Goal: Task Accomplishment & Management: Complete application form

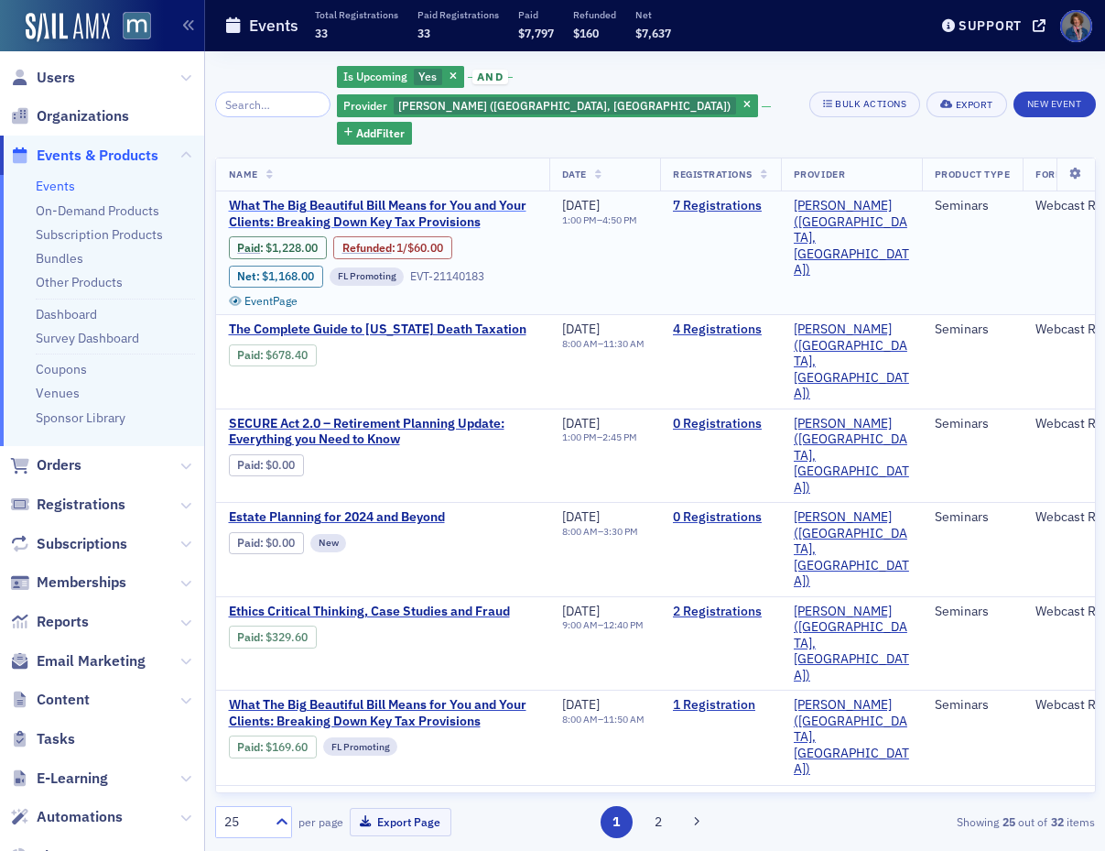
click at [402, 198] on span "What The Big Beautiful Bill Means for You and Your Clients: Breaking Down Key T…" at bounding box center [383, 214] width 308 height 32
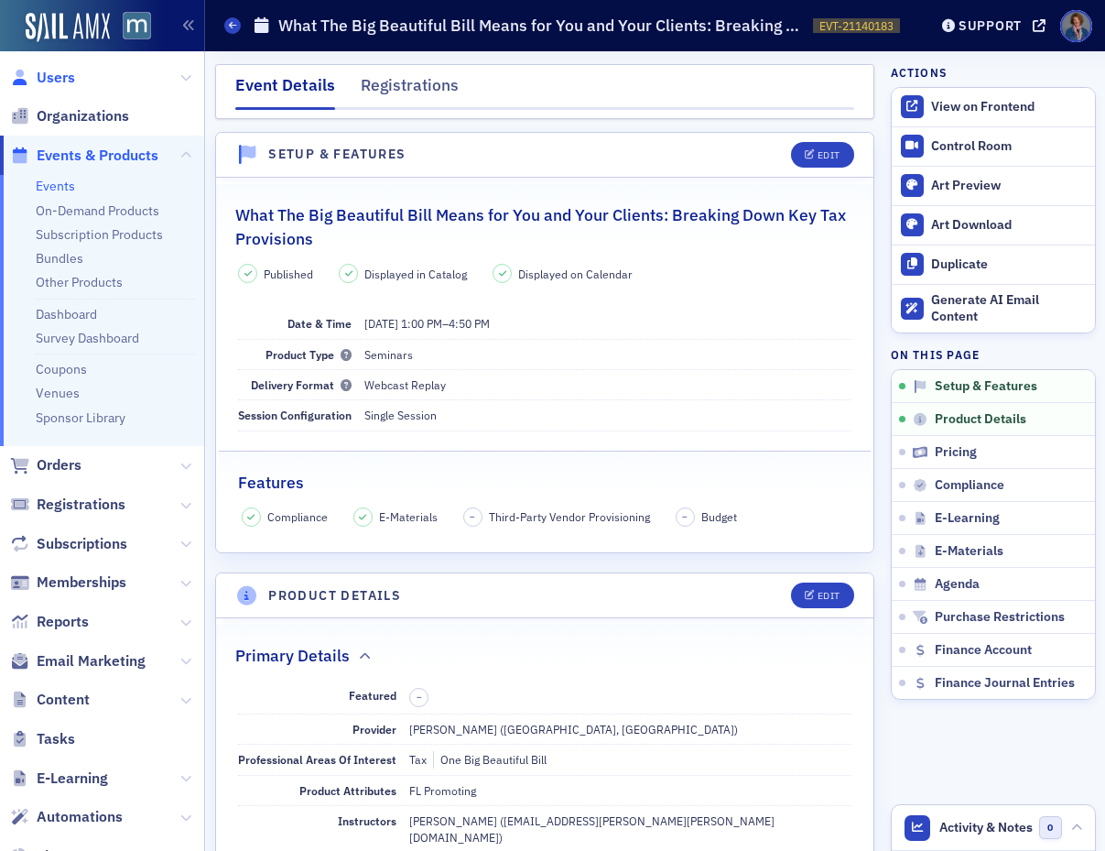
click at [55, 75] on span "Users" at bounding box center [56, 78] width 38 height 20
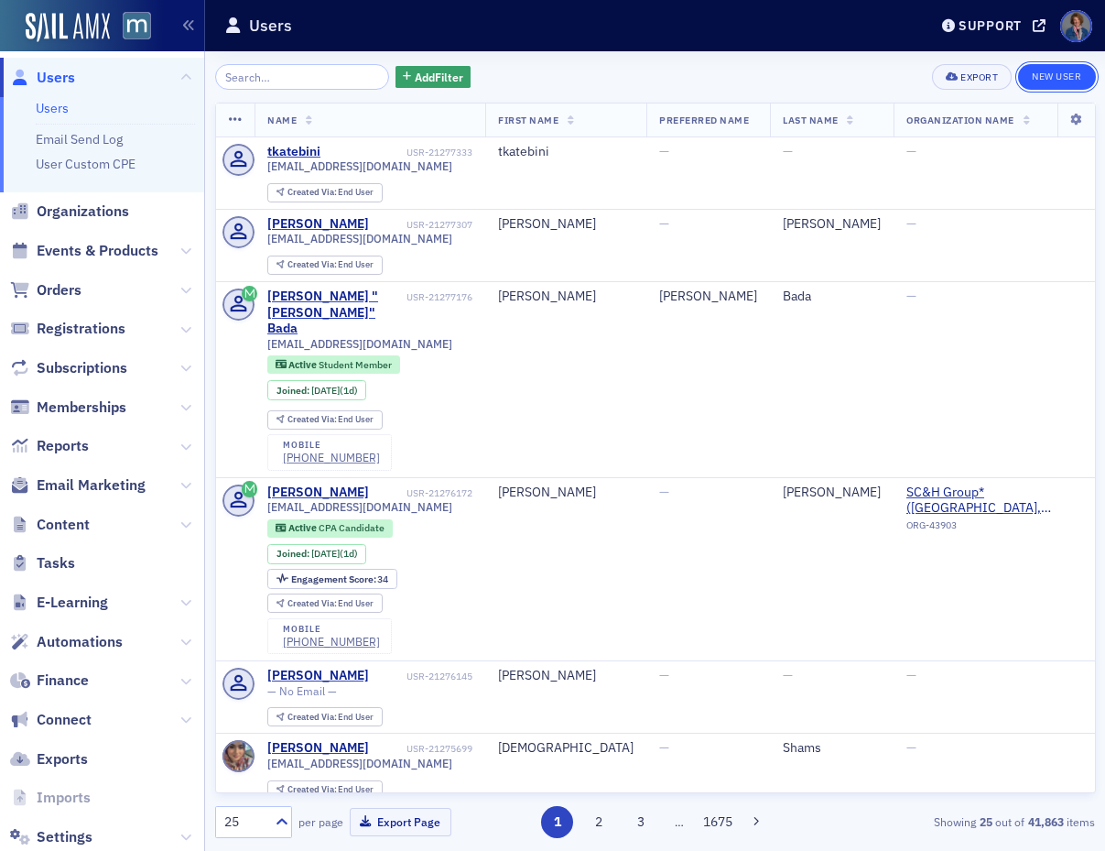
click at [1046, 74] on link "New User" at bounding box center [1056, 77] width 77 height 26
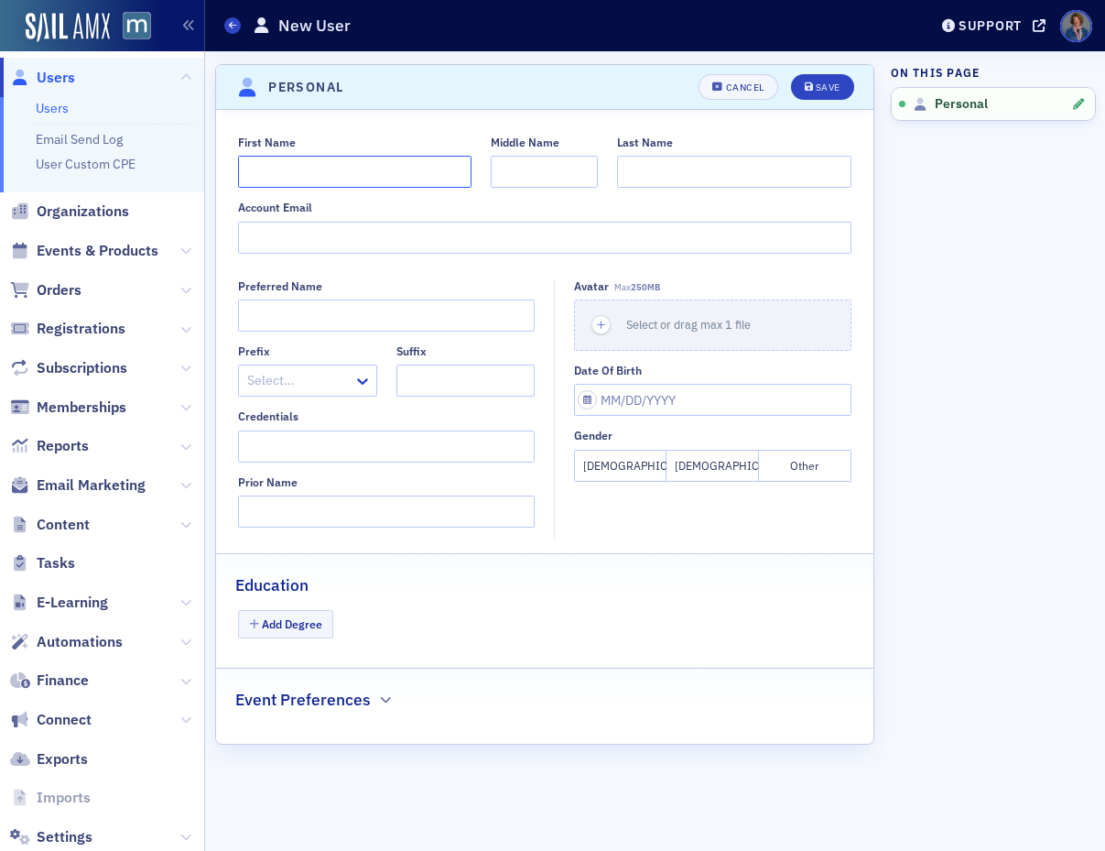
click at [340, 168] on input "First Name" at bounding box center [354, 172] width 233 height 32
type input "[PERSON_NAME]"
click at [515, 166] on input "Middle Name" at bounding box center [544, 172] width 107 height 32
type input "E"
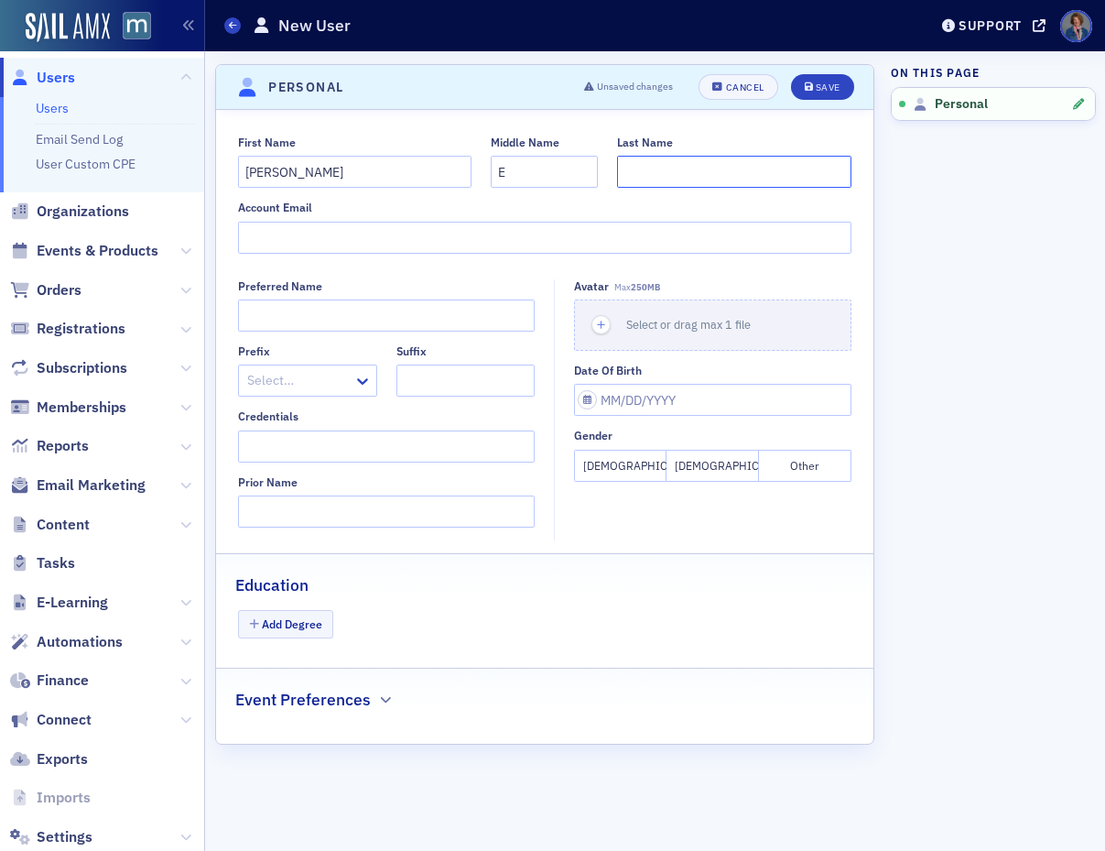
click at [697, 173] on input "Last Name" at bounding box center [733, 172] width 233 height 32
type input "Okiye"
click at [311, 236] on input "Account Email" at bounding box center [544, 238] width 613 height 32
paste input "Marriott2024$$"
type input "Marriott2024$$"
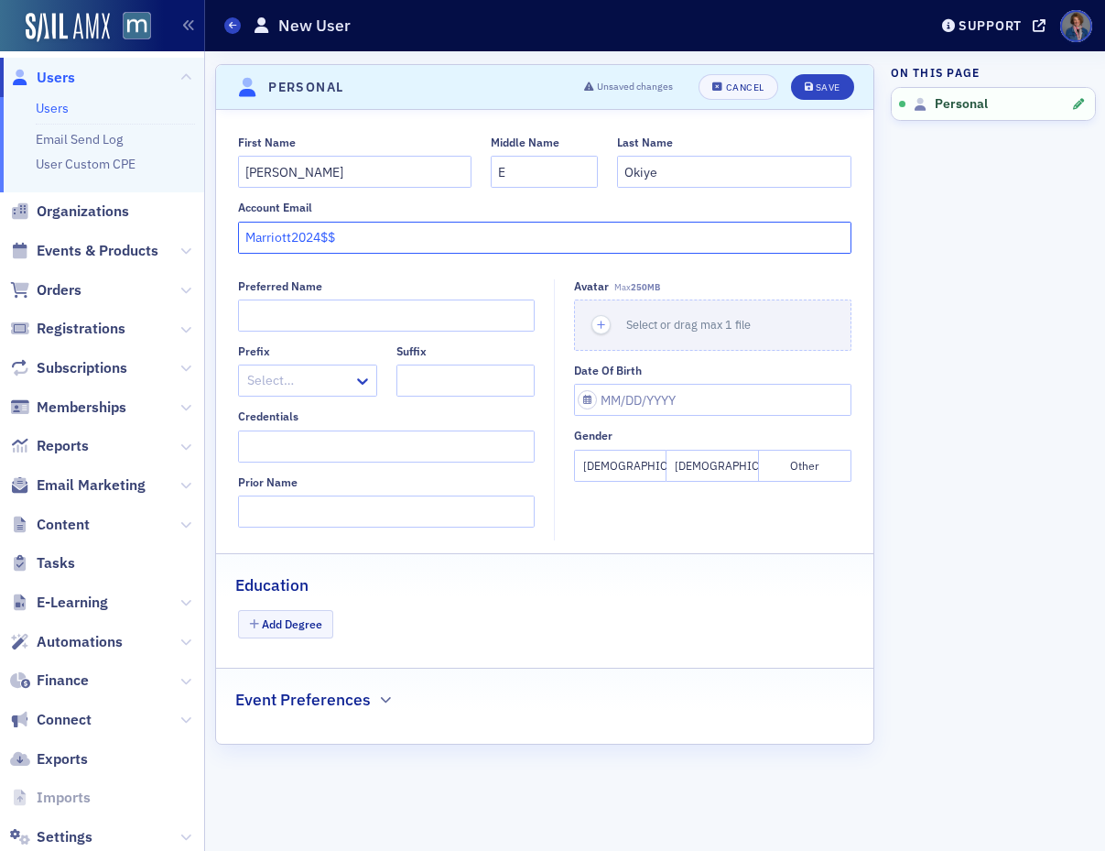
drag, startPoint x: 354, startPoint y: 235, endPoint x: 214, endPoint y: 235, distance: 140.1
click at [215, 235] on section "Personal Unsaved changes Cancel Save First Name [PERSON_NAME] Middle Name E Las…" at bounding box center [545, 404] width 660 height 680
paste input "Marriott2024$$"
drag, startPoint x: 380, startPoint y: 237, endPoint x: 238, endPoint y: 238, distance: 141.9
click at [238, 238] on input "Marriott2024$$" at bounding box center [544, 238] width 613 height 32
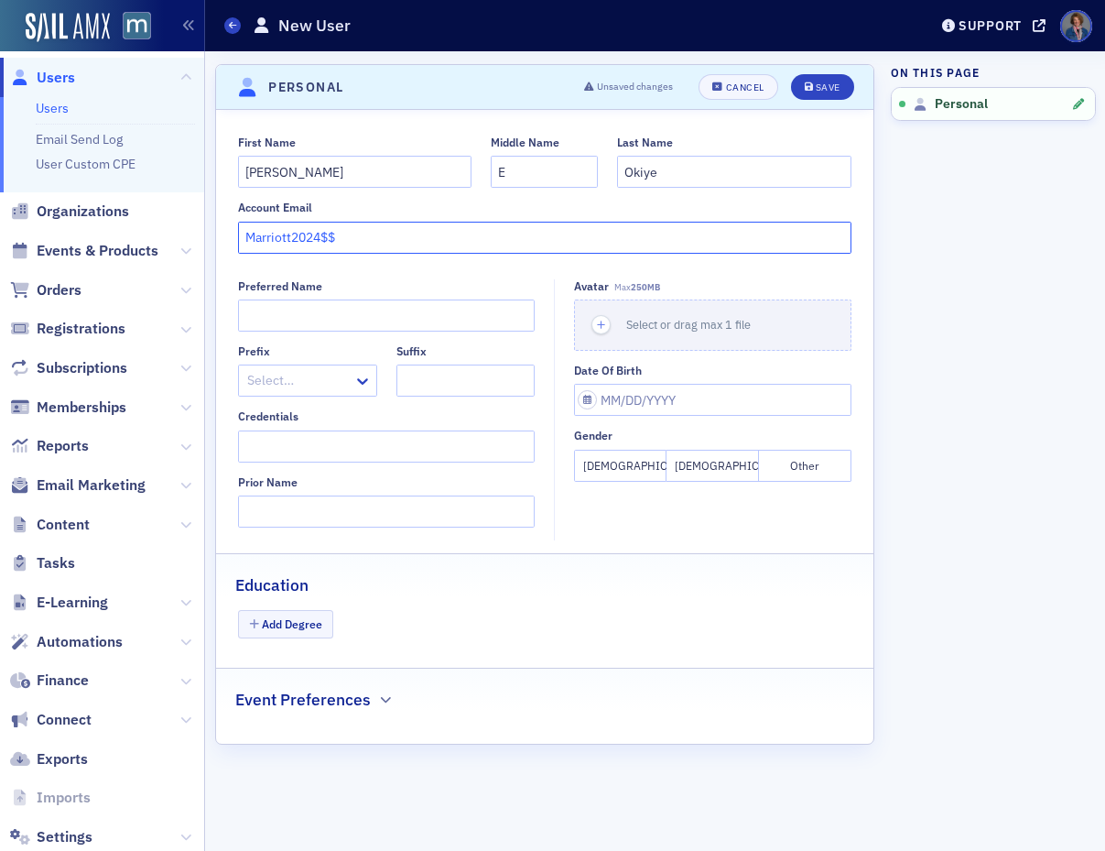
paste input "[EMAIL_ADDRESS][DOMAIN_NAME]"
type input "[EMAIL_ADDRESS][DOMAIN_NAME]"
click at [820, 90] on div "Save" at bounding box center [828, 87] width 25 height 10
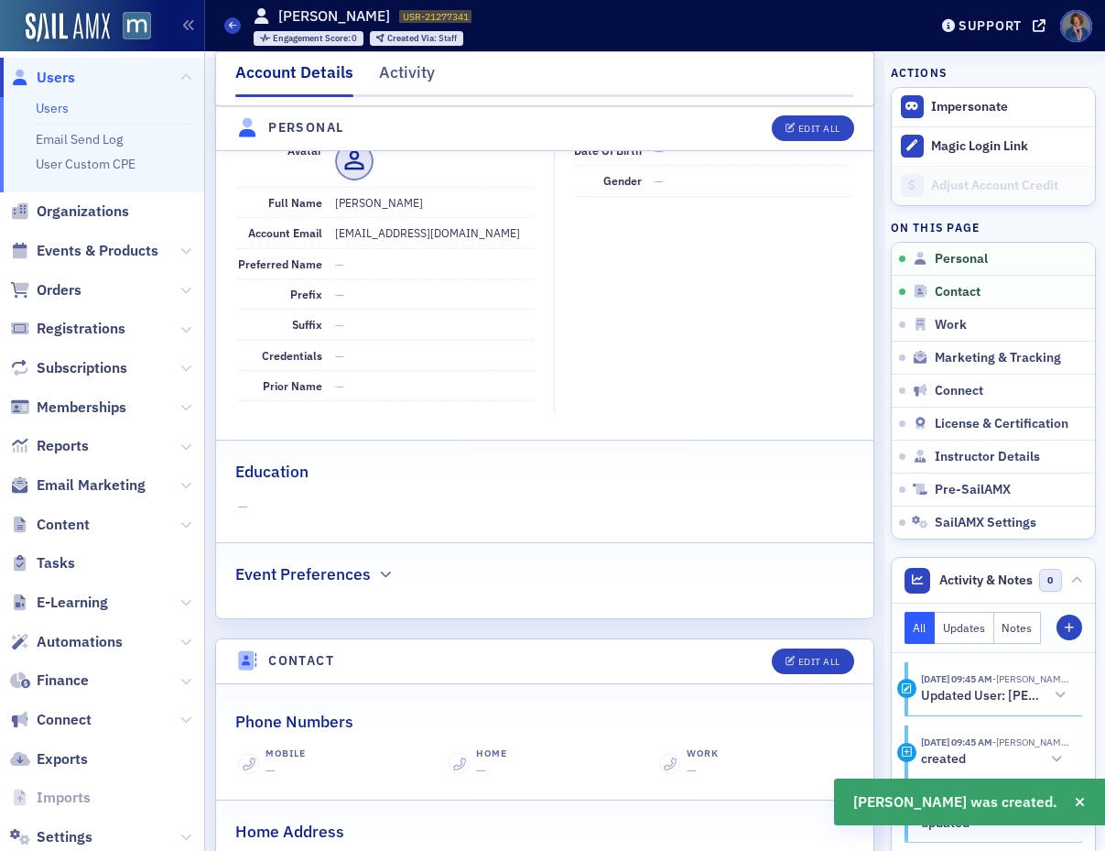
scroll to position [221, 0]
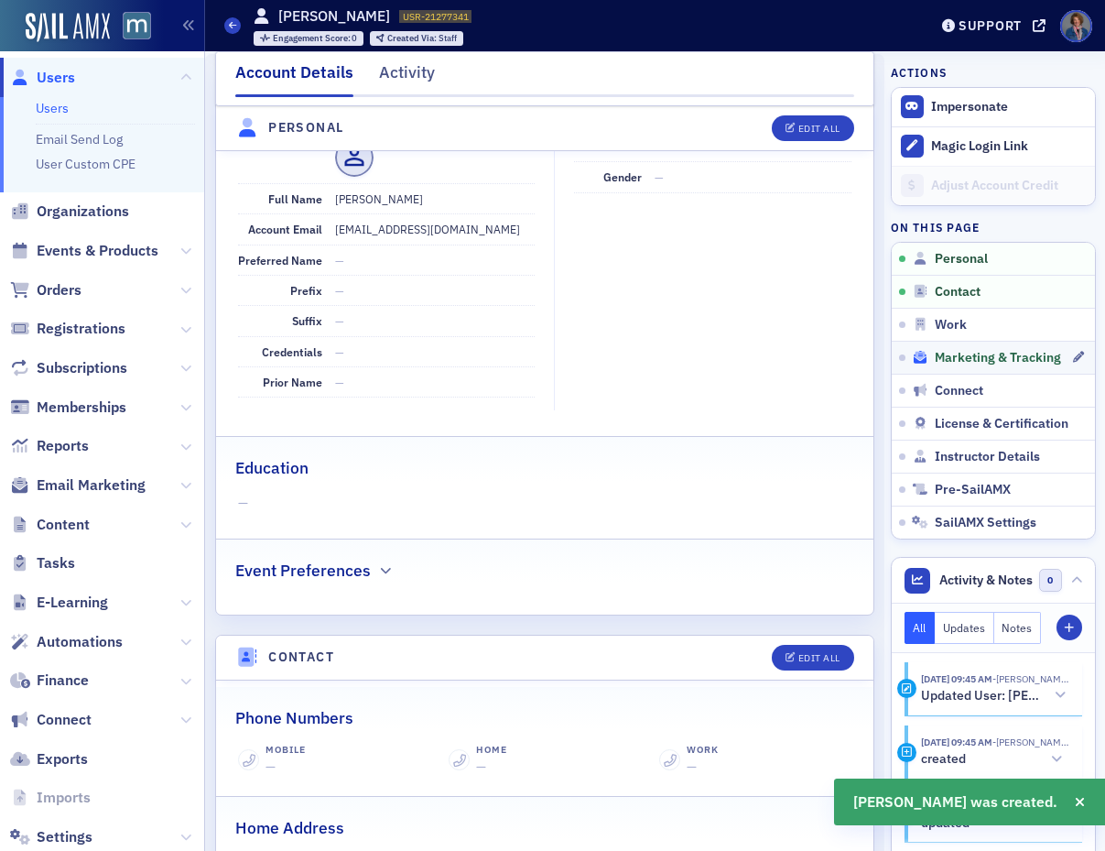
click at [950, 362] on span "Marketing & Tracking" at bounding box center [998, 358] width 126 height 16
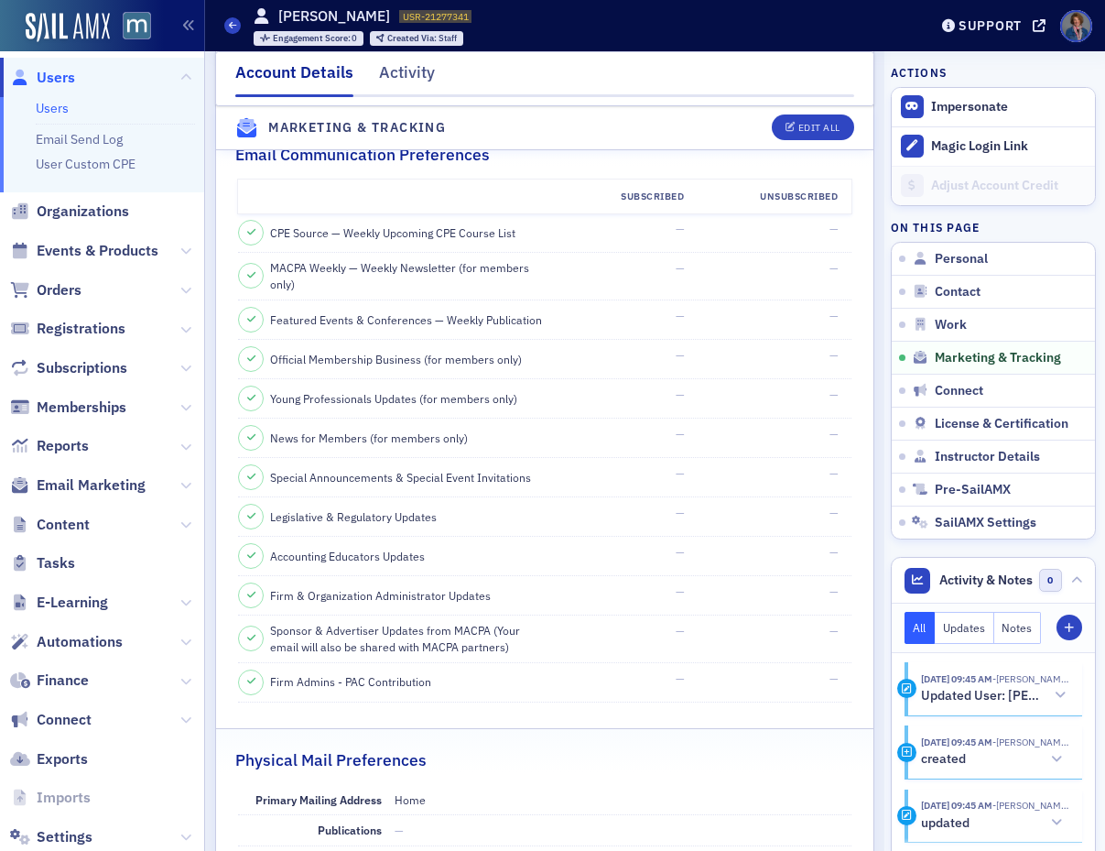
scroll to position [1909, 0]
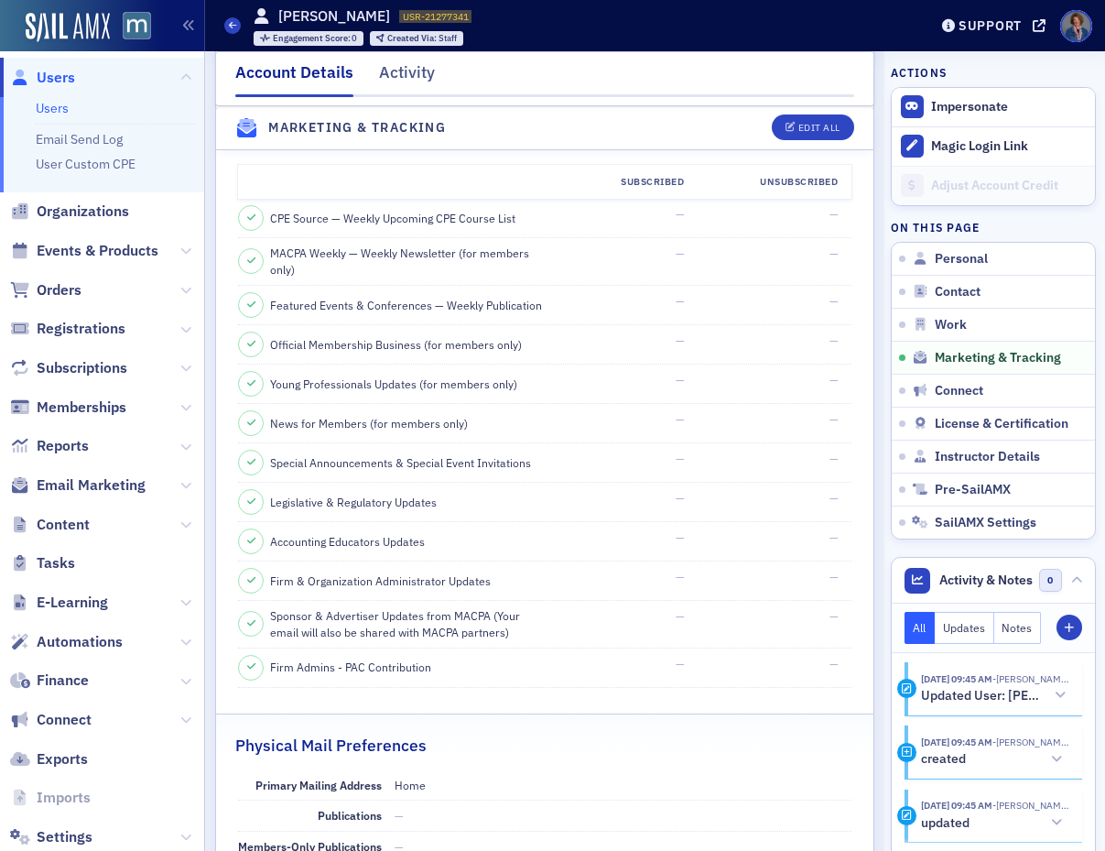
click at [255, 221] on span at bounding box center [251, 218] width 26 height 26
click at [254, 219] on icon at bounding box center [251, 218] width 8 height 10
click at [803, 125] on div "Edit All" at bounding box center [819, 129] width 42 height 10
select select "US"
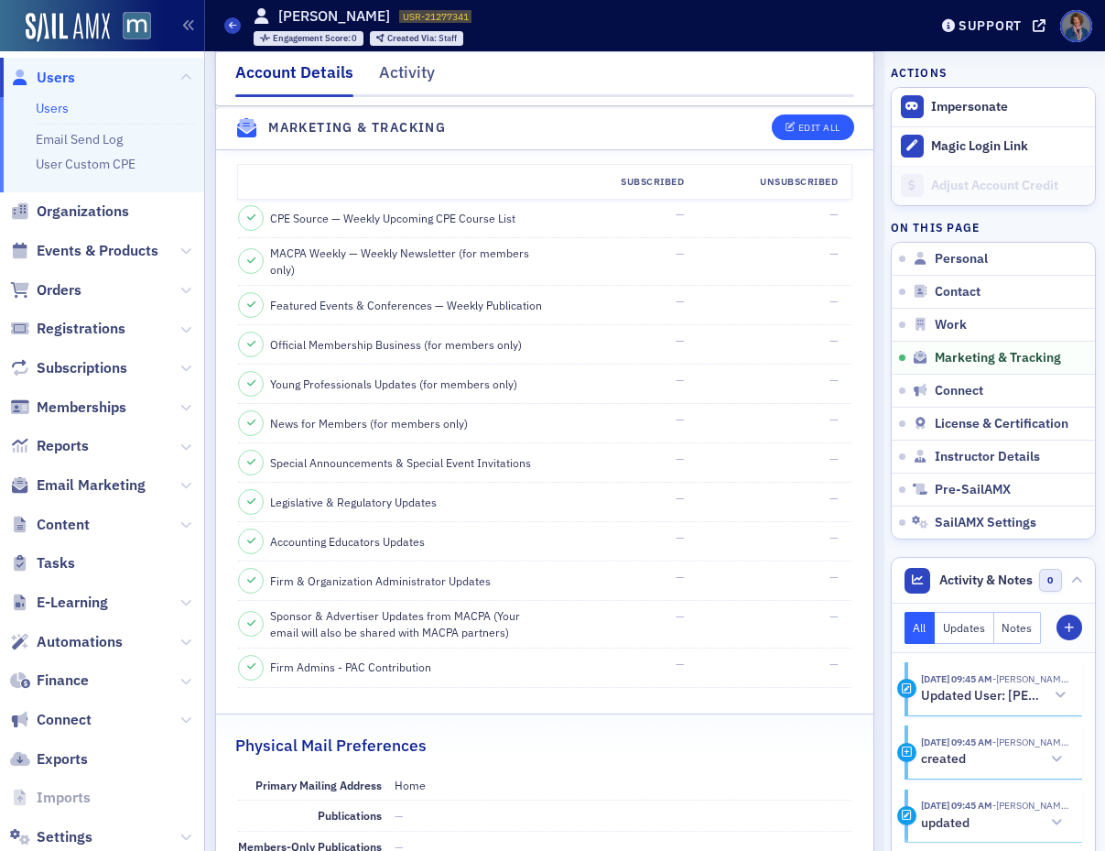
select select "US"
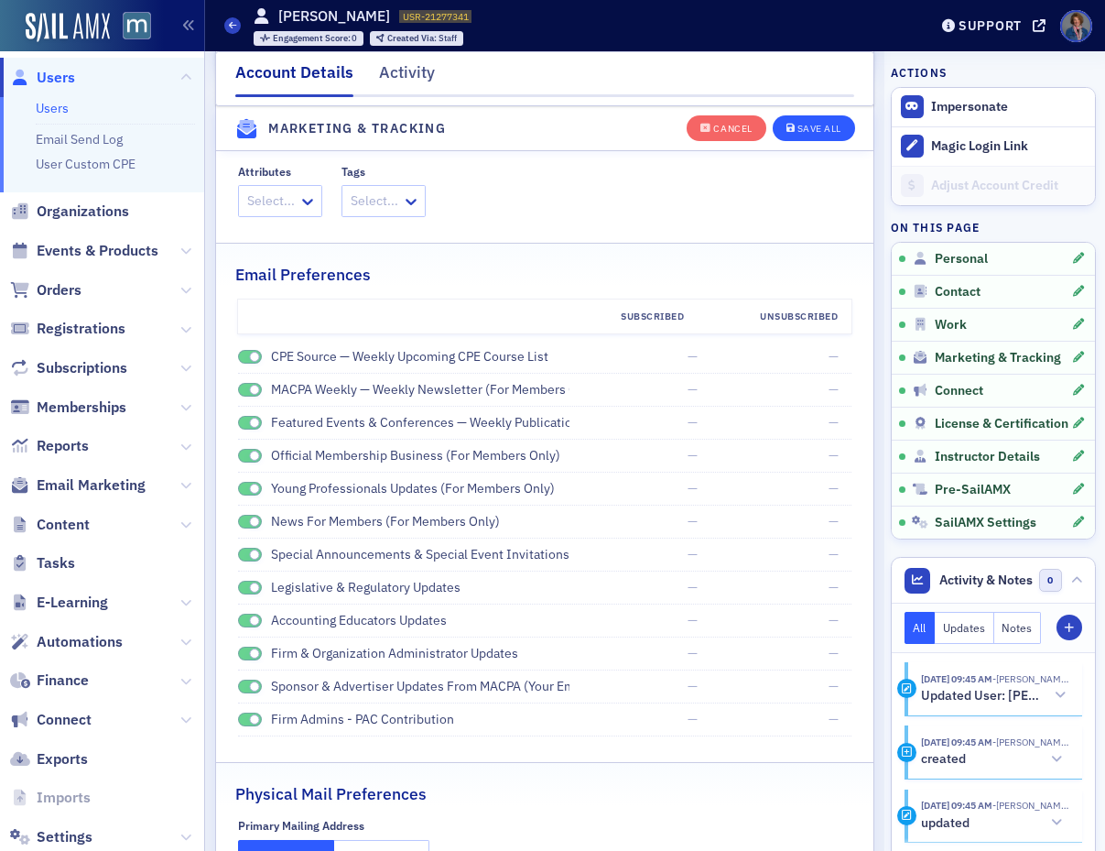
scroll to position [2177, 0]
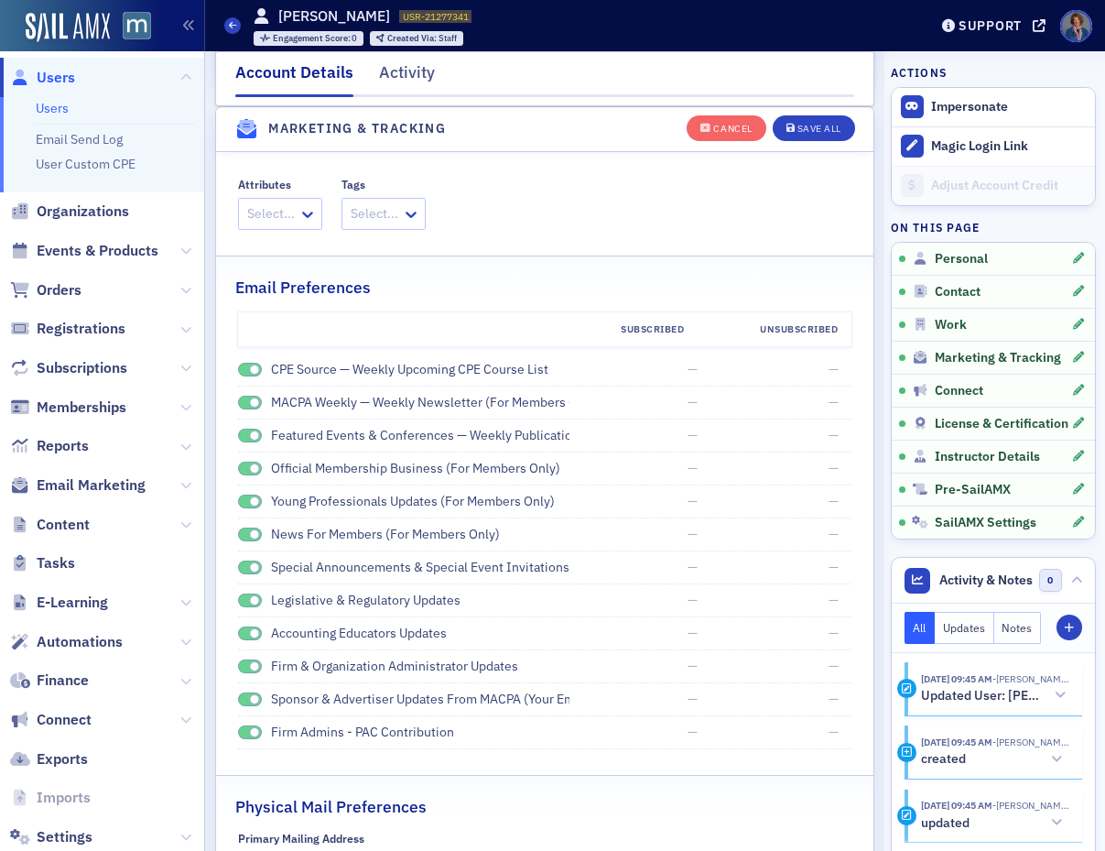
click at [244, 372] on span at bounding box center [250, 370] width 24 height 14
click at [243, 396] on span at bounding box center [250, 403] width 24 height 14
click at [238, 435] on span at bounding box center [250, 436] width 24 height 14
click at [243, 470] on span at bounding box center [250, 468] width 24 height 14
click at [240, 505] on span at bounding box center [250, 501] width 24 height 14
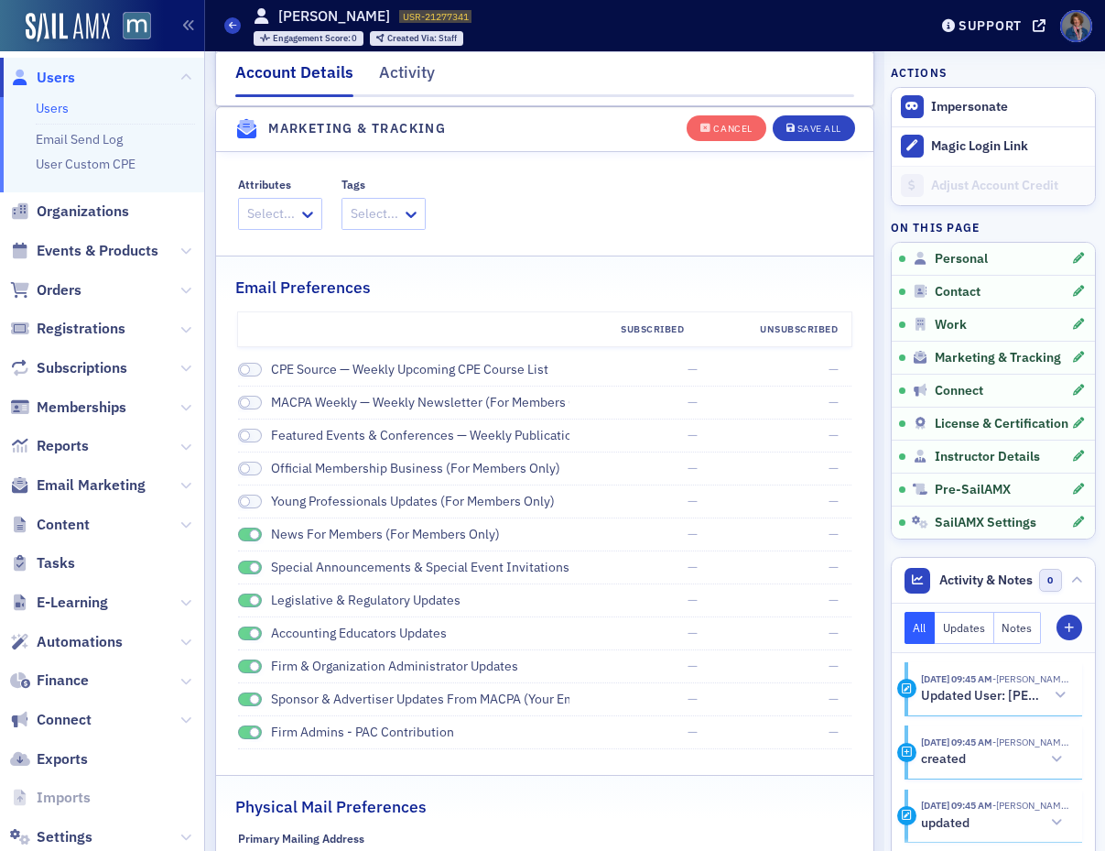
click at [249, 537] on span at bounding box center [250, 534] width 24 height 14
click at [244, 564] on span at bounding box center [250, 567] width 24 height 14
click at [241, 600] on span at bounding box center [250, 600] width 24 height 14
click at [242, 627] on span at bounding box center [250, 633] width 24 height 14
click at [244, 664] on span at bounding box center [250, 666] width 24 height 14
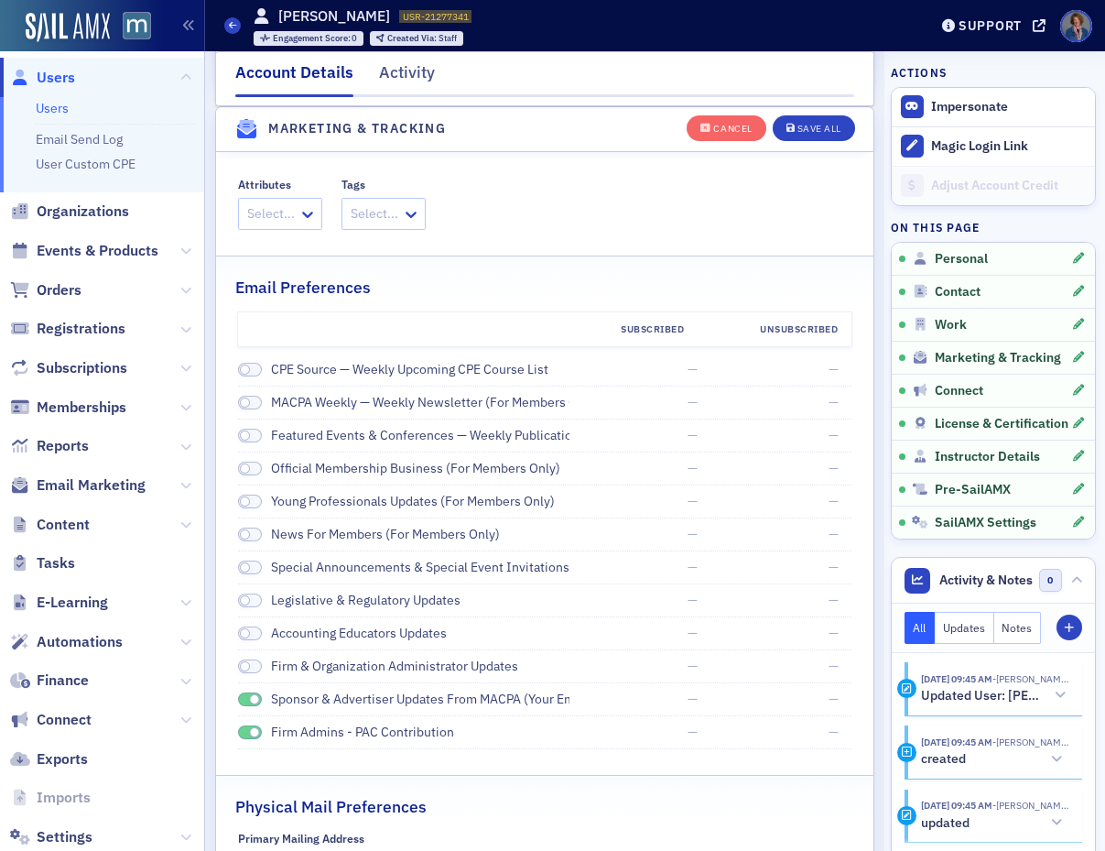
click at [245, 699] on span at bounding box center [250, 699] width 24 height 14
click at [244, 732] on span at bounding box center [250, 732] width 24 height 14
click at [799, 129] on div "Save All" at bounding box center [819, 129] width 44 height 10
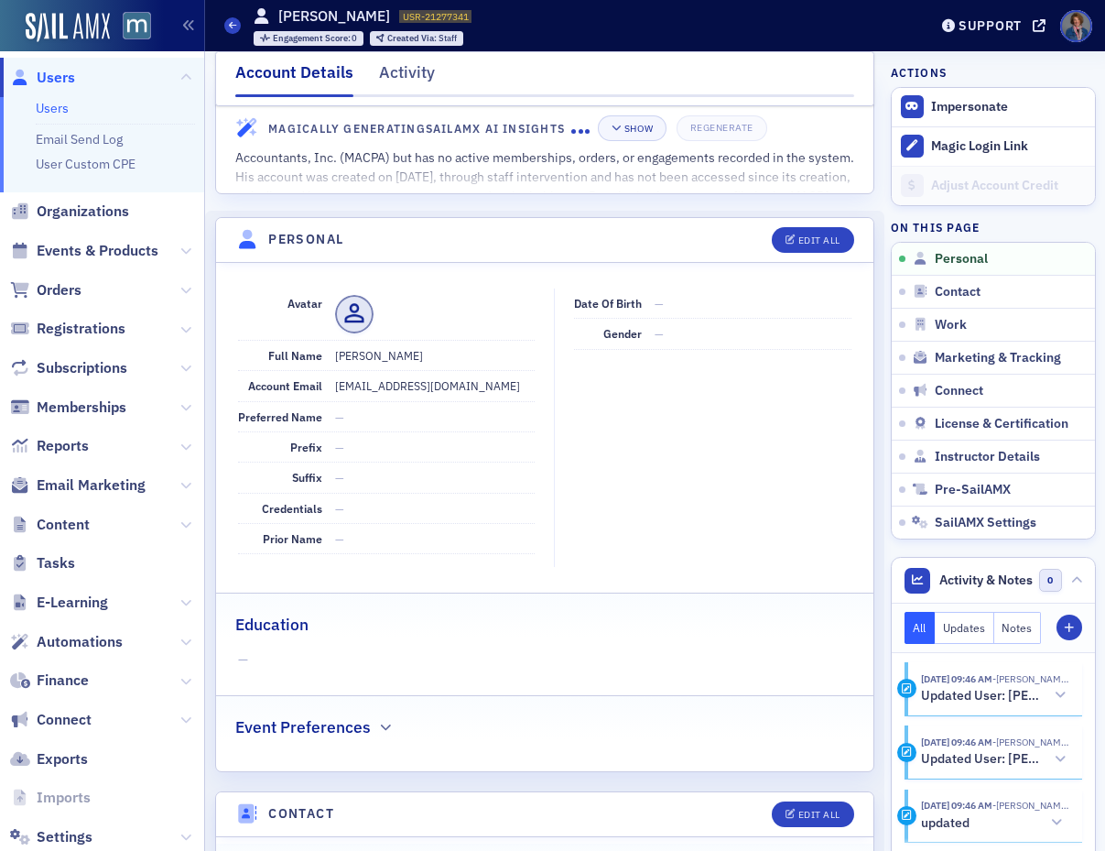
scroll to position [0, 0]
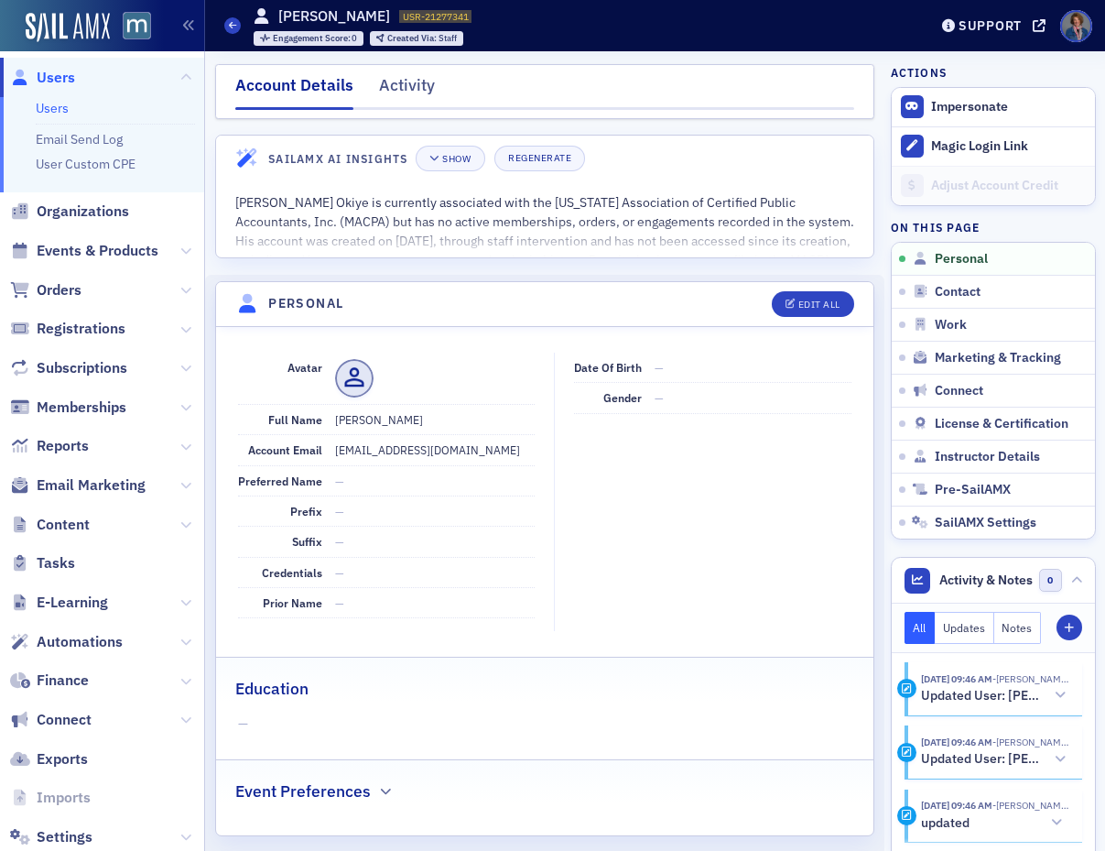
click at [59, 109] on link "Users" at bounding box center [52, 108] width 33 height 16
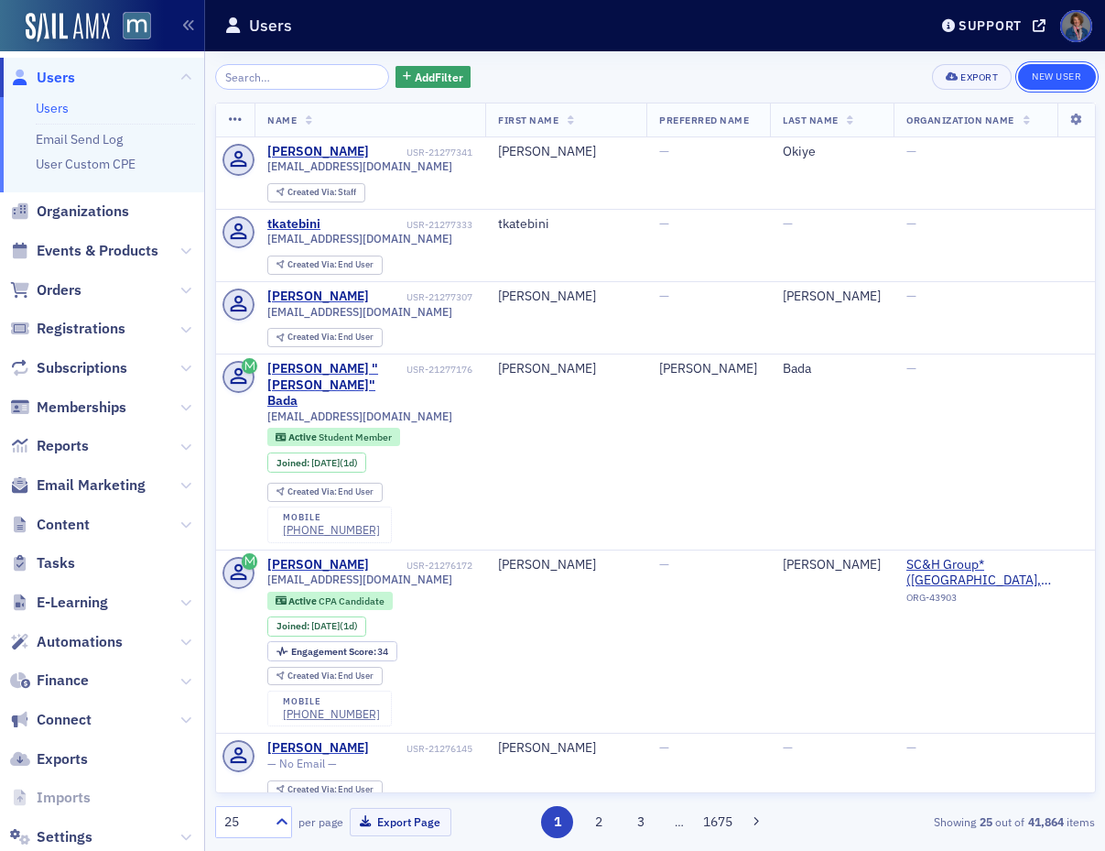
click at [1058, 78] on link "New User" at bounding box center [1056, 77] width 77 height 26
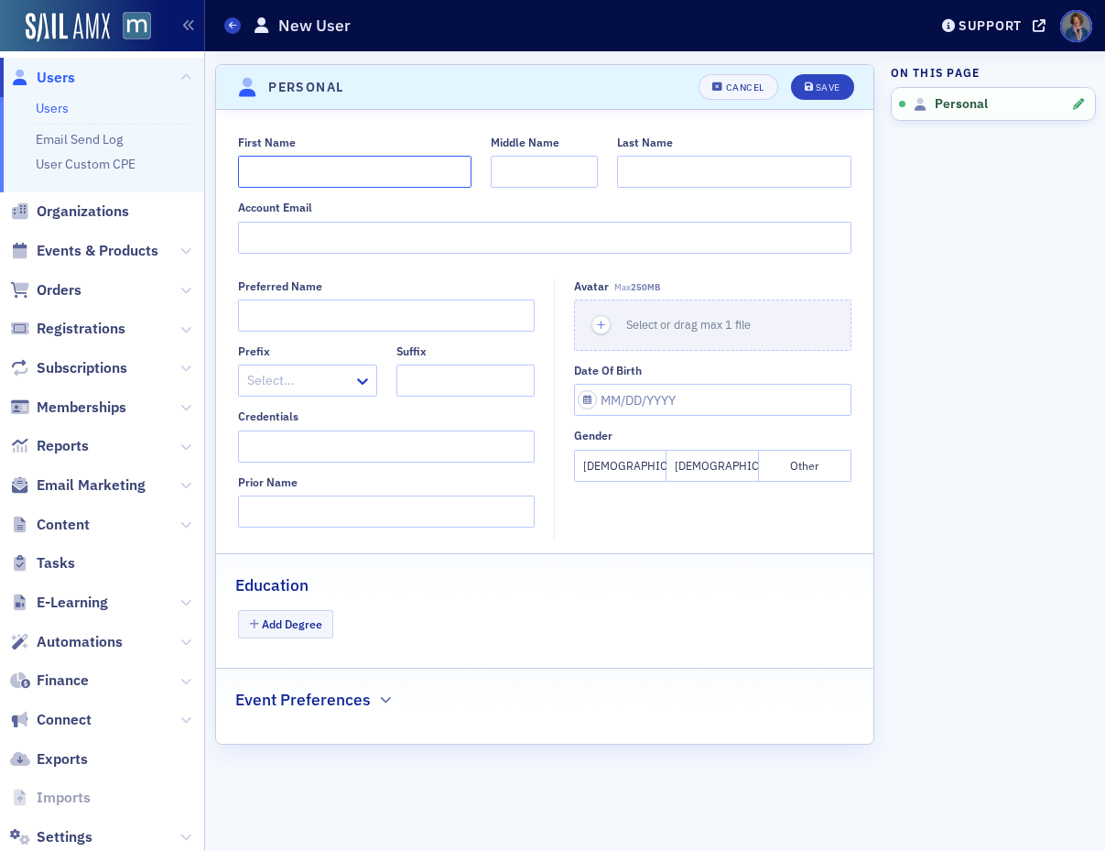
click at [335, 168] on input "First Name" at bounding box center [354, 172] width 233 height 32
type input "[PERSON_NAME]"
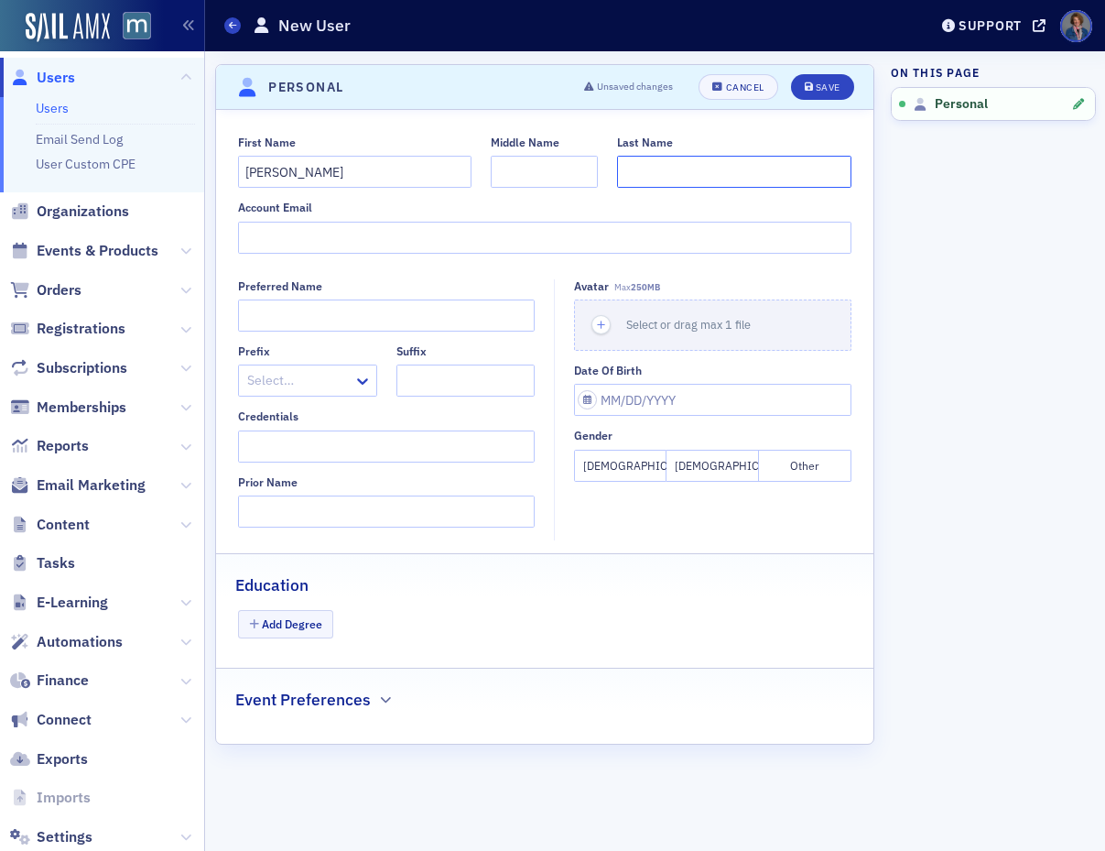
click at [661, 164] on input "Last Name" at bounding box center [733, 172] width 233 height 32
type input "Cantlay"
click at [500, 234] on input "Account Email" at bounding box center [544, 238] width 613 height 32
paste input "[EMAIL_ADDRESS][DOMAIN_NAME]"
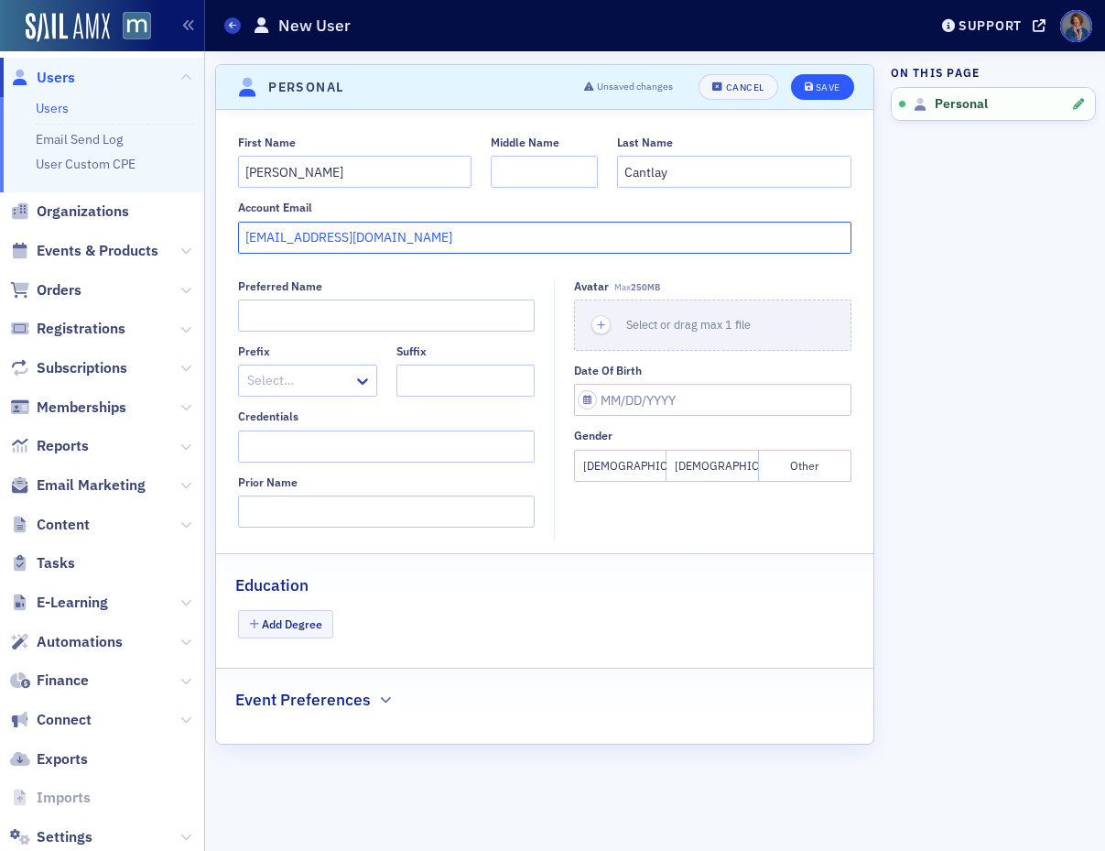
type input "[EMAIL_ADDRESS][DOMAIN_NAME]"
click at [821, 93] on button "Save" at bounding box center [822, 87] width 63 height 26
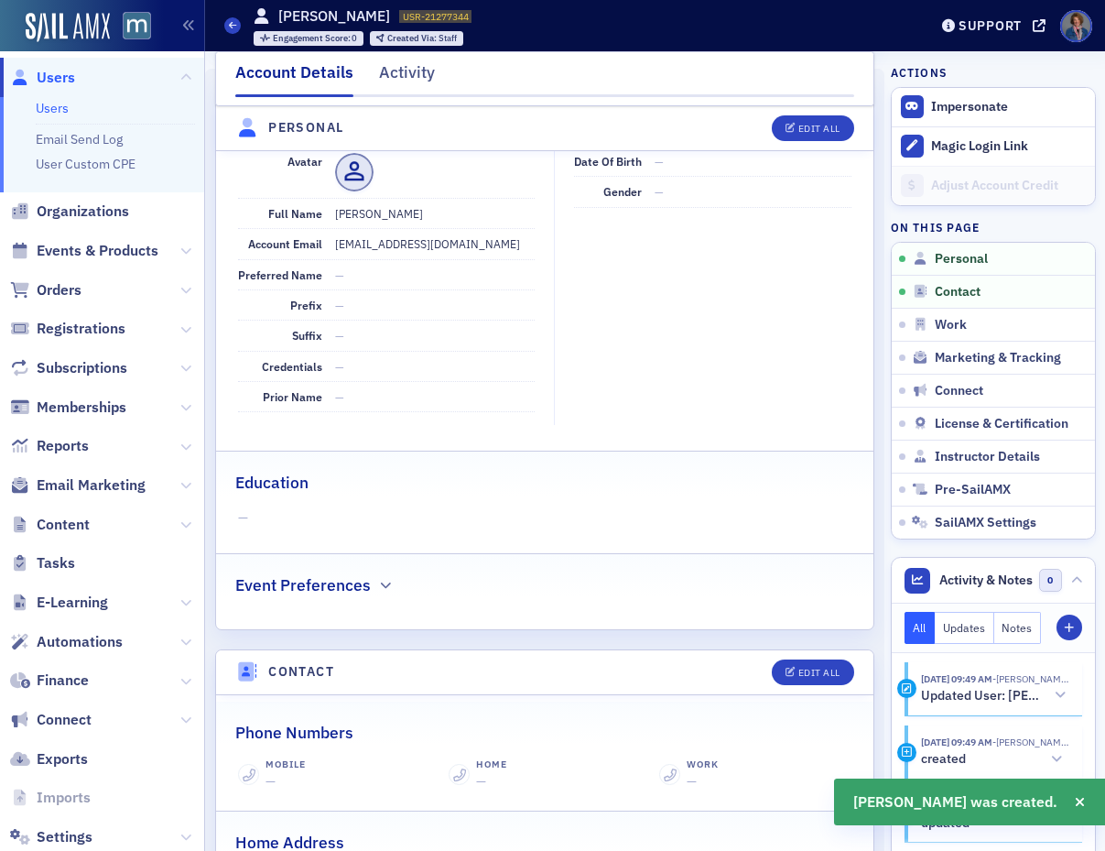
scroll to position [221, 0]
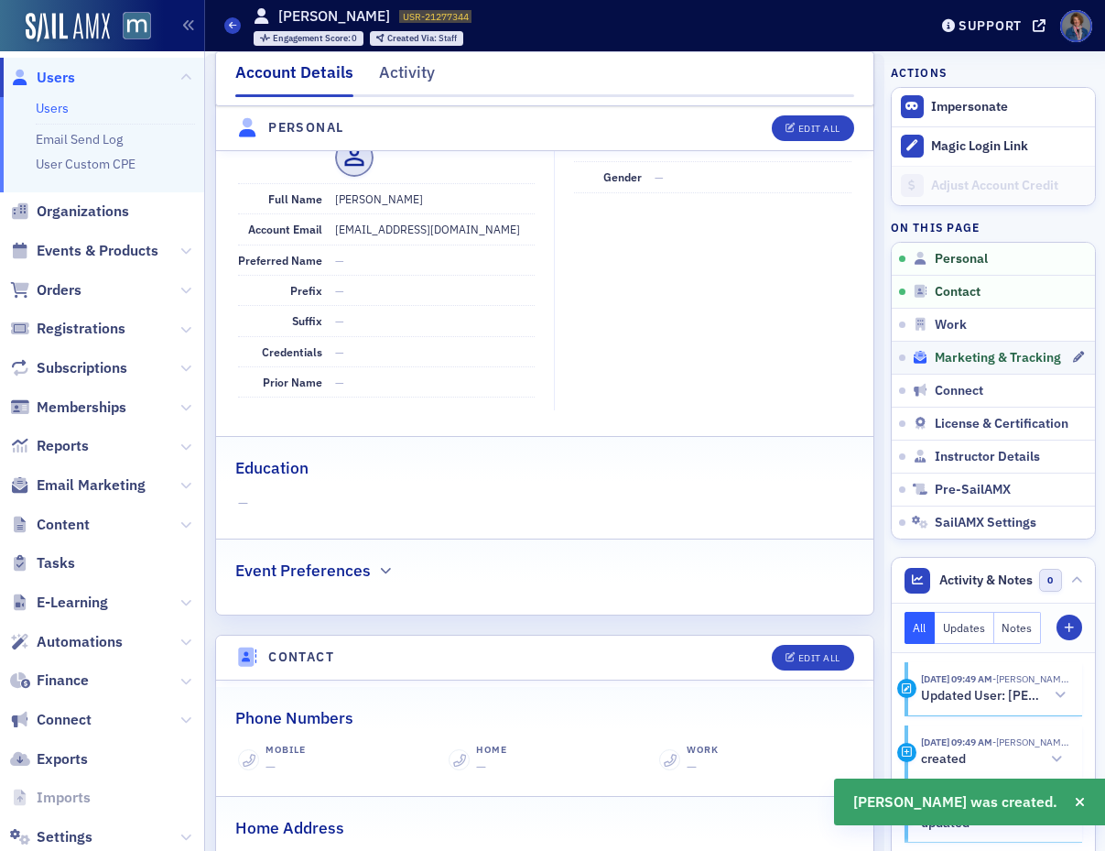
click at [941, 355] on span "Marketing & Tracking" at bounding box center [998, 358] width 126 height 16
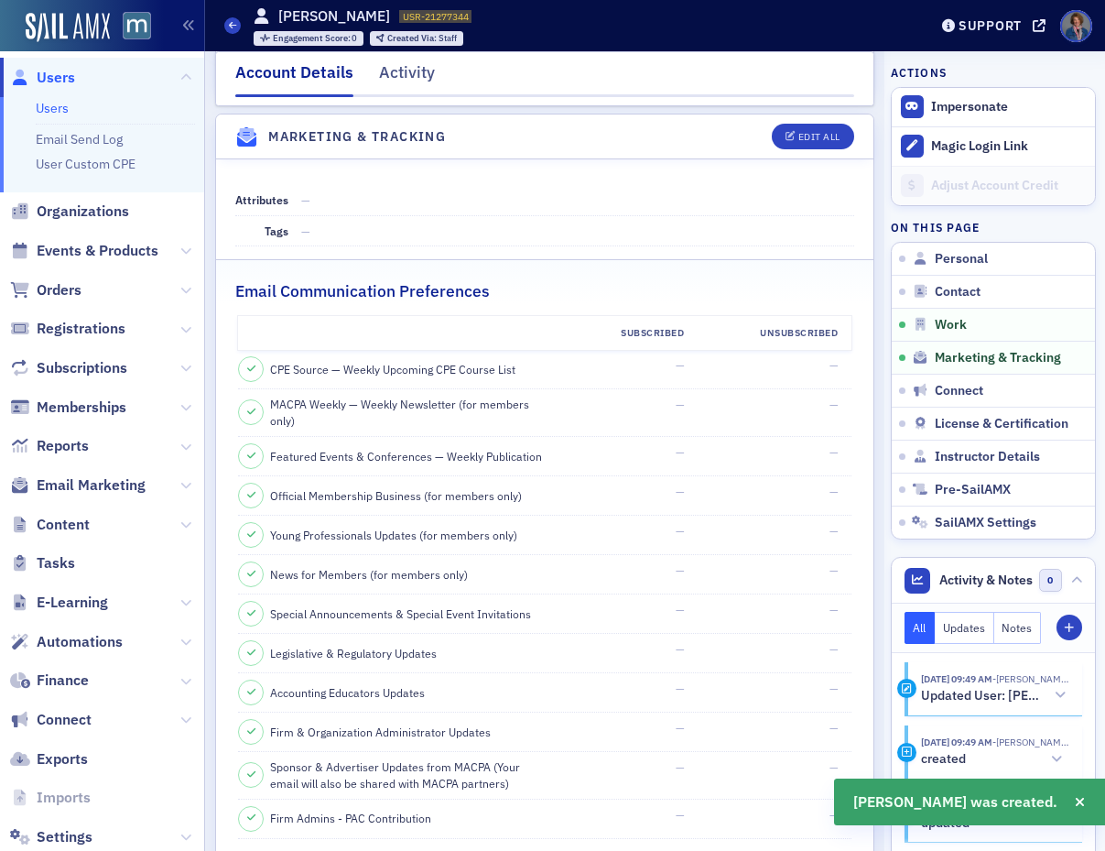
scroll to position [1764, 0]
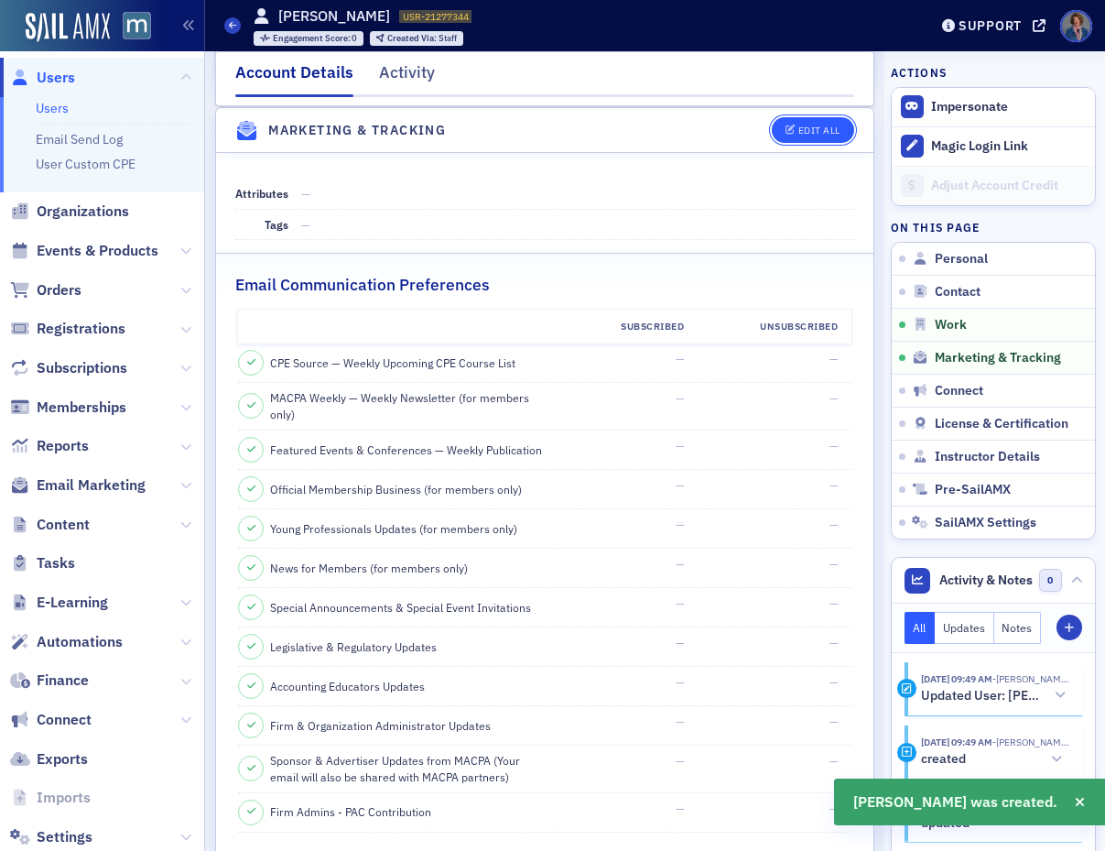
click at [810, 136] on button "Edit All" at bounding box center [813, 130] width 82 height 26
select select "US"
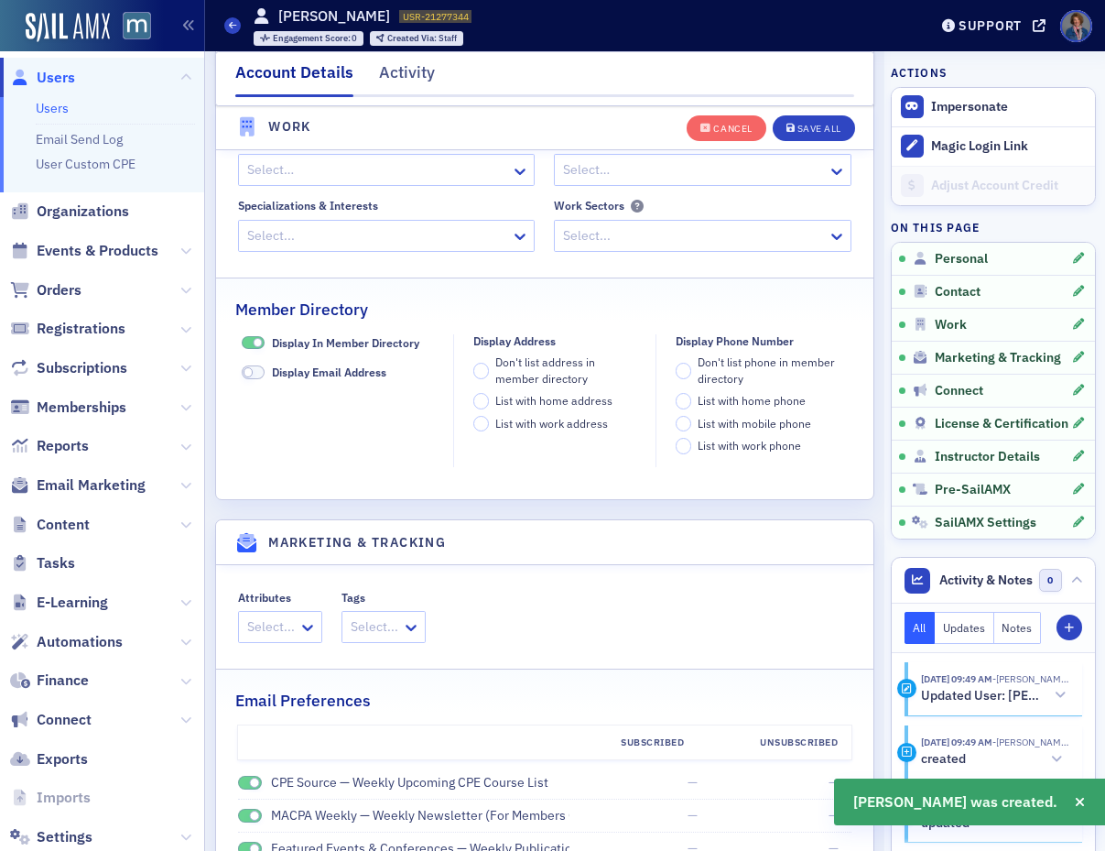
scroll to position [2177, 0]
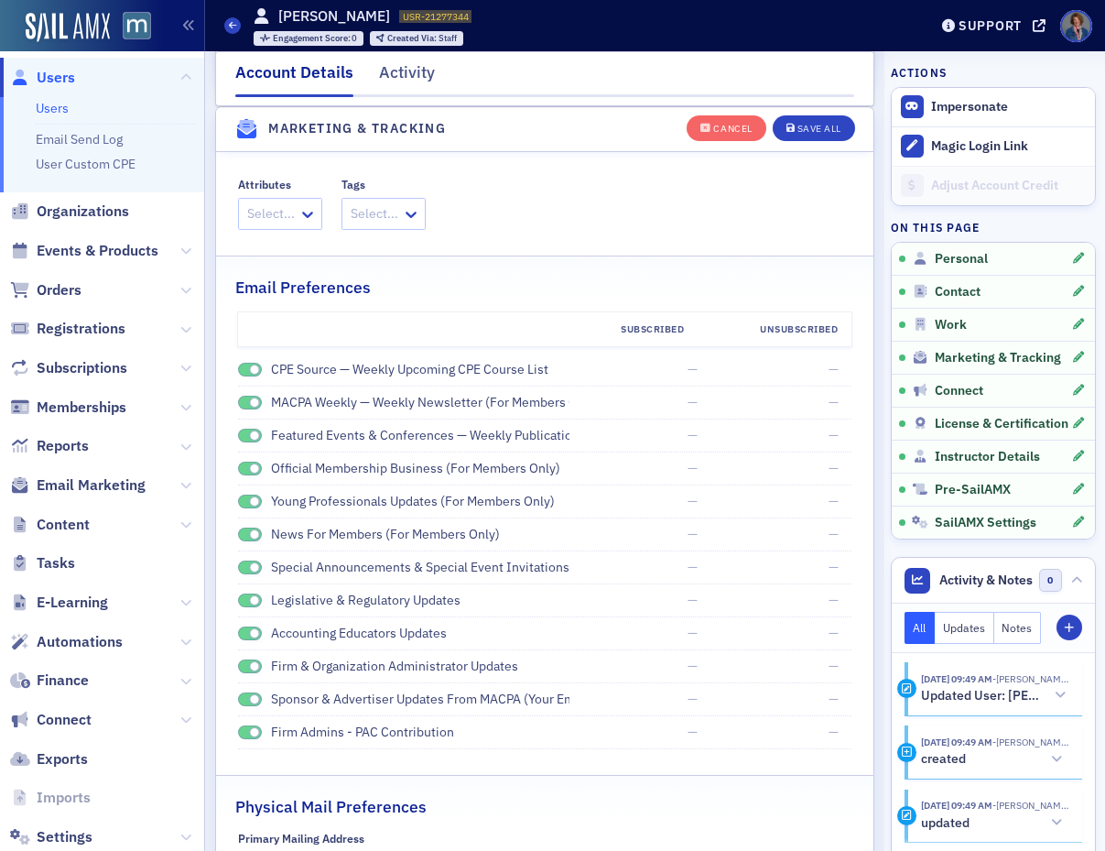
click at [242, 373] on span at bounding box center [250, 370] width 24 height 14
click at [243, 399] on span at bounding box center [250, 403] width 24 height 14
drag, startPoint x: 240, startPoint y: 438, endPoint x: 244, endPoint y: 468, distance: 30.6
click at [240, 437] on span at bounding box center [250, 436] width 24 height 14
click at [244, 469] on span at bounding box center [250, 468] width 24 height 14
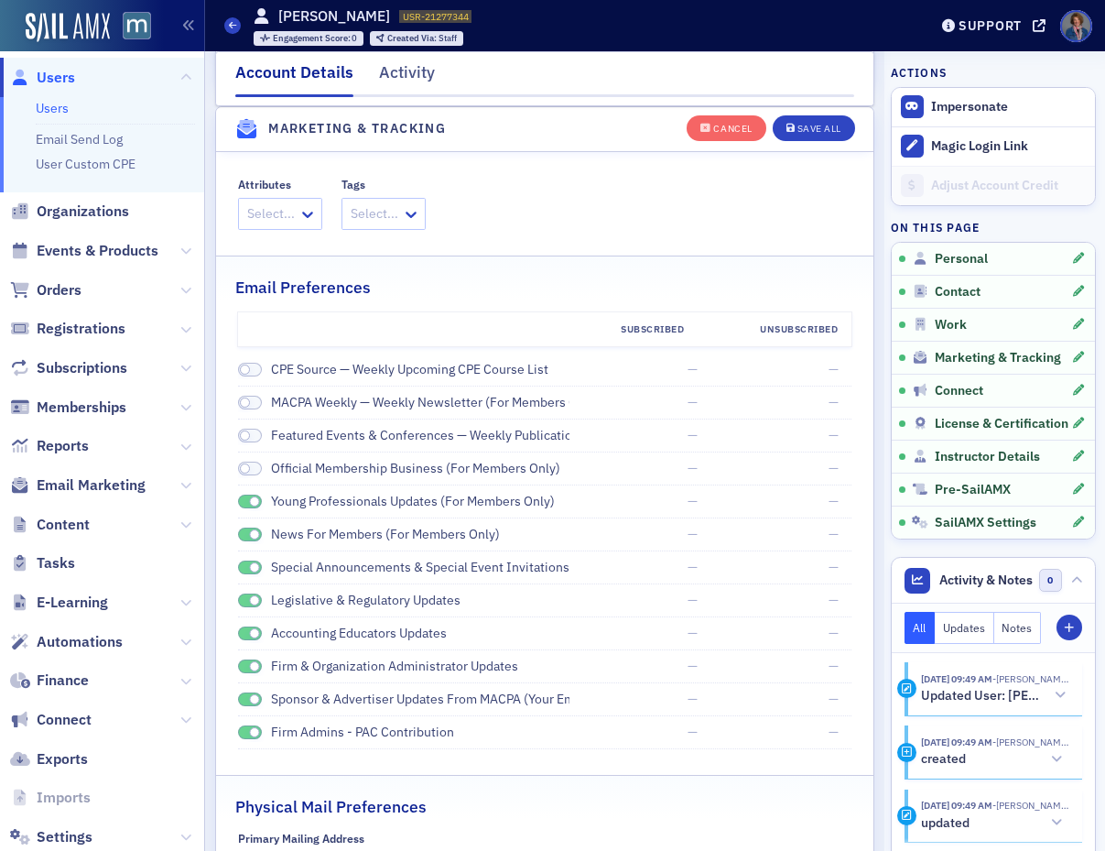
click at [241, 502] on span at bounding box center [250, 501] width 24 height 14
click at [240, 533] on span at bounding box center [250, 534] width 24 height 14
drag, startPoint x: 243, startPoint y: 569, endPoint x: 231, endPoint y: 600, distance: 33.3
click at [243, 569] on span at bounding box center [250, 567] width 24 height 14
drag, startPoint x: 246, startPoint y: 598, endPoint x: 234, endPoint y: 621, distance: 25.8
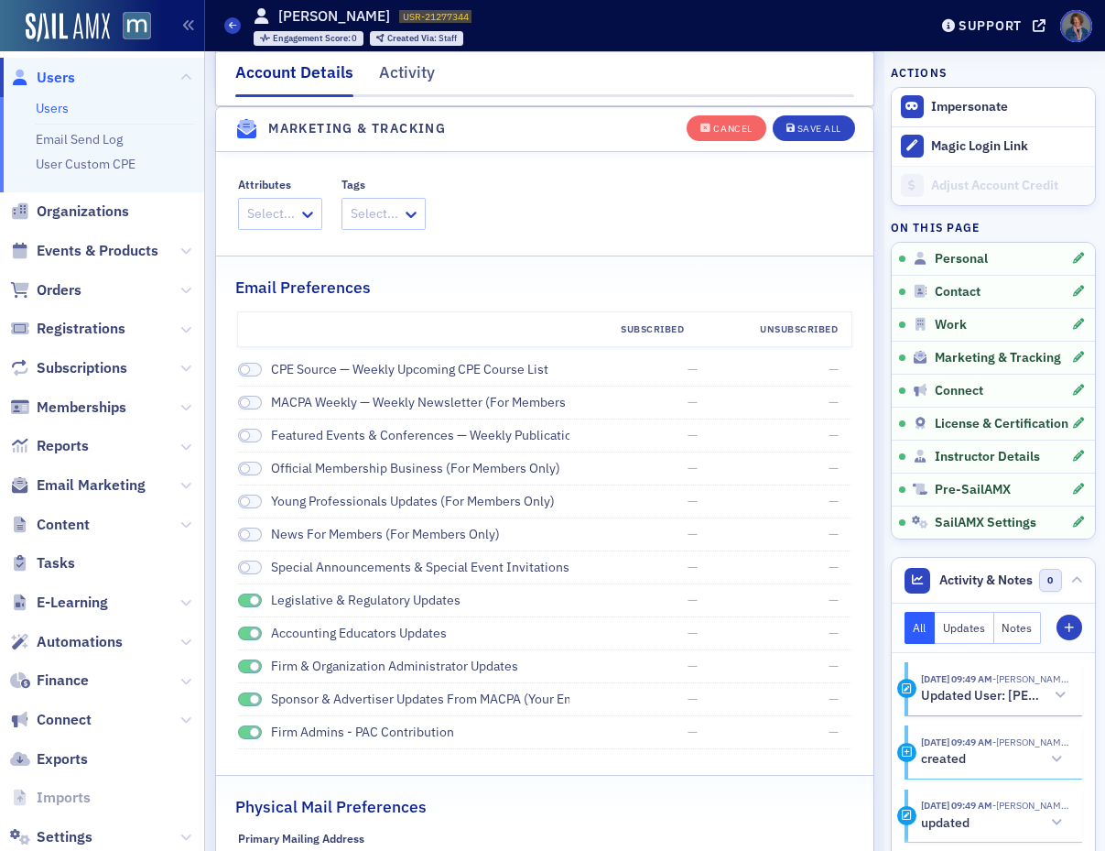
click at [246, 599] on span at bounding box center [250, 600] width 24 height 14
click at [242, 633] on span at bounding box center [250, 633] width 24 height 14
click at [246, 660] on span at bounding box center [250, 666] width 24 height 14
click at [242, 699] on span at bounding box center [250, 699] width 24 height 14
click at [244, 729] on span at bounding box center [250, 732] width 24 height 14
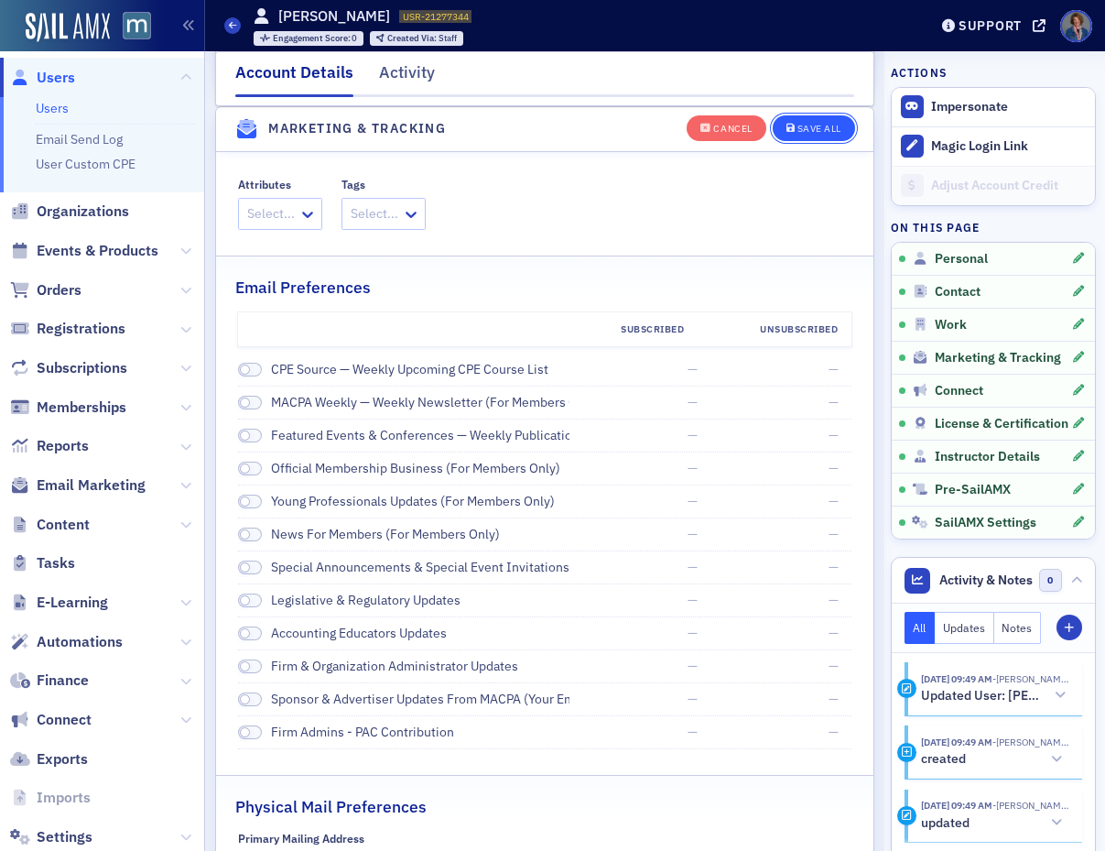
click at [804, 126] on div "Save All" at bounding box center [819, 129] width 44 height 10
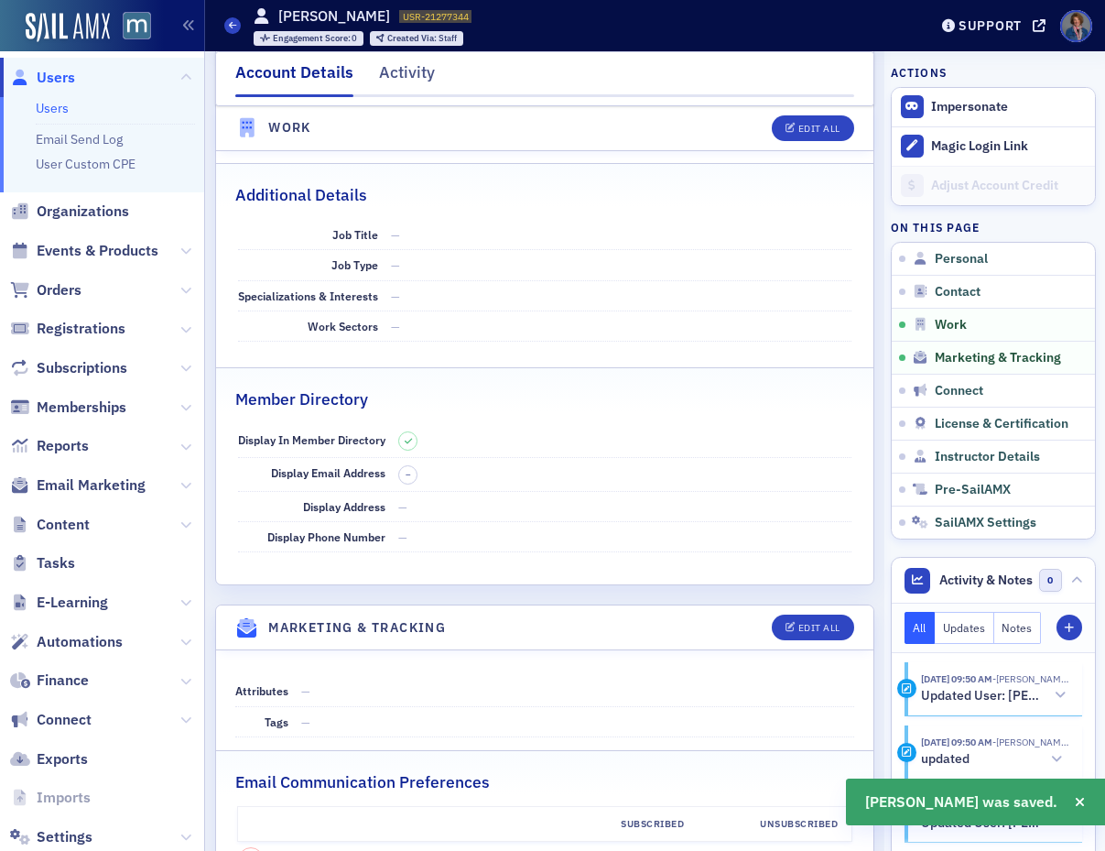
scroll to position [1130, 0]
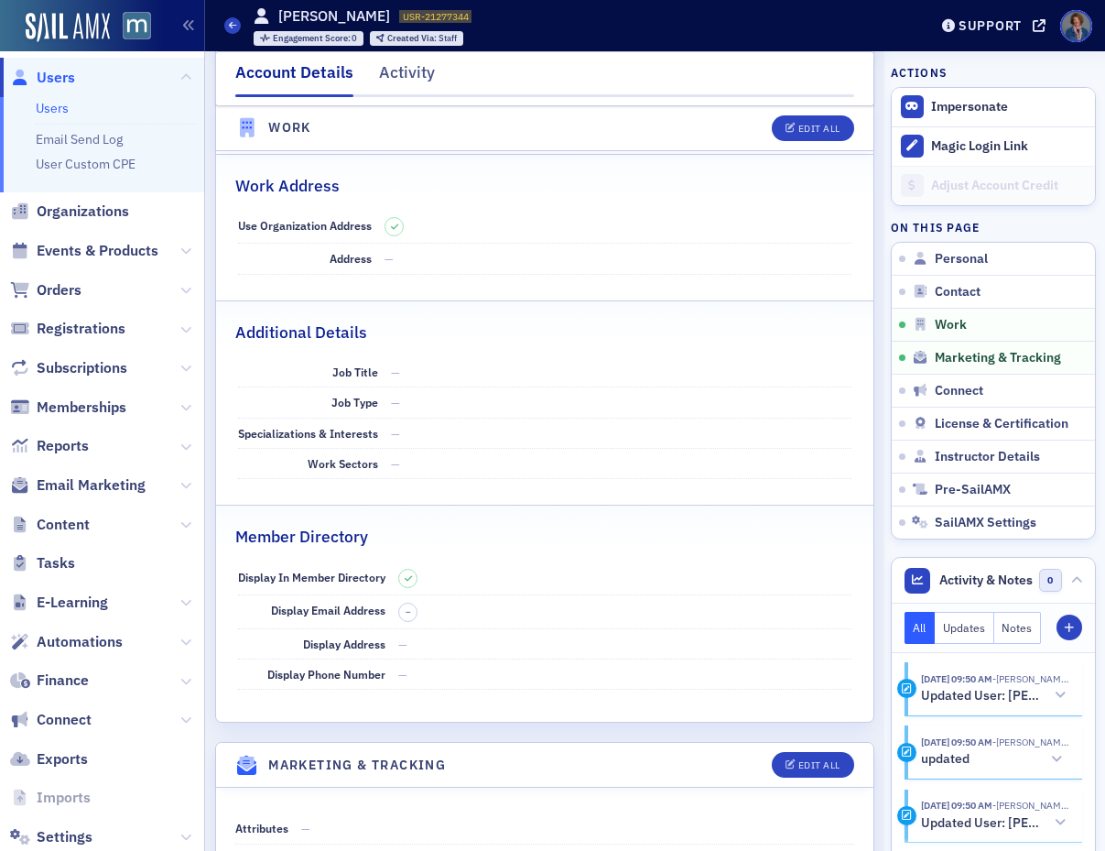
click at [54, 108] on link "Users" at bounding box center [52, 108] width 33 height 16
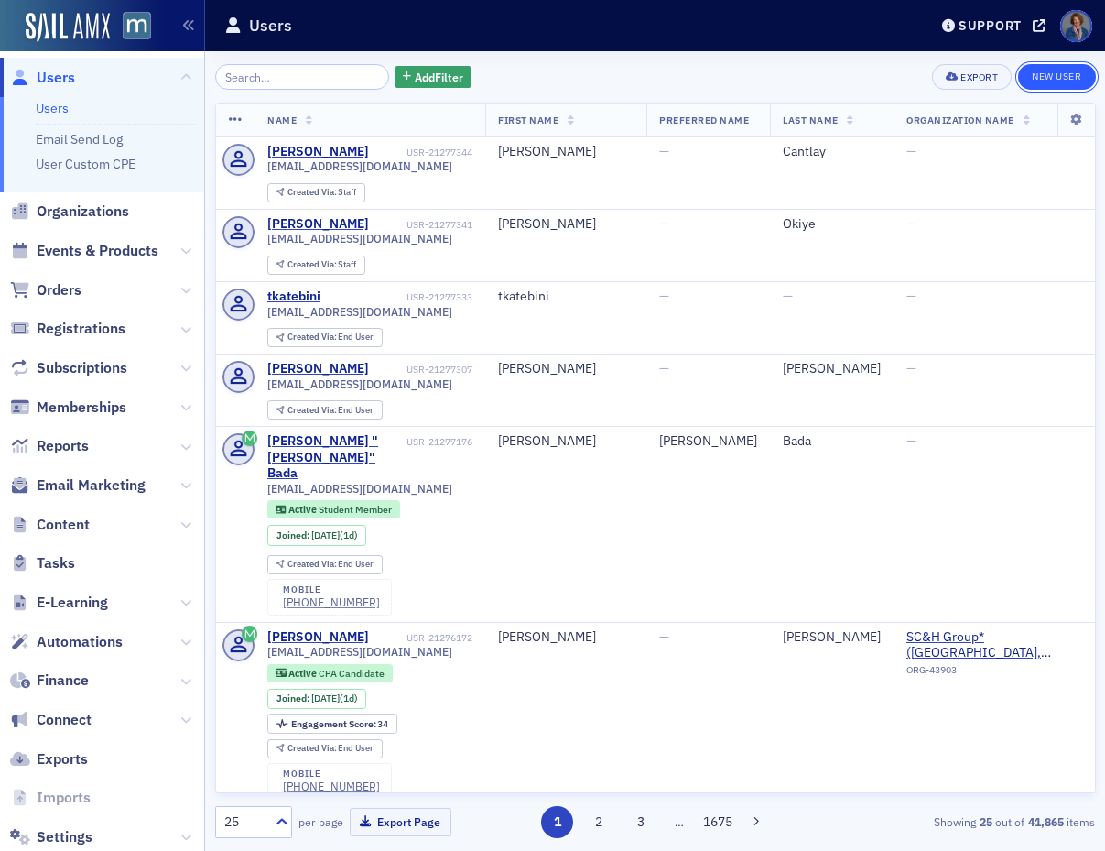
click at [1054, 75] on link "New User" at bounding box center [1056, 77] width 77 height 26
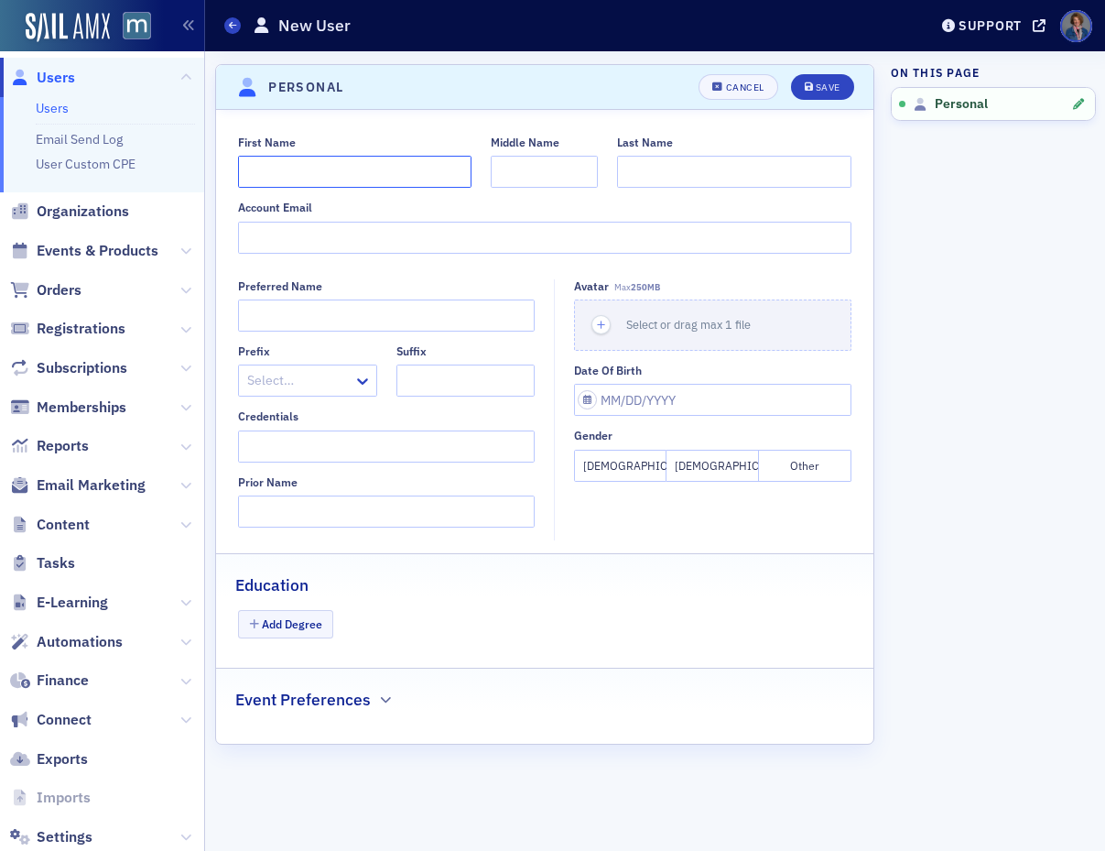
click at [374, 169] on input "First Name" at bounding box center [354, 172] width 233 height 32
type input "Victoria"
click at [576, 173] on body "Users Users Email Send Log User Custom CPE Organizations Events & Products Orde…" at bounding box center [552, 425] width 1105 height 851
click at [539, 173] on input "Middle Name" at bounding box center [544, 172] width 107 height 32
click at [531, 177] on input "Middle Name" at bounding box center [544, 172] width 107 height 32
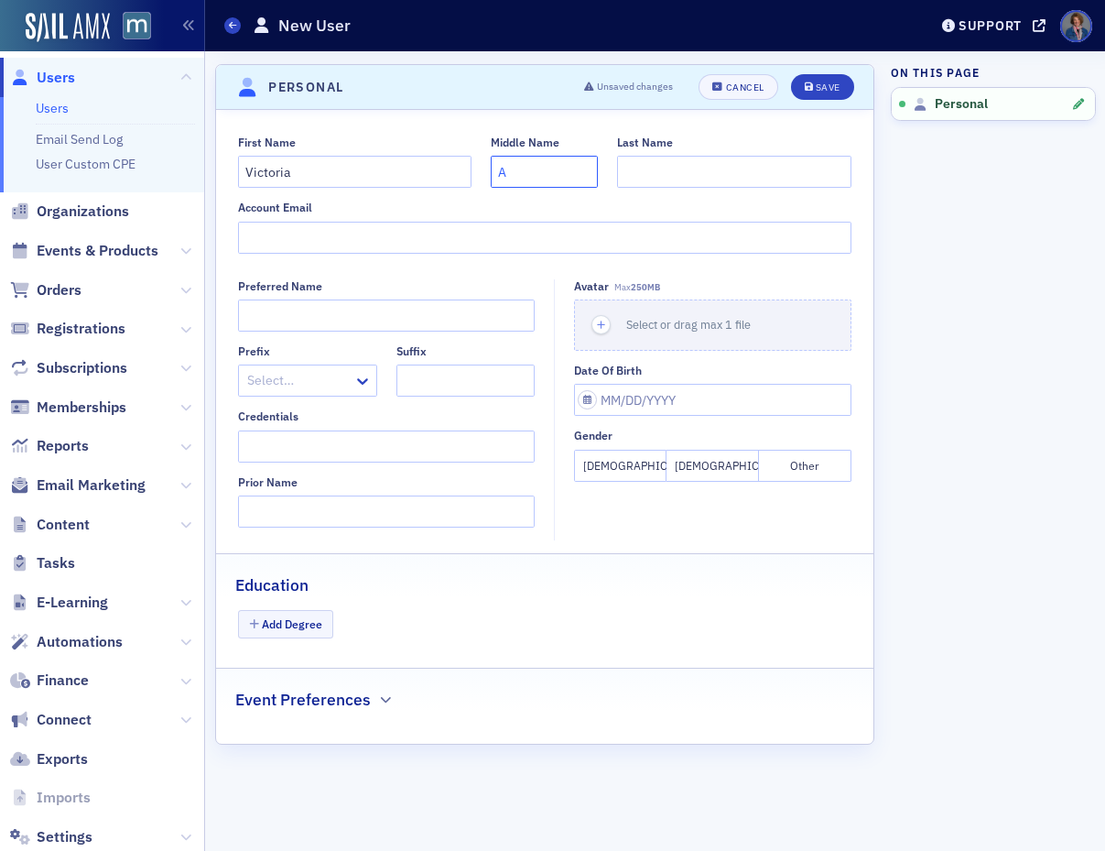
type input "A"
click at [784, 177] on input "Last Name" at bounding box center [733, 172] width 233 height 32
type input "Kizma"
click at [308, 240] on input "Account Email" at bounding box center [544, 238] width 613 height 32
paste input "[PERSON_NAME][EMAIL_ADDRESS][DOMAIN_NAME]"
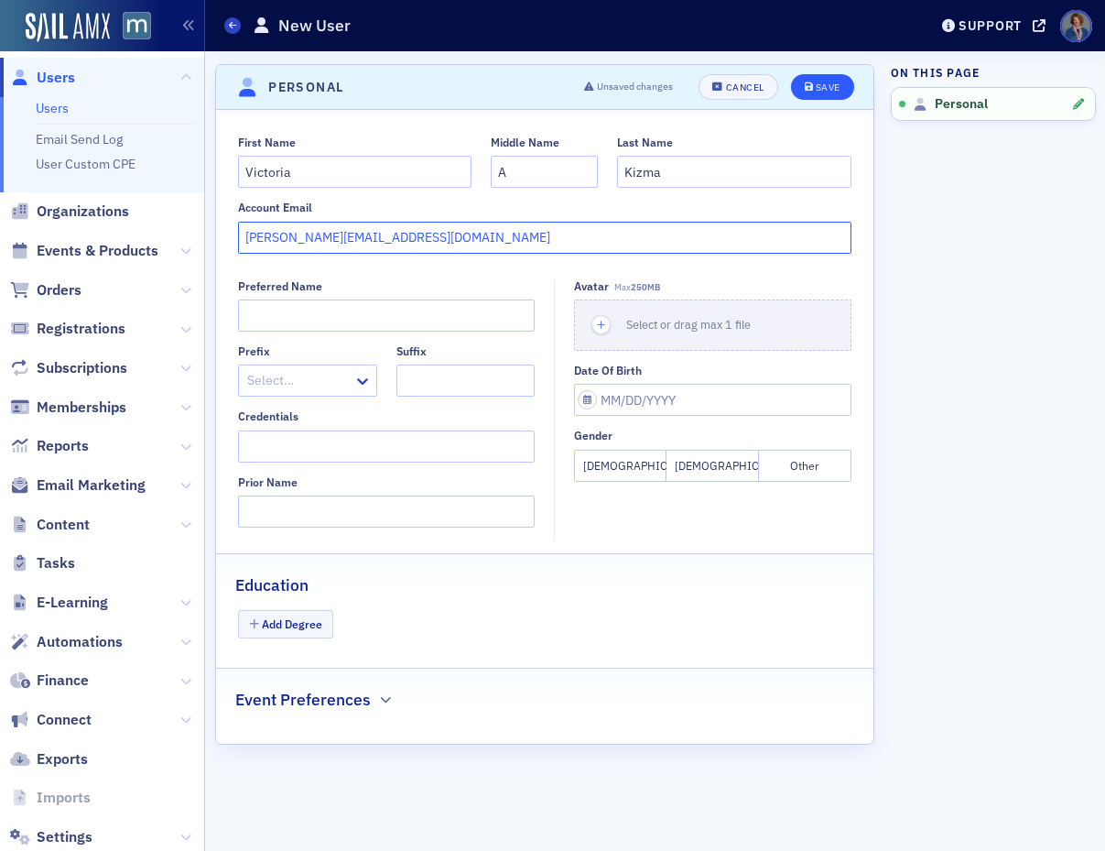
type input "[PERSON_NAME][EMAIL_ADDRESS][DOMAIN_NAME]"
click at [828, 92] on div "Save" at bounding box center [828, 87] width 25 height 10
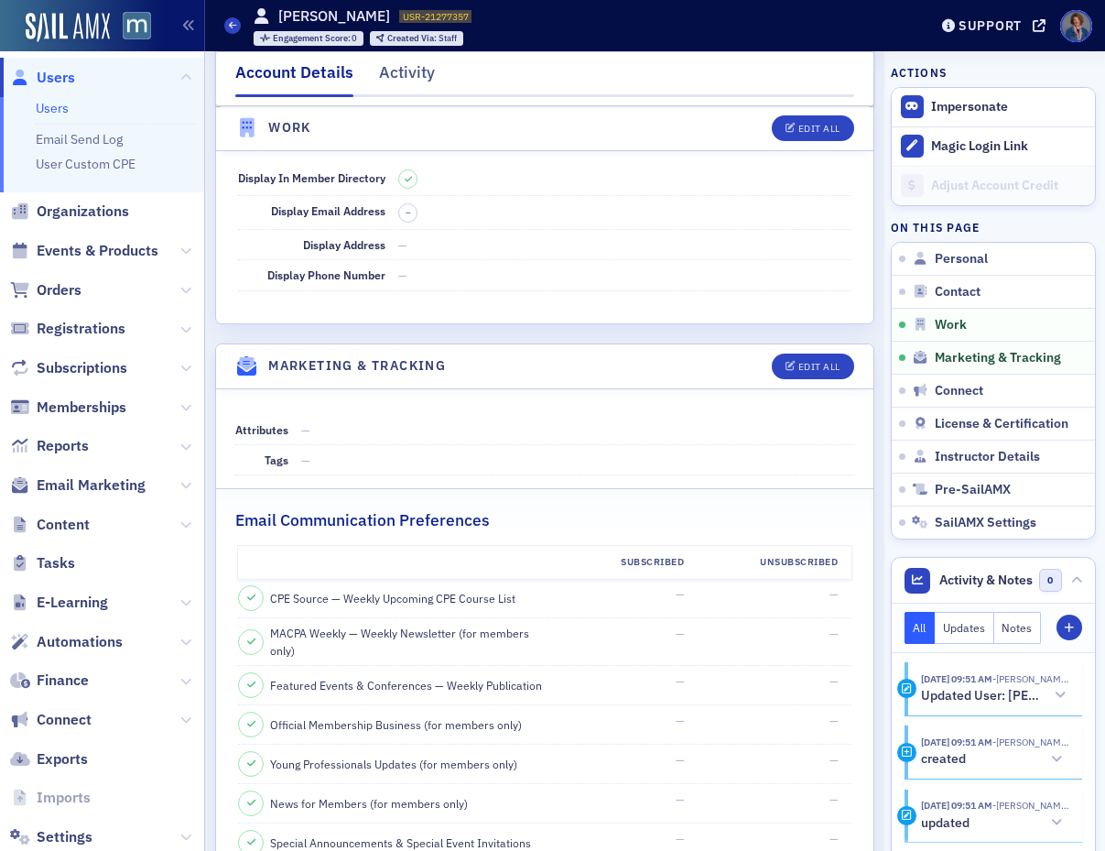
scroll to position [1763, 0]
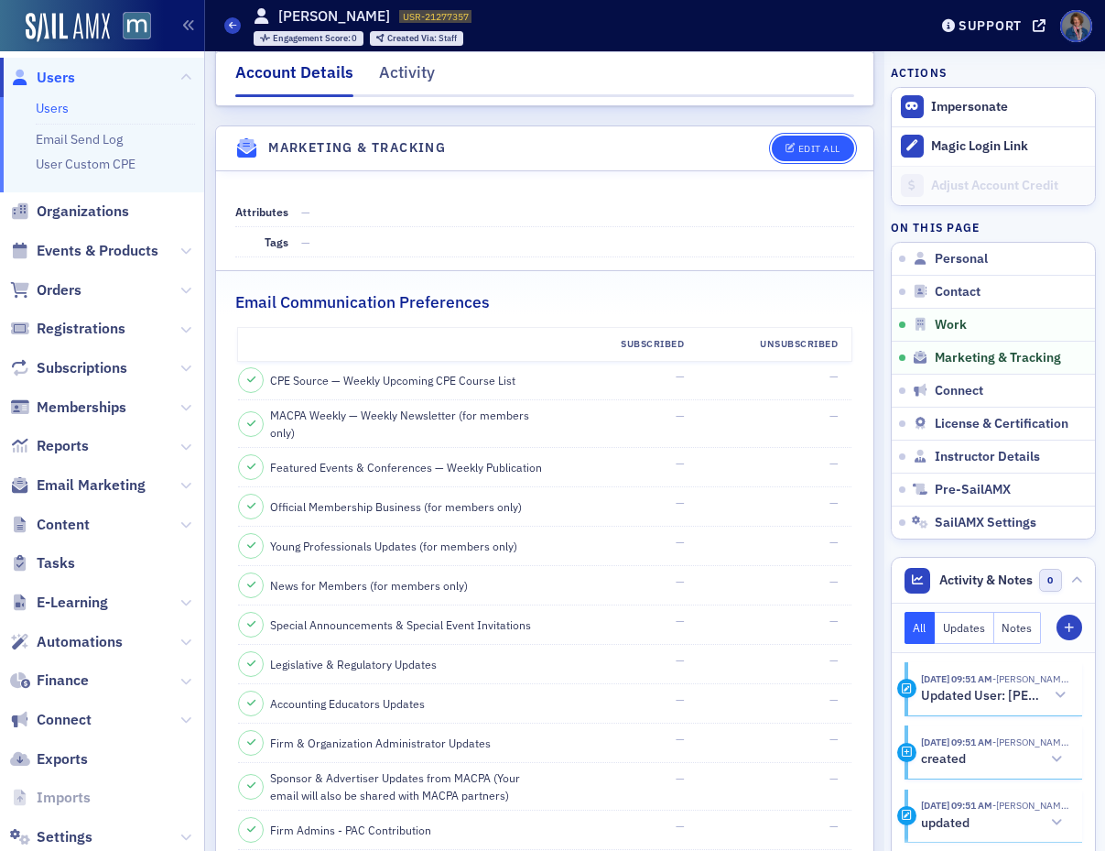
click at [816, 144] on div "Edit All" at bounding box center [819, 149] width 42 height 10
select select "US"
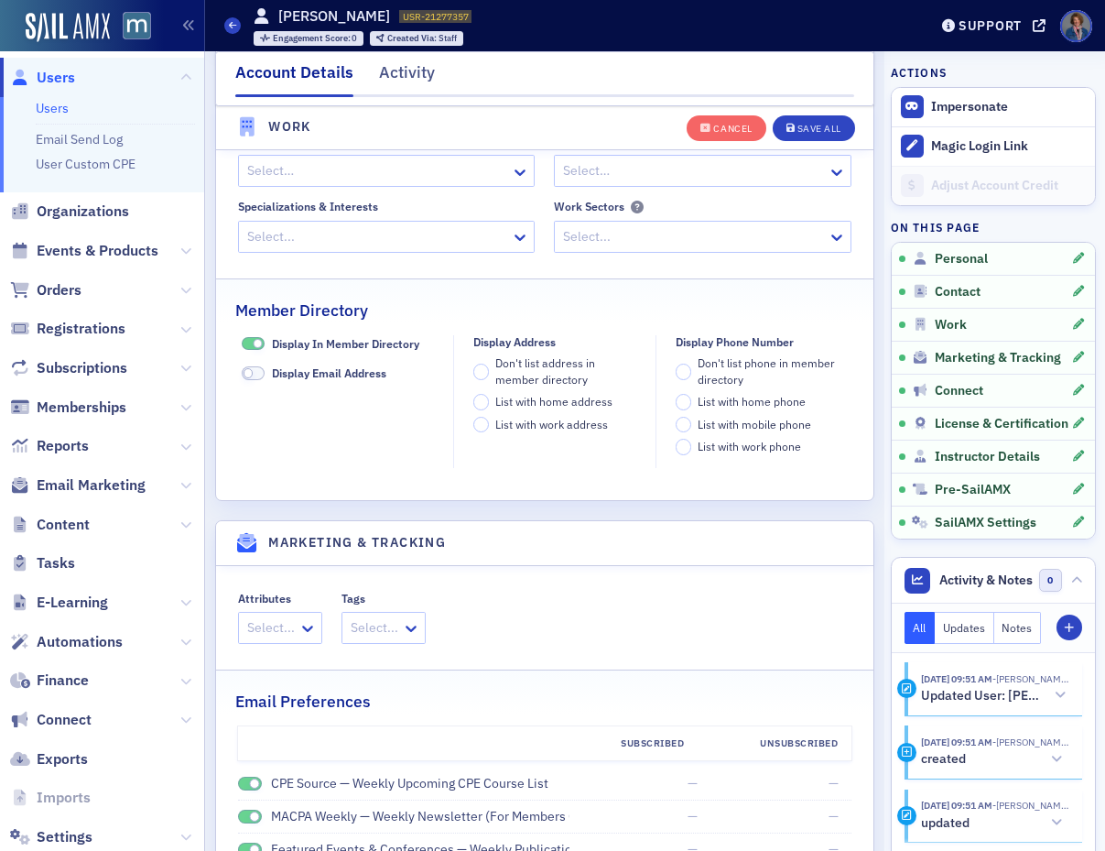
scroll to position [2177, 0]
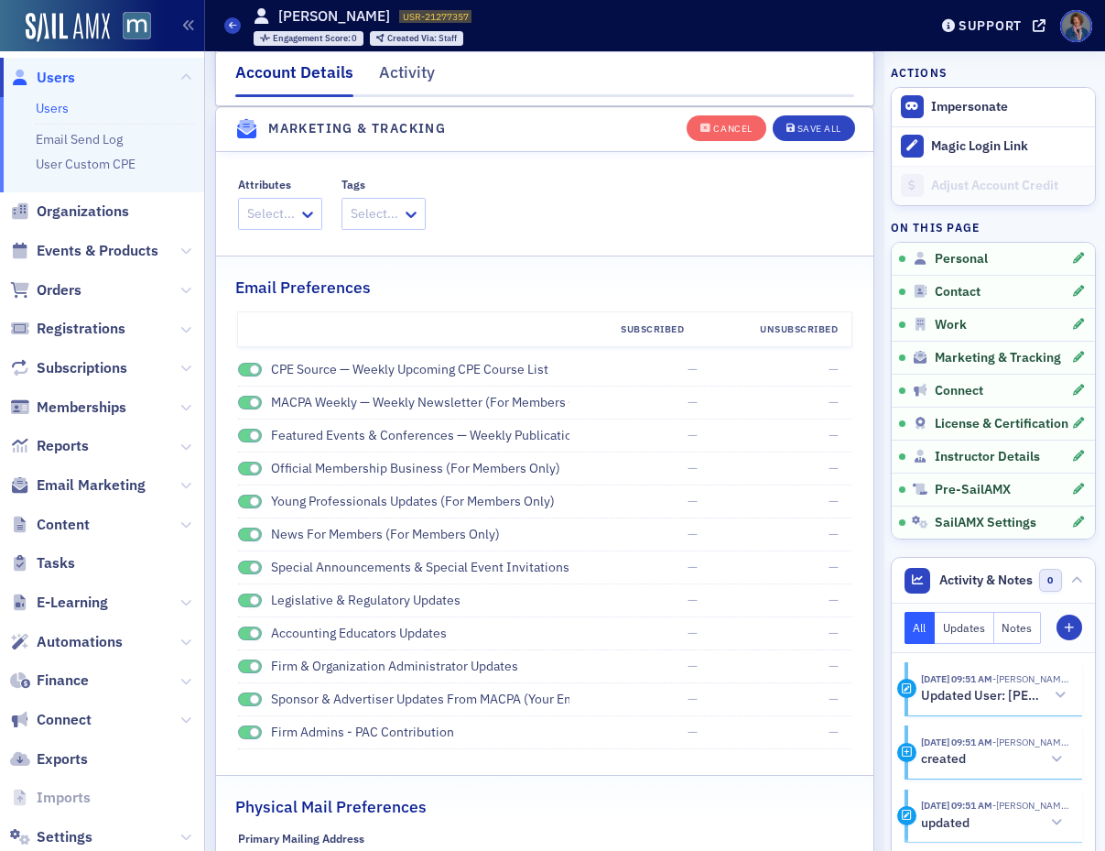
click at [248, 366] on span at bounding box center [250, 370] width 24 height 14
click at [242, 399] on span at bounding box center [250, 403] width 24 height 14
click at [238, 438] on span at bounding box center [250, 436] width 24 height 14
click at [238, 472] on span at bounding box center [250, 468] width 24 height 14
click at [239, 503] on span at bounding box center [250, 501] width 24 height 14
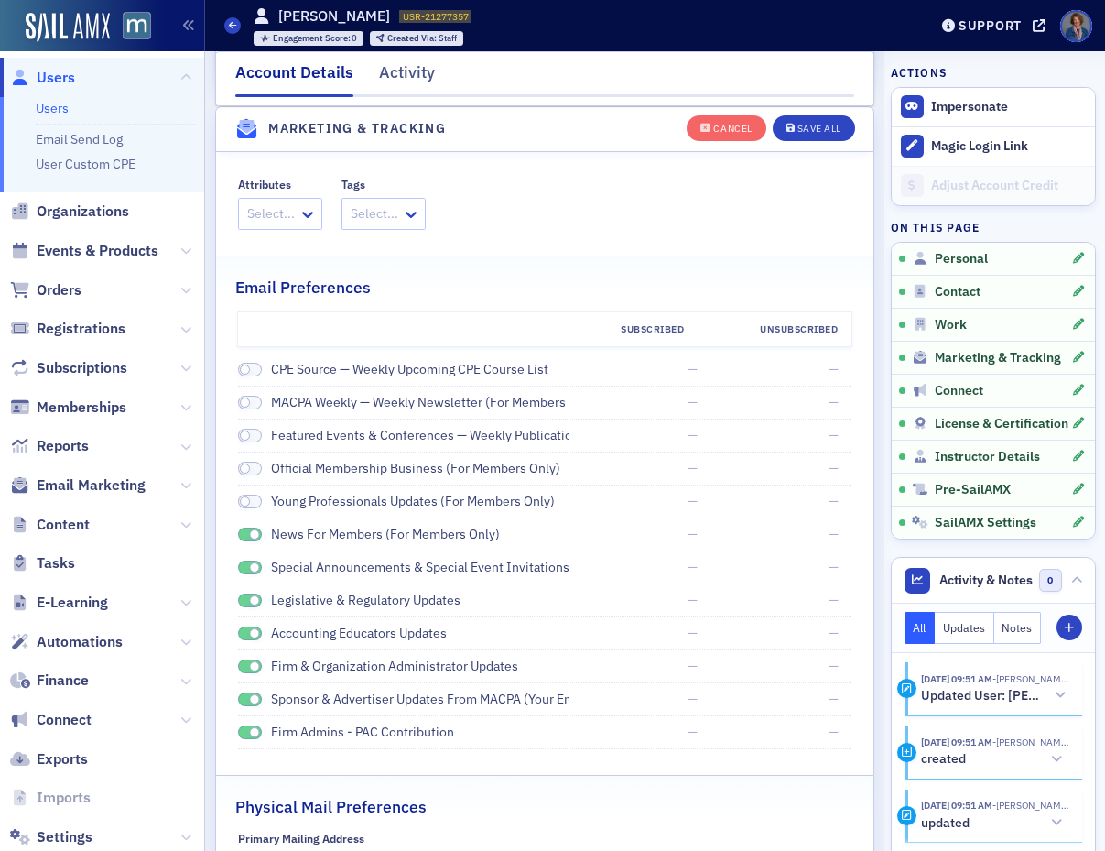
click at [242, 538] on span at bounding box center [250, 534] width 24 height 14
click at [247, 568] on span at bounding box center [250, 567] width 24 height 14
click at [235, 601] on div "Subscribed Unsubscribed CPE Source — Weekly Upcoming CPE Course List — — MACPA …" at bounding box center [545, 530] width 658 height 437
click at [241, 597] on span at bounding box center [250, 600] width 24 height 14
click at [243, 635] on span at bounding box center [250, 633] width 24 height 14
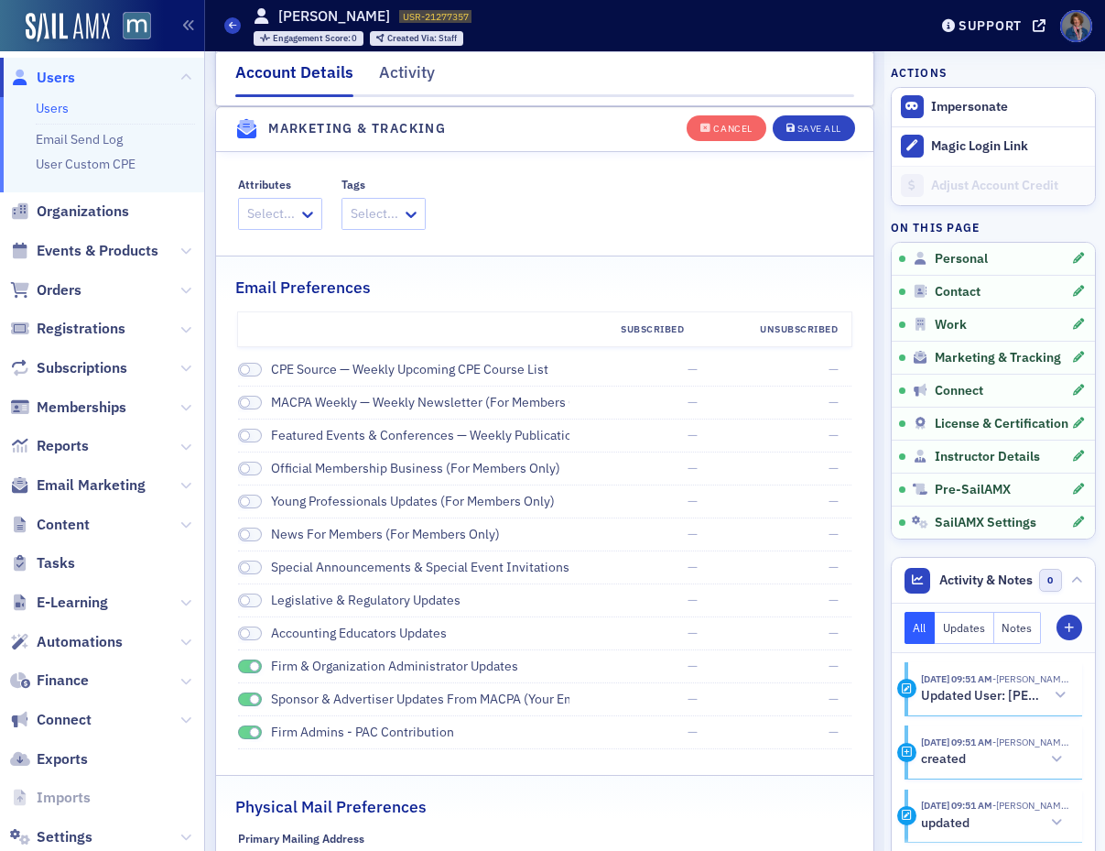
click at [235, 672] on div "Subscribed Unsubscribed CPE Source — Weekly Upcoming CPE Course List — — MACPA …" at bounding box center [545, 530] width 658 height 437
drag, startPoint x: 242, startPoint y: 665, endPoint x: 234, endPoint y: 689, distance: 24.9
click at [242, 665] on span at bounding box center [250, 666] width 24 height 14
click at [240, 697] on span at bounding box center [250, 699] width 24 height 14
click at [243, 732] on span at bounding box center [250, 732] width 24 height 14
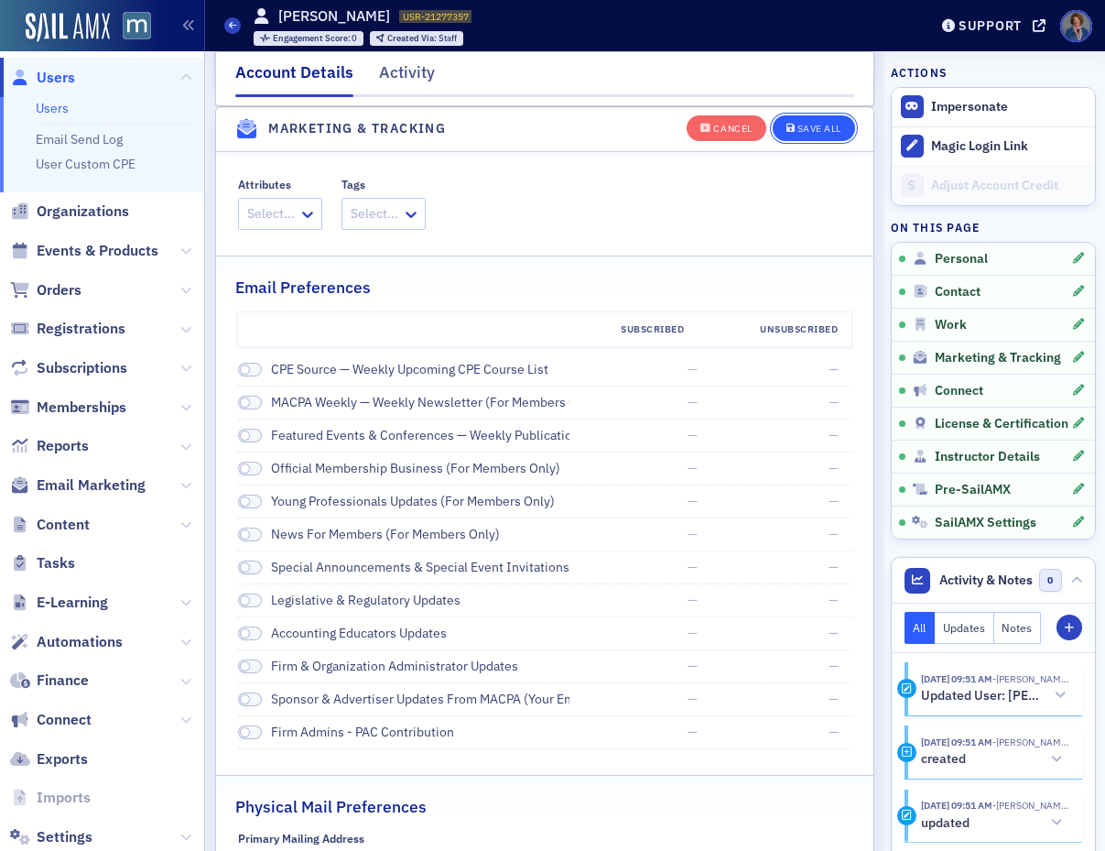
click at [797, 131] on div "Save All" at bounding box center [819, 129] width 44 height 10
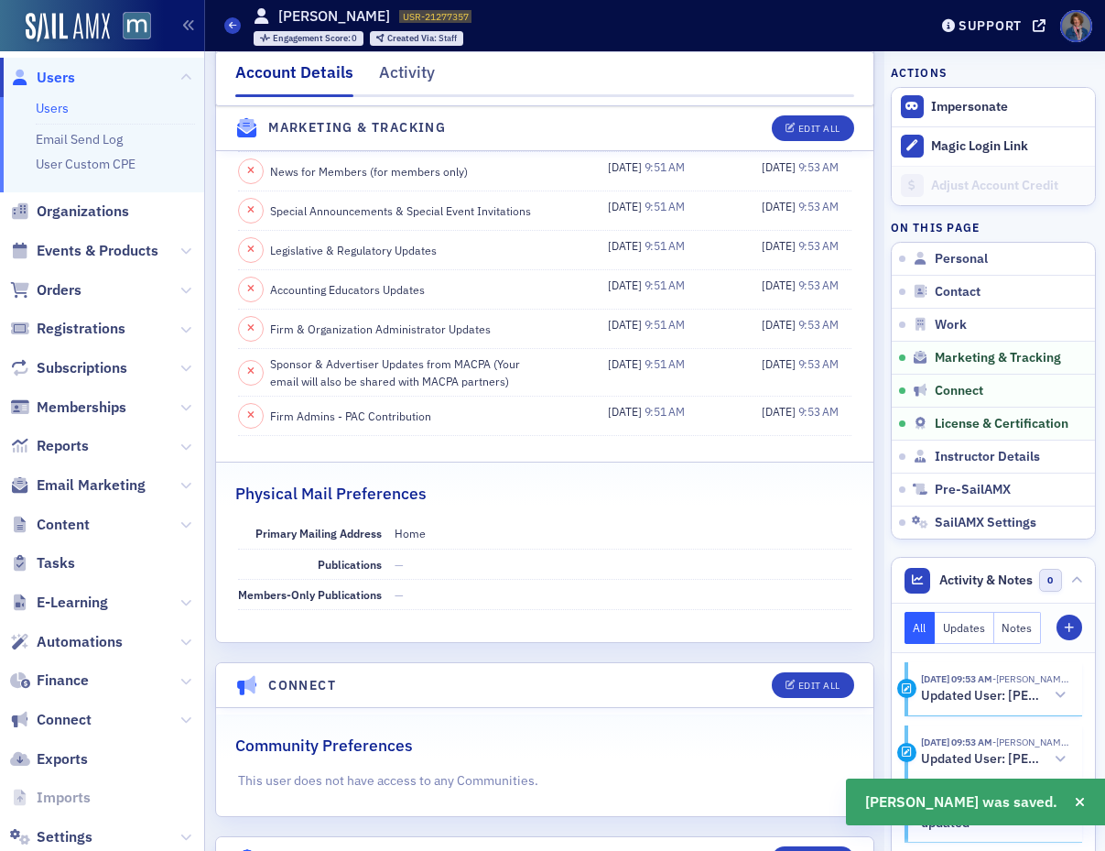
click at [52, 110] on link "Users" at bounding box center [52, 108] width 33 height 16
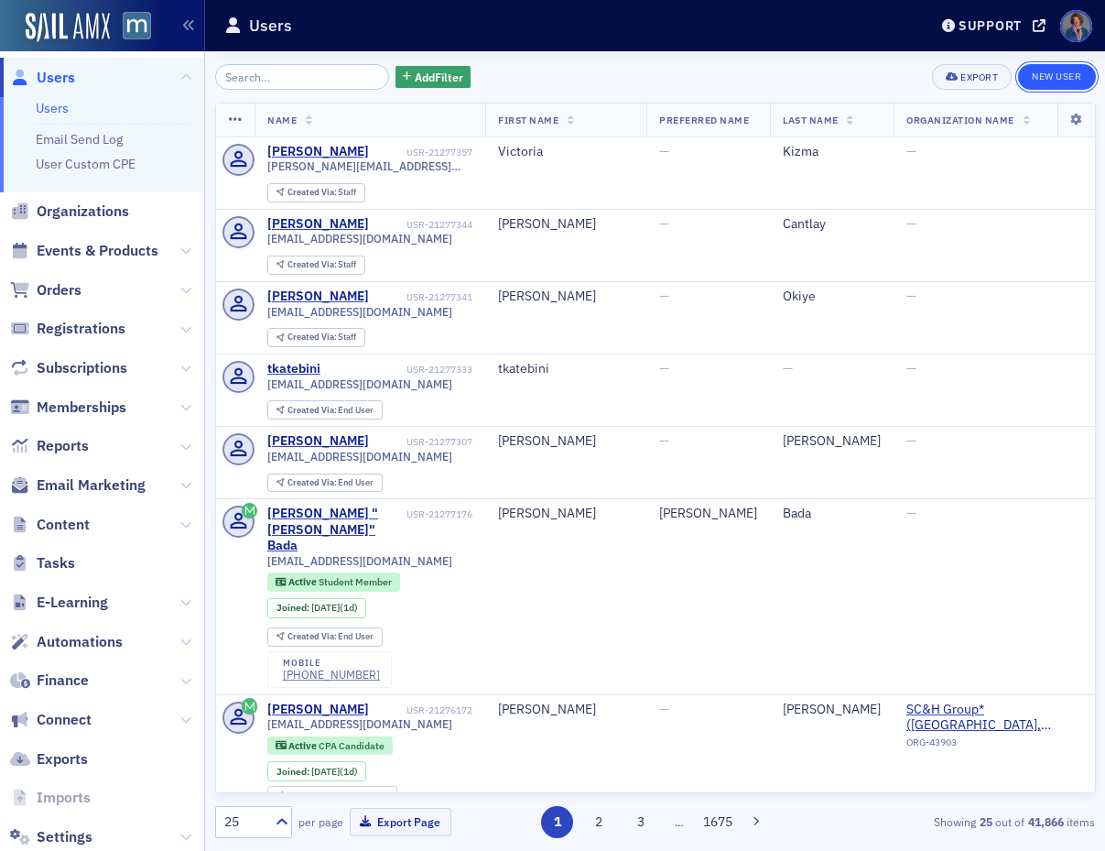
click at [1065, 78] on link "New User" at bounding box center [1056, 77] width 77 height 26
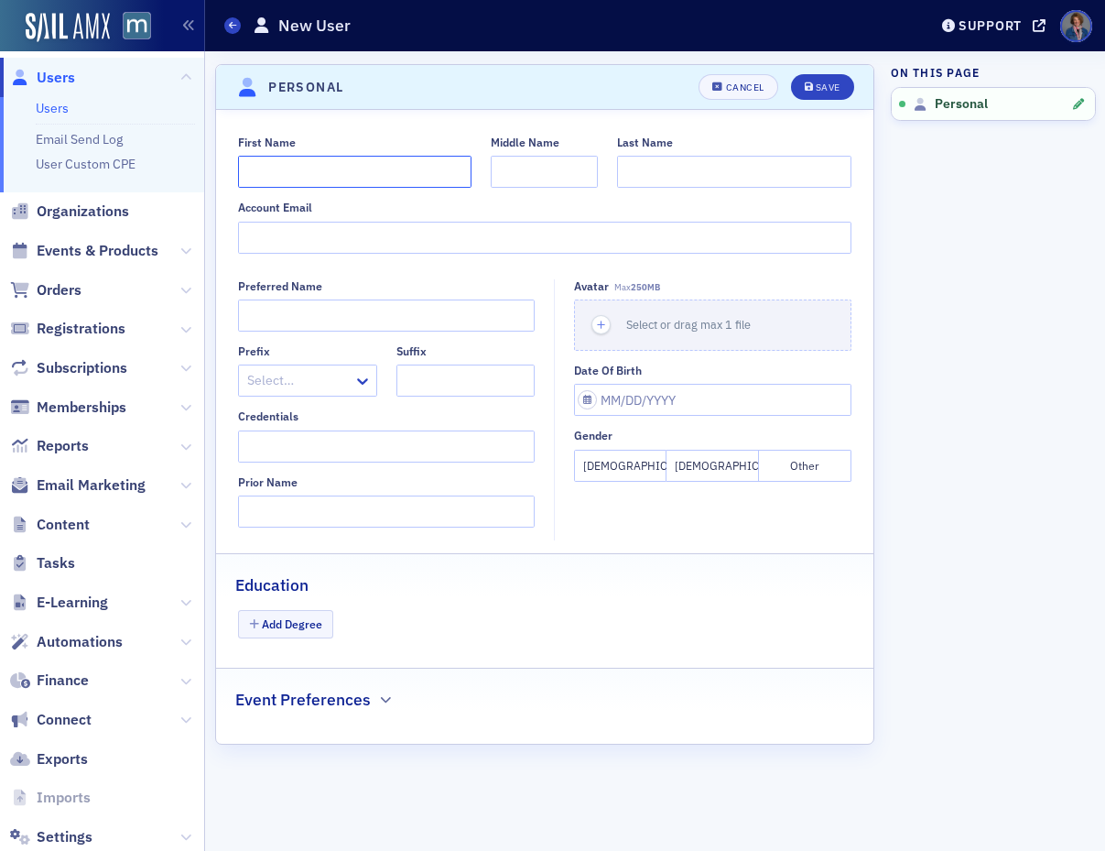
click at [273, 168] on input "First Name" at bounding box center [354, 172] width 233 height 32
click at [307, 171] on input "First Name" at bounding box center [354, 172] width 233 height 32
type input "[PERSON_NAME]"
click at [539, 157] on input "Middle Name" at bounding box center [544, 172] width 107 height 32
type input "[PERSON_NAME]"
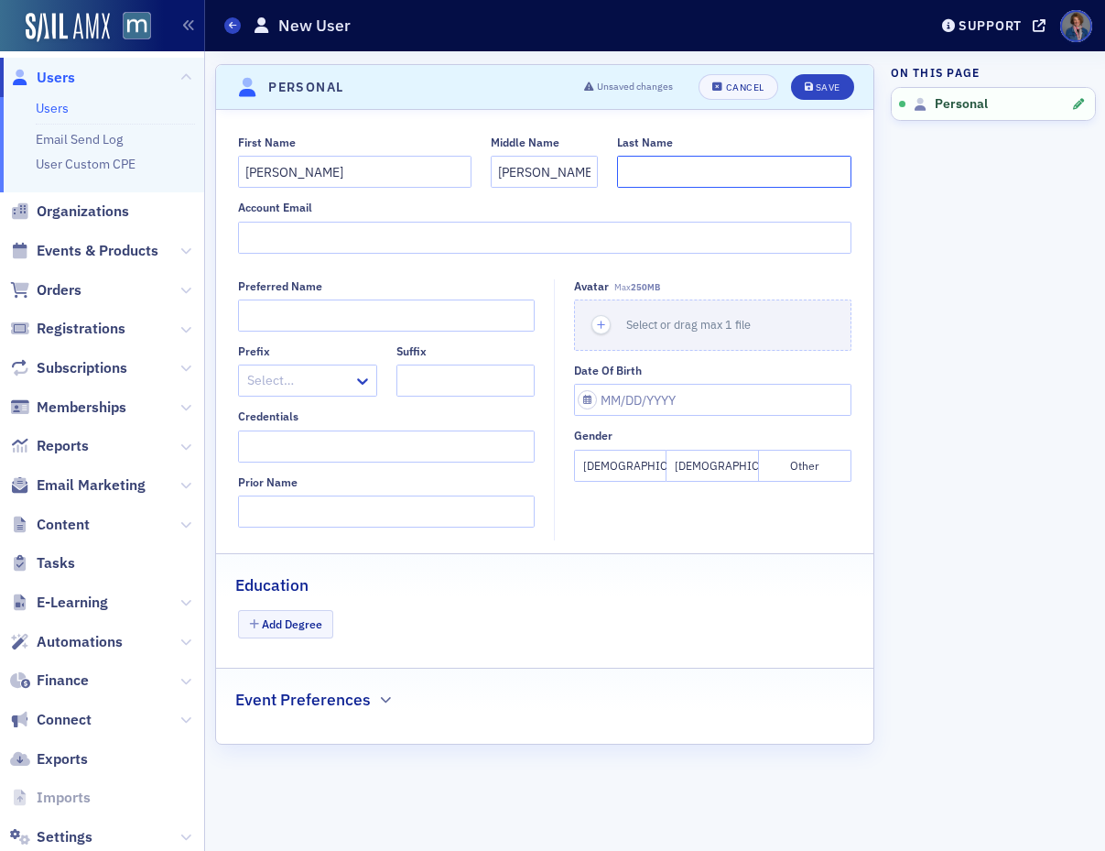
click at [693, 162] on input "Last Name" at bounding box center [733, 172] width 233 height 32
type input "[PERSON_NAME]"
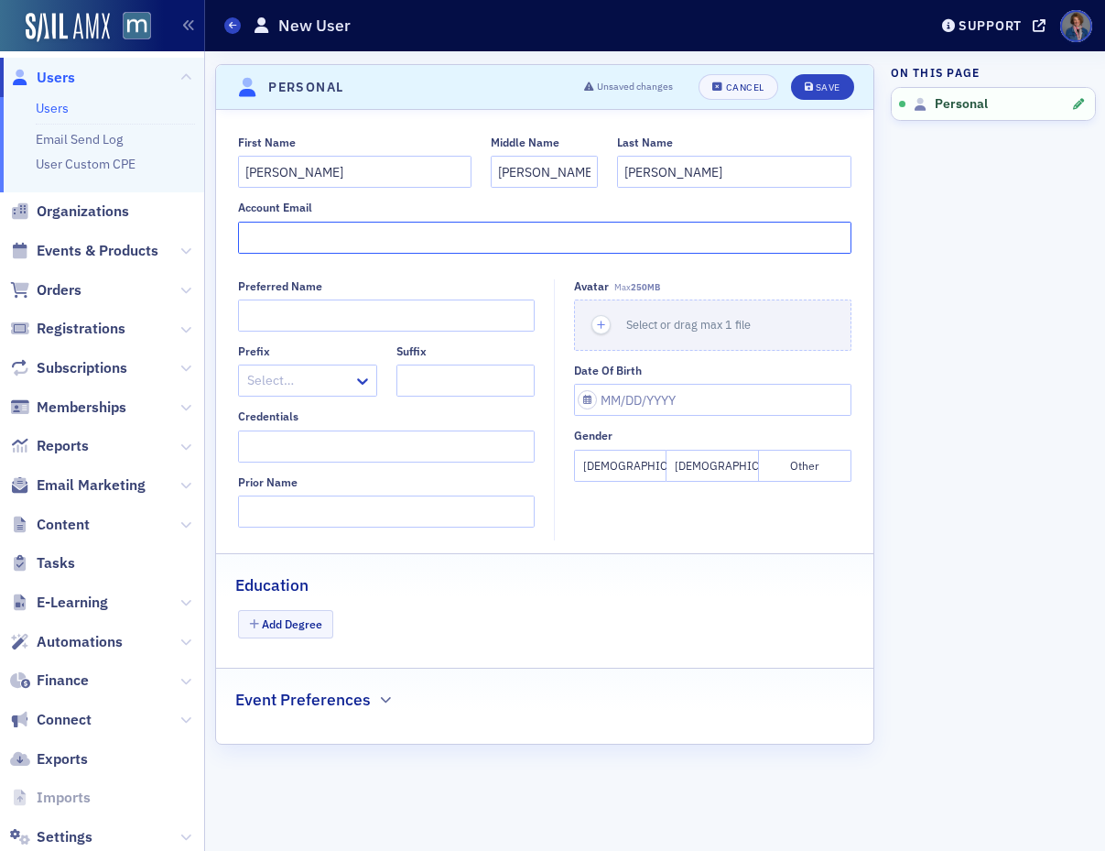
click at [318, 235] on input "Account Email" at bounding box center [544, 238] width 613 height 32
paste input "[EMAIL_ADDRESS][DOMAIN_NAME]"
type input "[EMAIL_ADDRESS][DOMAIN_NAME]"
click at [823, 88] on div "Save" at bounding box center [828, 87] width 25 height 10
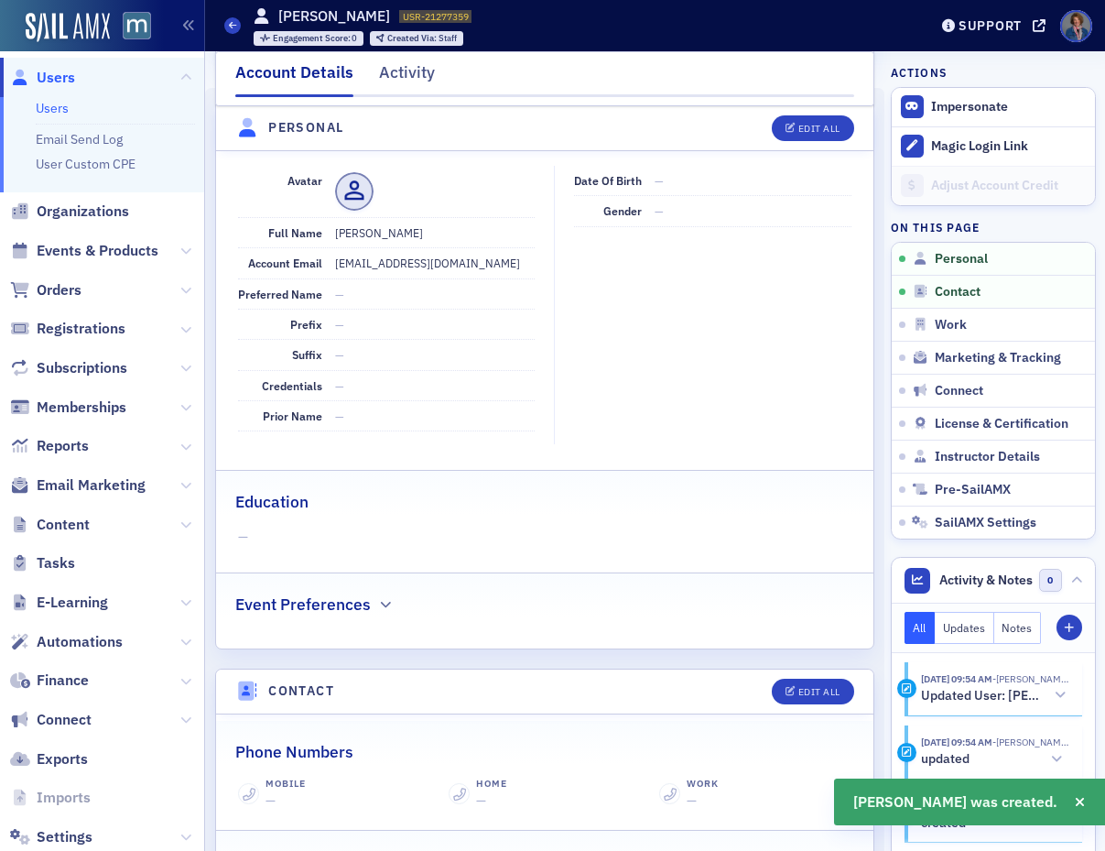
scroll to position [221, 0]
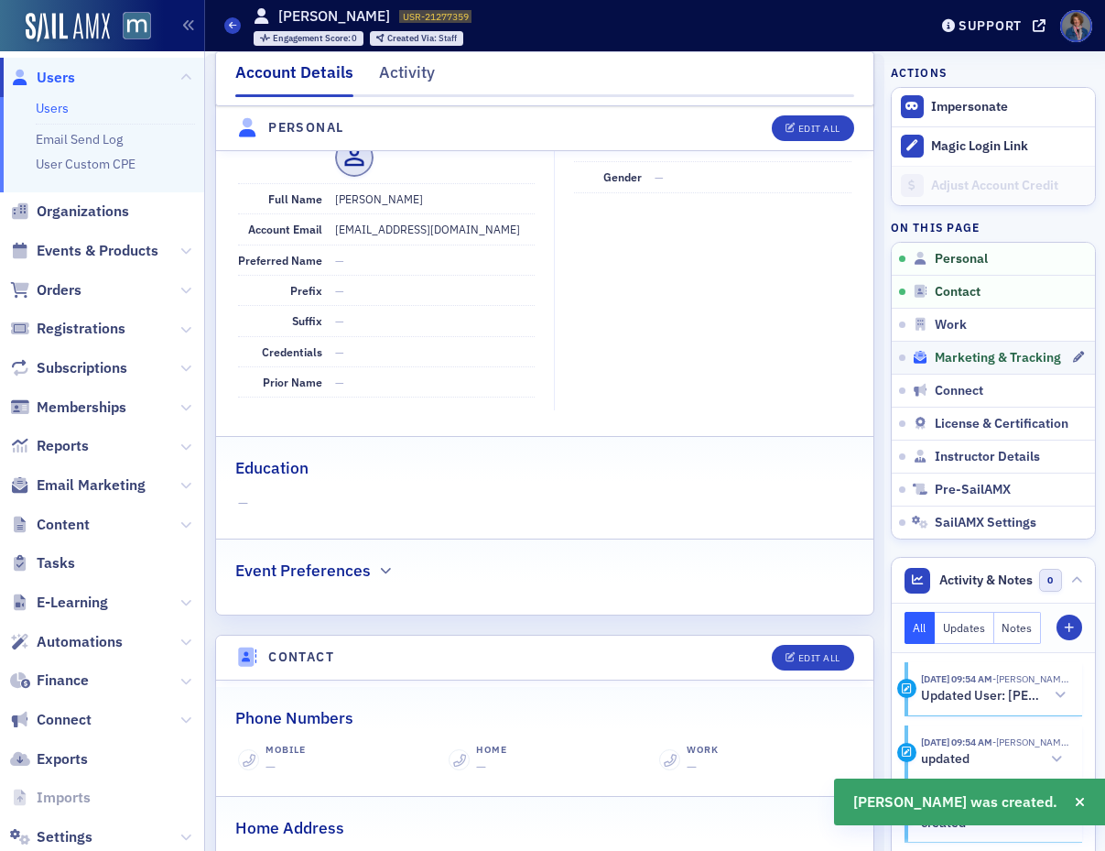
click at [974, 360] on span "Marketing & Tracking" at bounding box center [998, 358] width 126 height 16
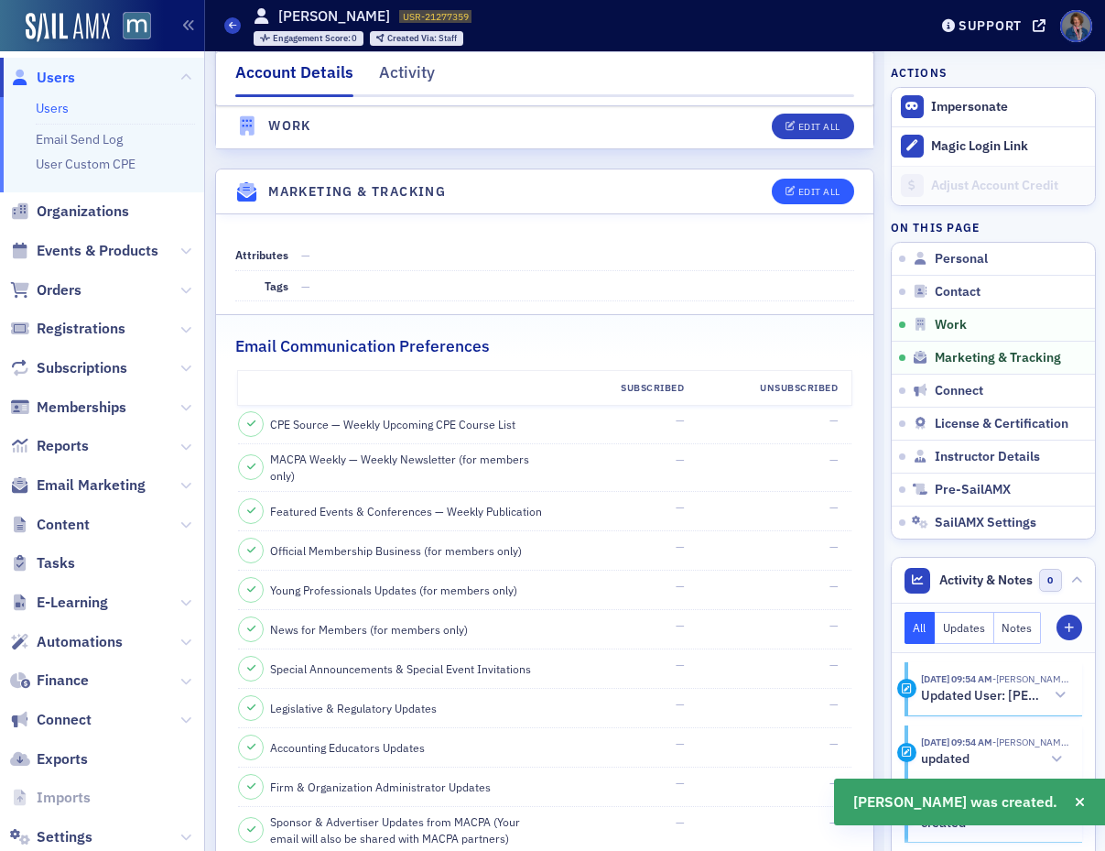
scroll to position [1764, 0]
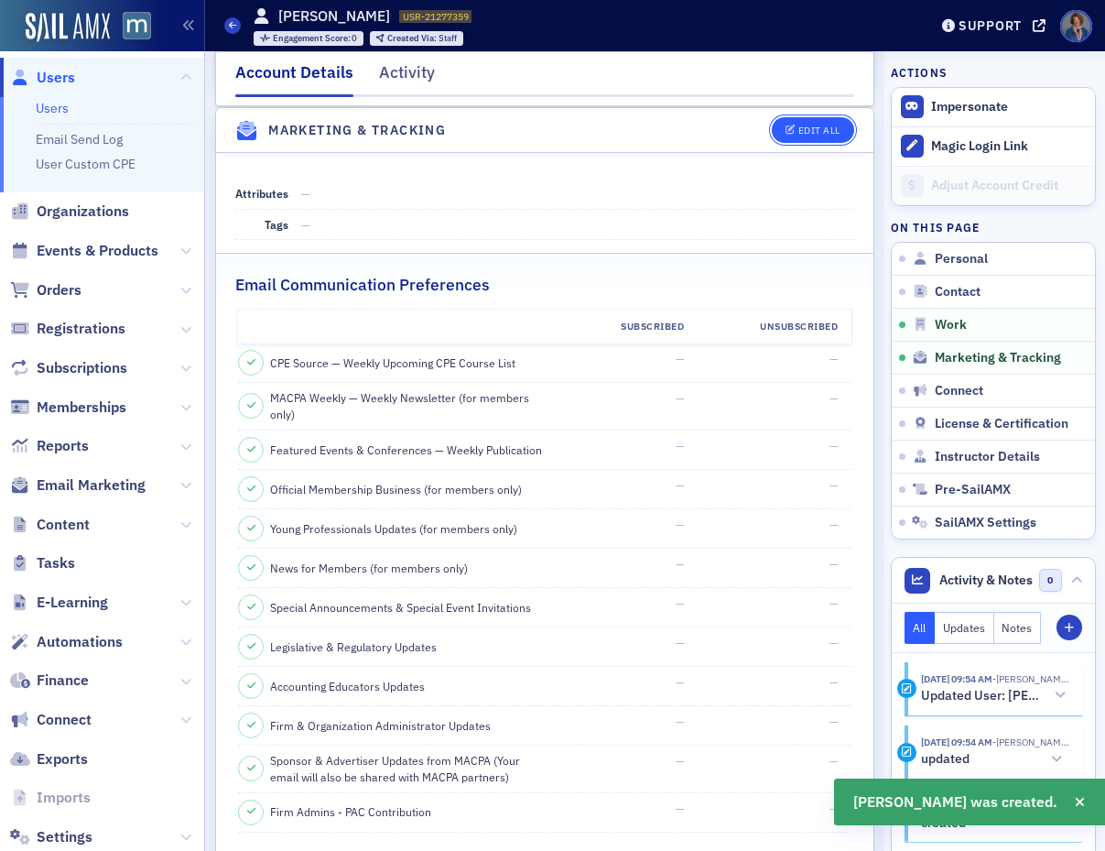
click at [798, 130] on div "Edit All" at bounding box center [819, 130] width 42 height 10
select select "US"
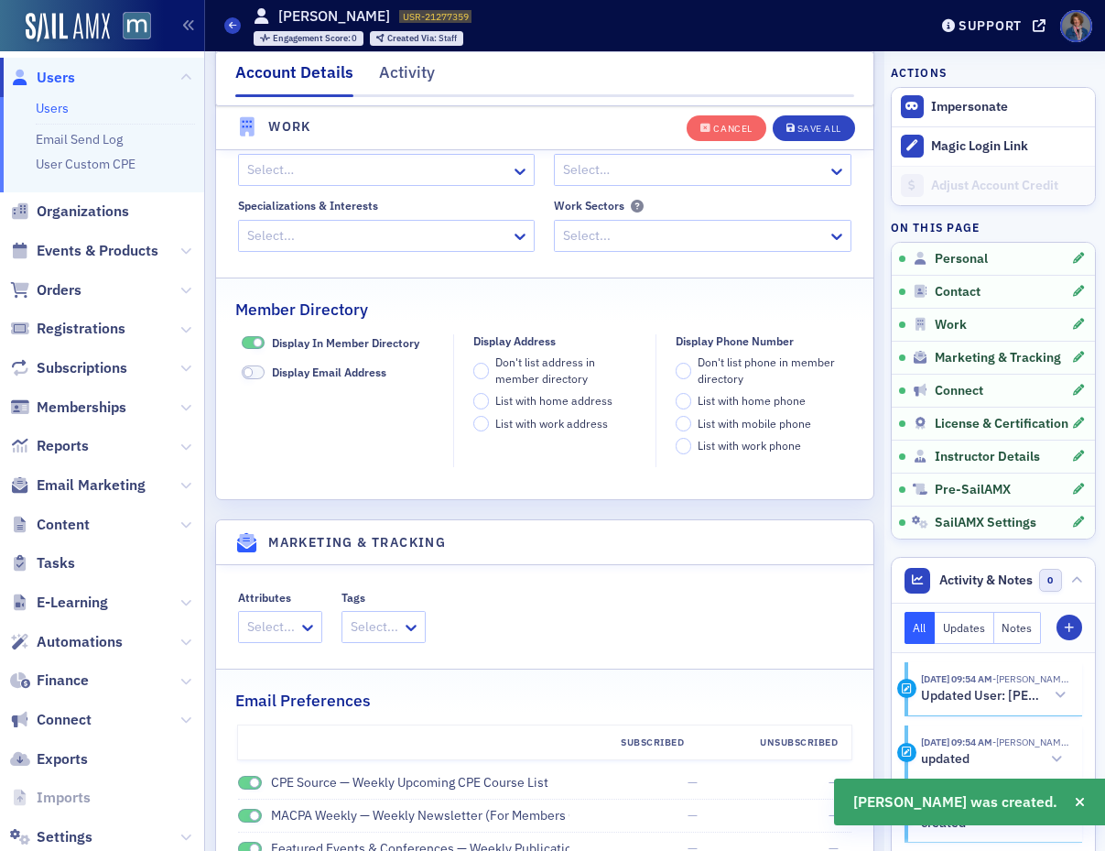
scroll to position [2177, 0]
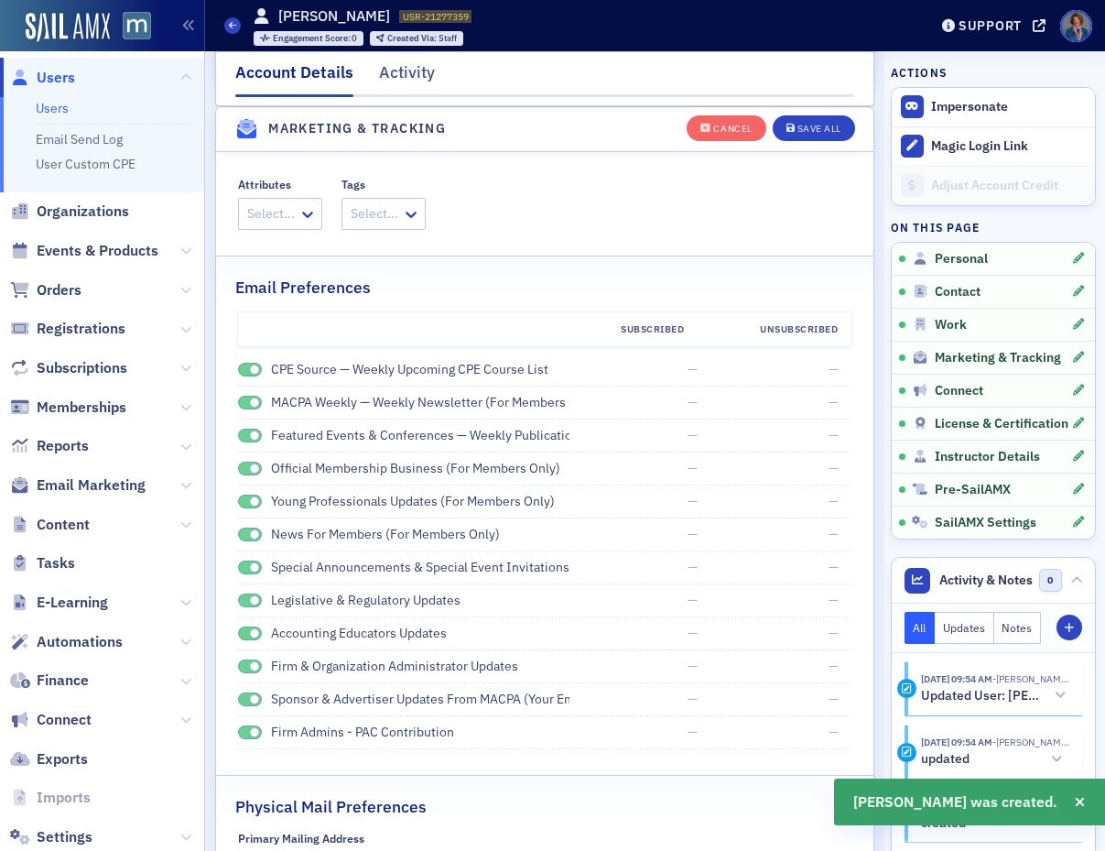
click at [244, 372] on span at bounding box center [250, 370] width 24 height 14
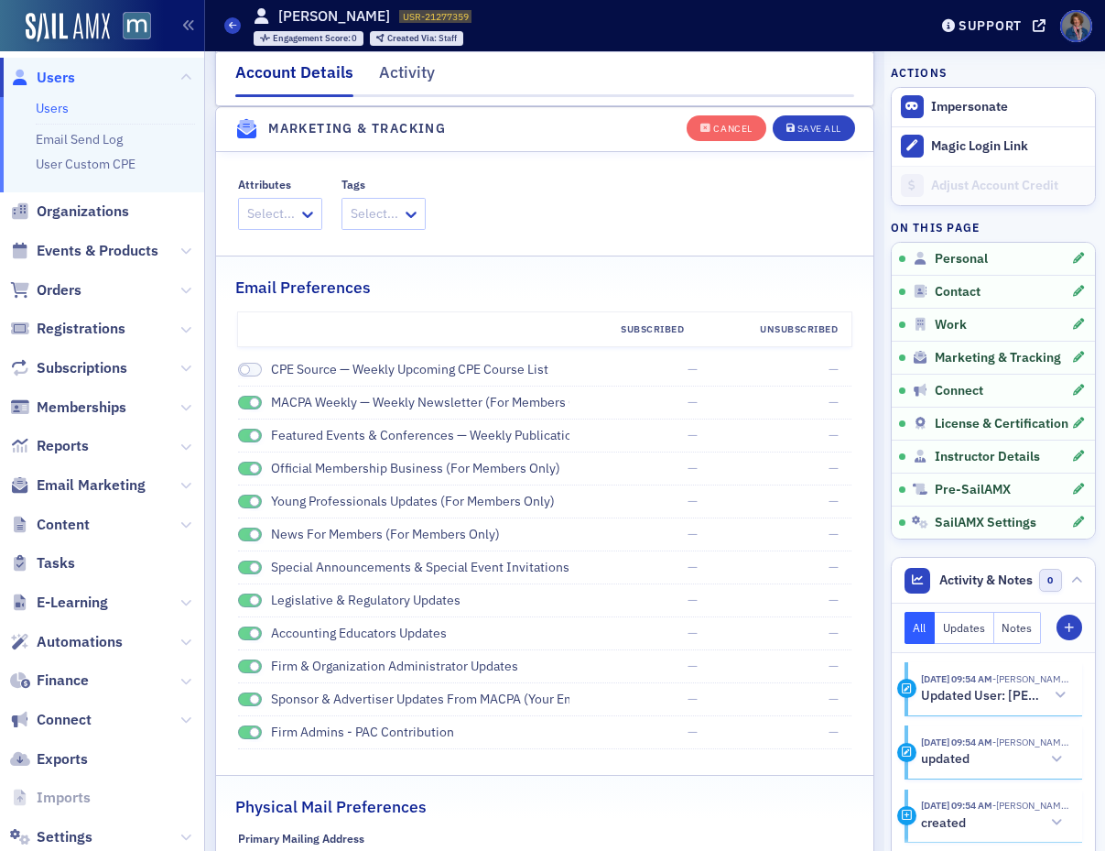
click at [244, 405] on span at bounding box center [250, 403] width 24 height 14
click at [245, 437] on span at bounding box center [250, 436] width 24 height 14
click at [245, 470] on span at bounding box center [250, 468] width 24 height 14
click at [244, 505] on span at bounding box center [250, 501] width 24 height 14
click at [246, 529] on span at bounding box center [250, 534] width 24 height 14
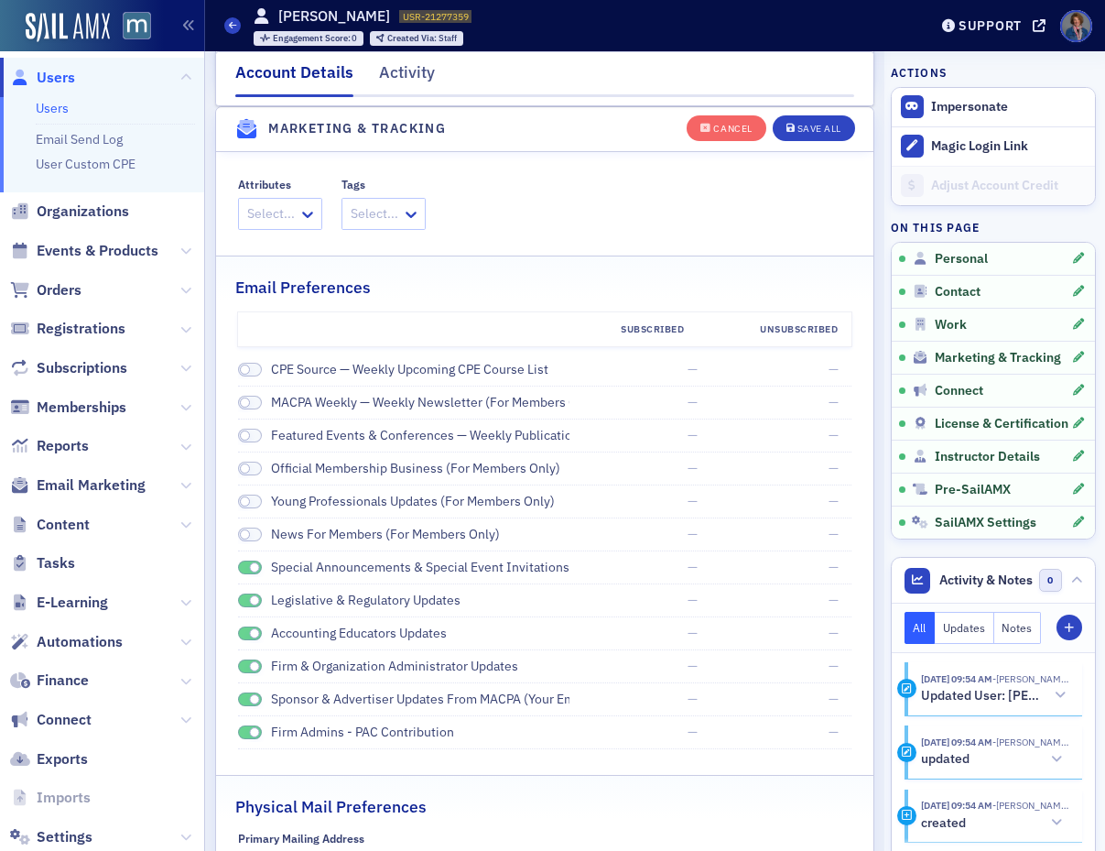
drag, startPoint x: 242, startPoint y: 564, endPoint x: 255, endPoint y: 617, distance: 54.9
click at [242, 564] on span at bounding box center [250, 567] width 24 height 14
click at [244, 602] on span at bounding box center [250, 600] width 24 height 14
click at [244, 637] on span at bounding box center [250, 633] width 24 height 14
click at [243, 665] on span at bounding box center [250, 666] width 24 height 14
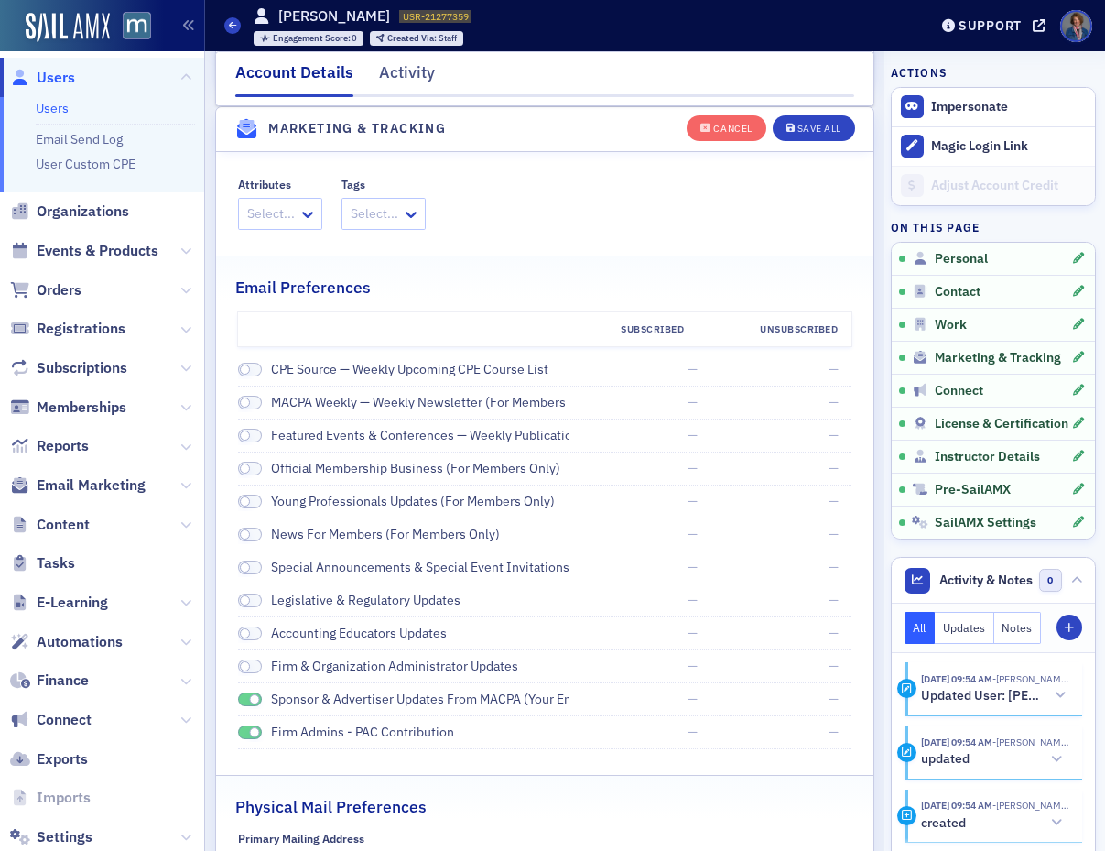
drag, startPoint x: 246, startPoint y: 697, endPoint x: 233, endPoint y: 739, distance: 44.3
click at [246, 698] on span at bounding box center [250, 699] width 24 height 14
click at [241, 729] on span at bounding box center [250, 732] width 24 height 14
click at [807, 129] on div "Save All" at bounding box center [819, 129] width 44 height 10
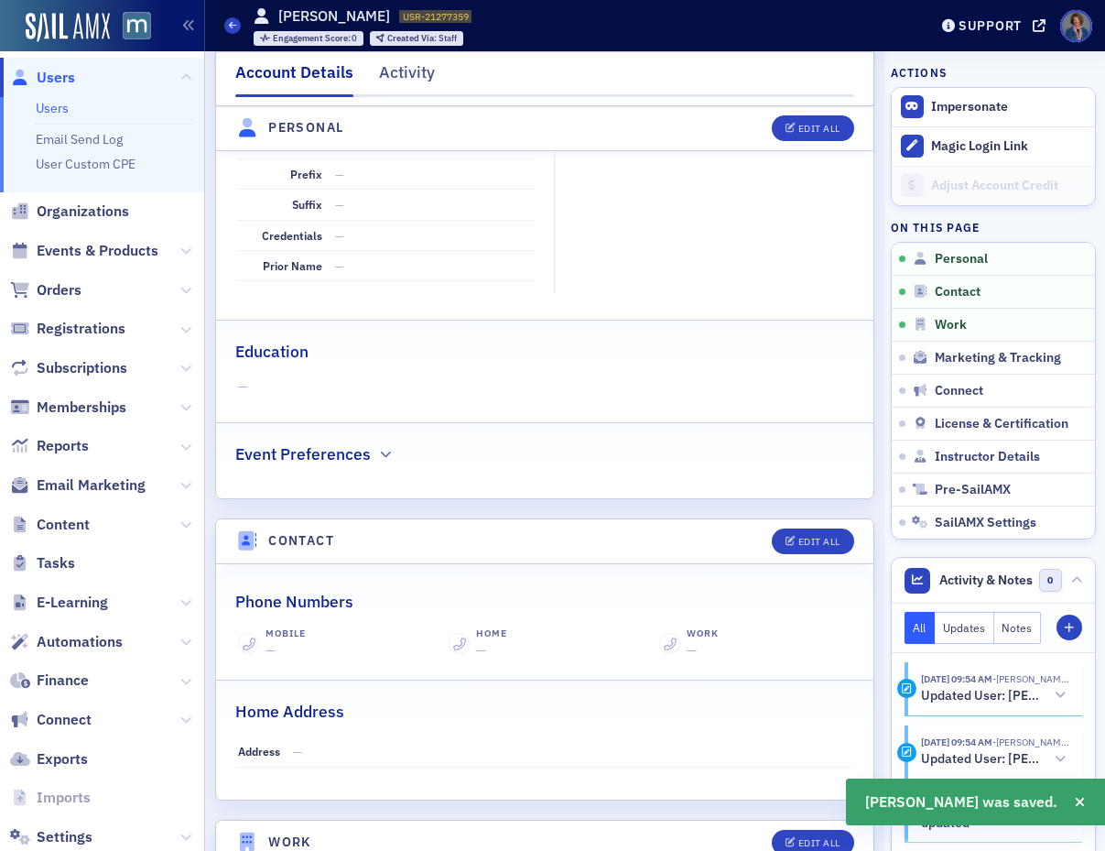
scroll to position [0, 0]
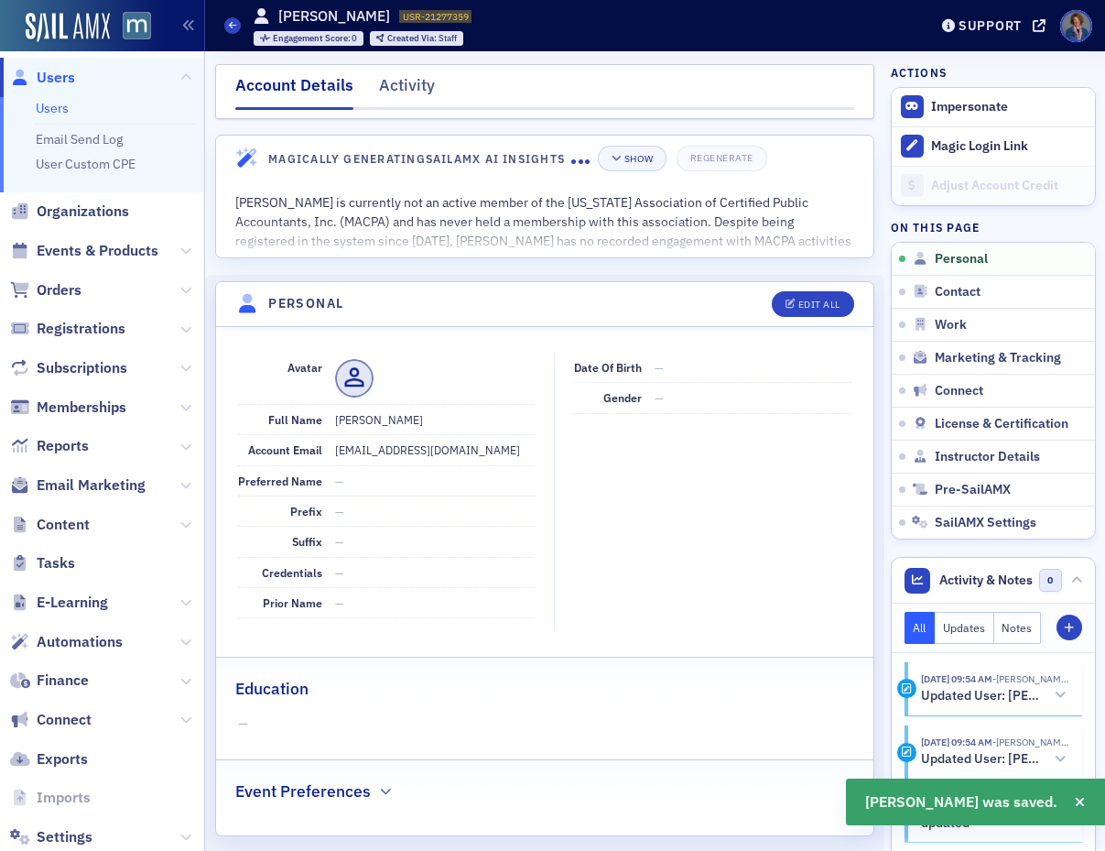
click at [49, 109] on link "Users" at bounding box center [52, 108] width 33 height 16
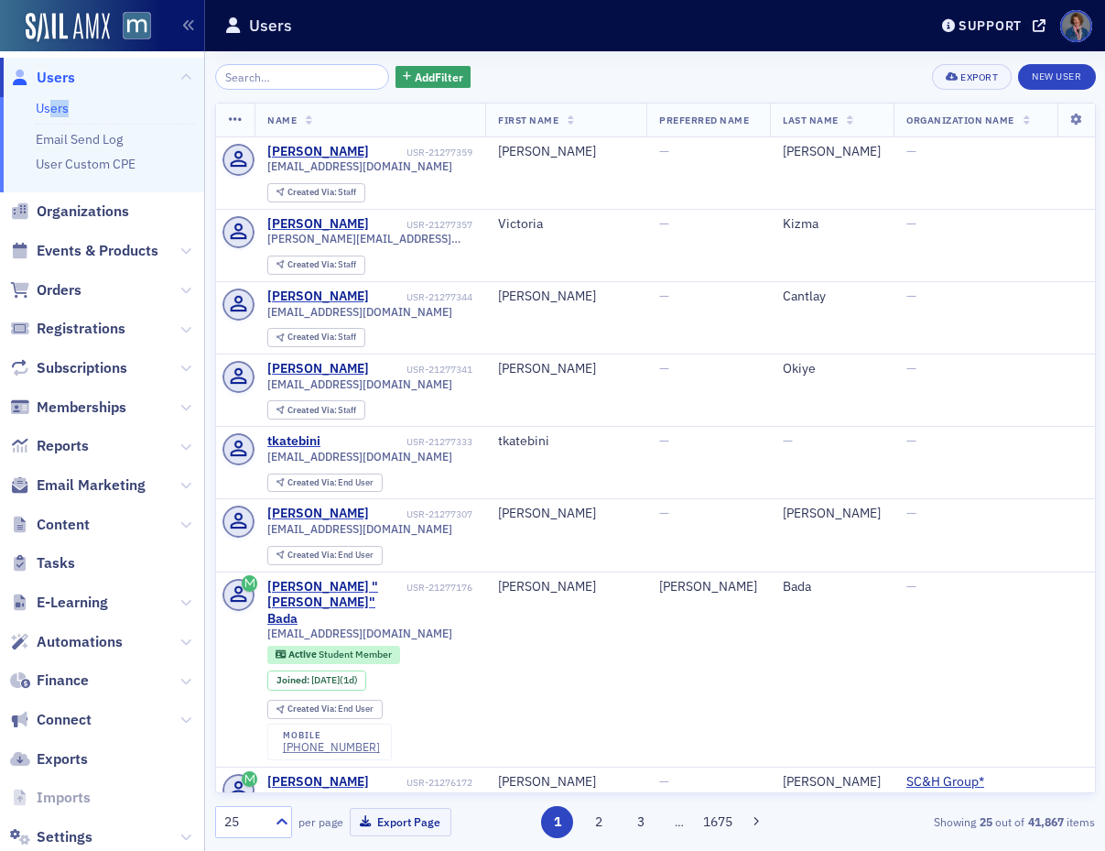
click at [50, 115] on ul "Users Email Send Log User Custom CPE" at bounding box center [102, 144] width 204 height 95
click at [51, 114] on link "Users" at bounding box center [52, 108] width 33 height 16
click at [1077, 79] on link "New User" at bounding box center [1056, 77] width 77 height 26
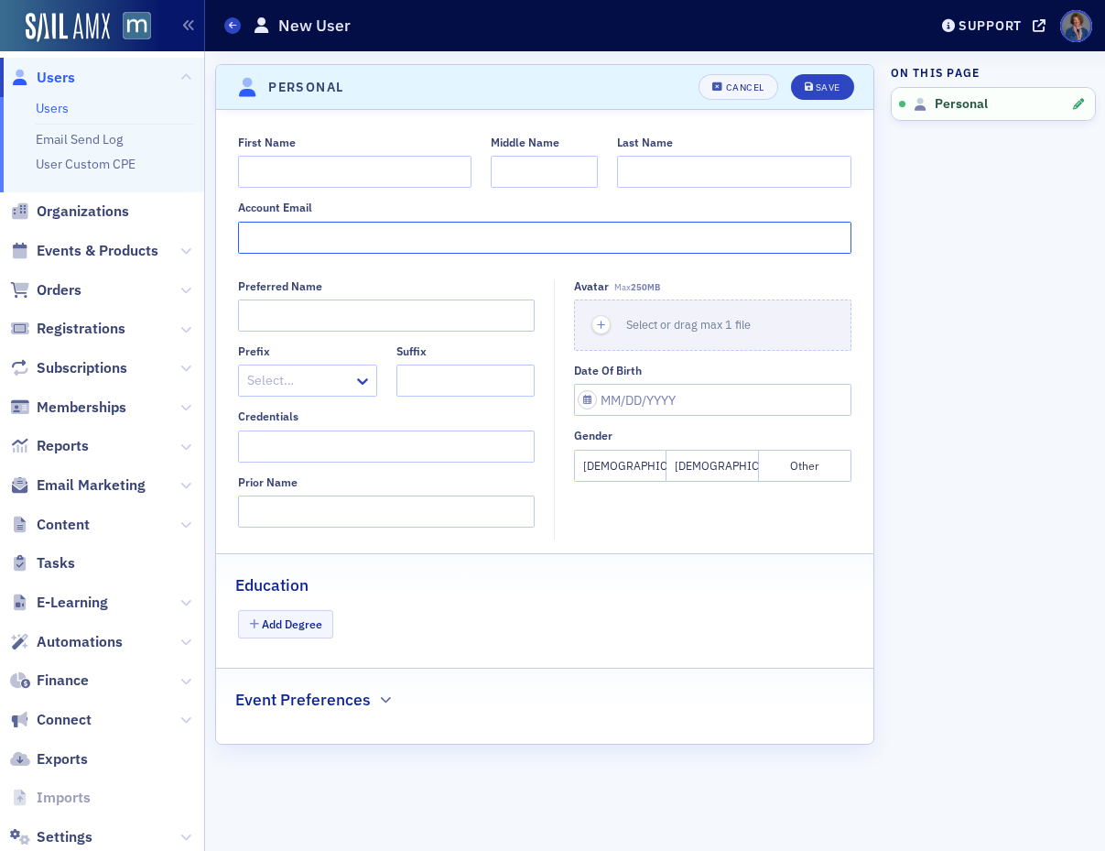
click at [410, 239] on input "Account Email" at bounding box center [544, 238] width 613 height 32
paste input "[PERSON_NAME][EMAIL_ADDRESS][DOMAIN_NAME]"
type input "[PERSON_NAME][EMAIL_ADDRESS][DOMAIN_NAME]"
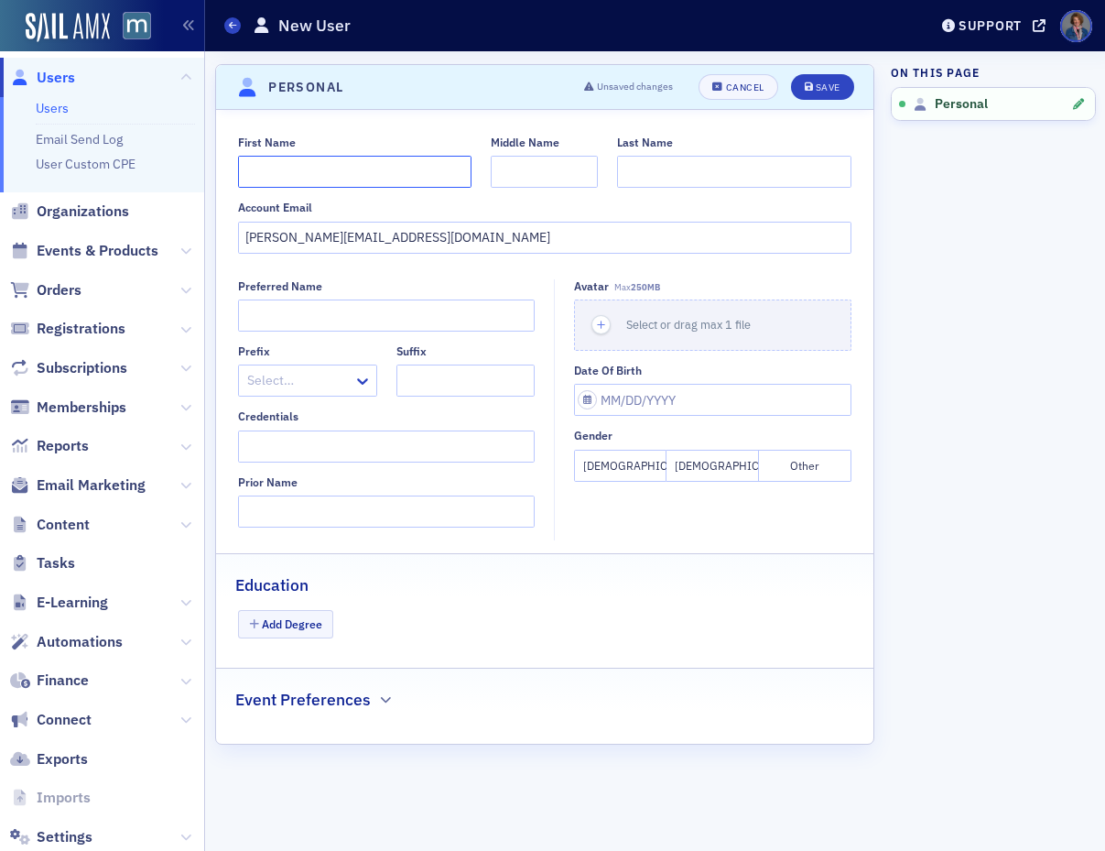
click at [304, 176] on input "First Name" at bounding box center [354, 172] width 233 height 32
type input "[PERSON_NAME]"
click at [570, 173] on body "Users Users Email Send Log User Custom CPE Organizations Events & Products Orde…" at bounding box center [552, 425] width 1105 height 851
type input "A."
click at [678, 170] on input "Last Name" at bounding box center [733, 172] width 233 height 32
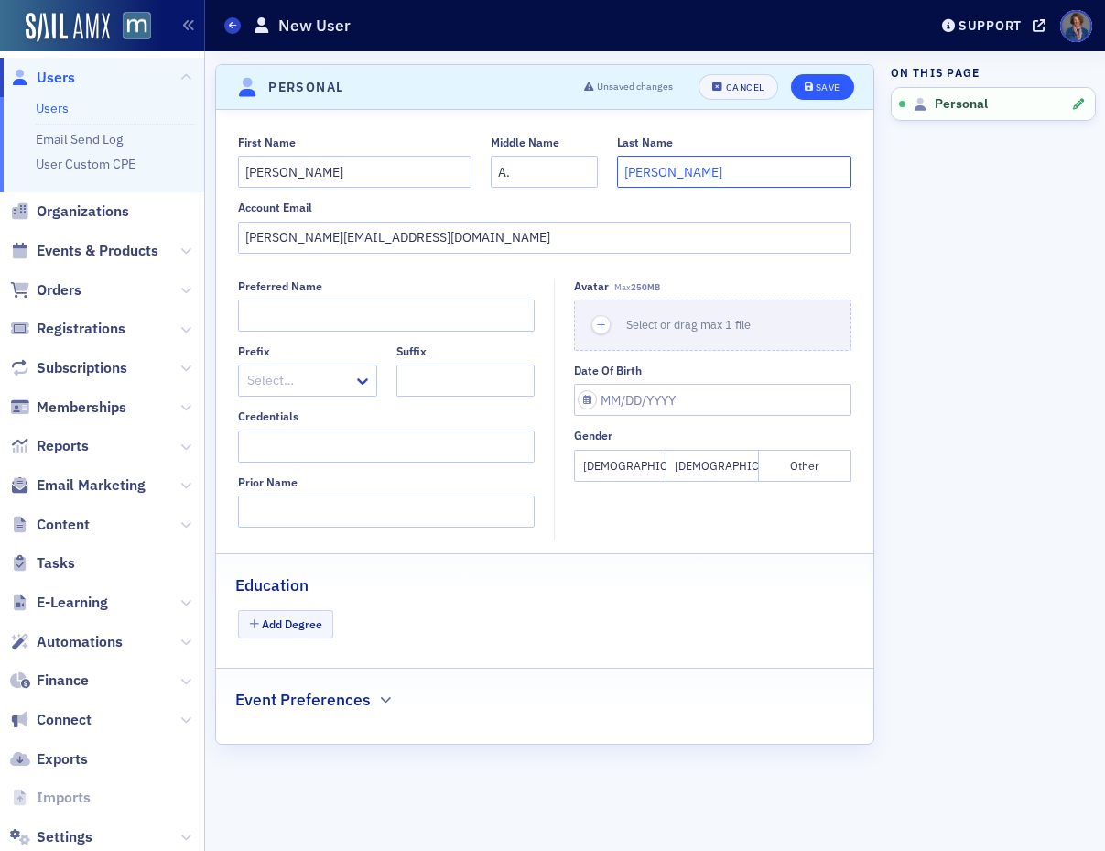
type input "[PERSON_NAME]"
click at [820, 90] on div "Save" at bounding box center [828, 87] width 25 height 10
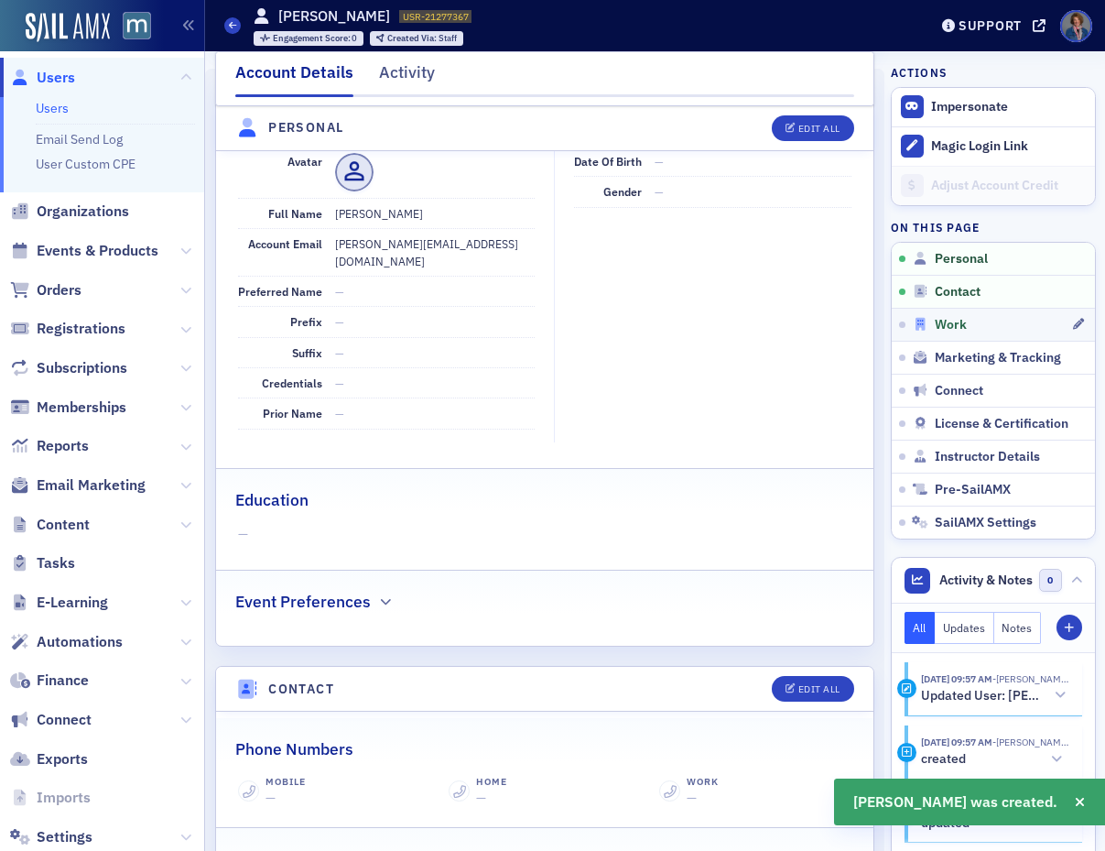
scroll to position [221, 0]
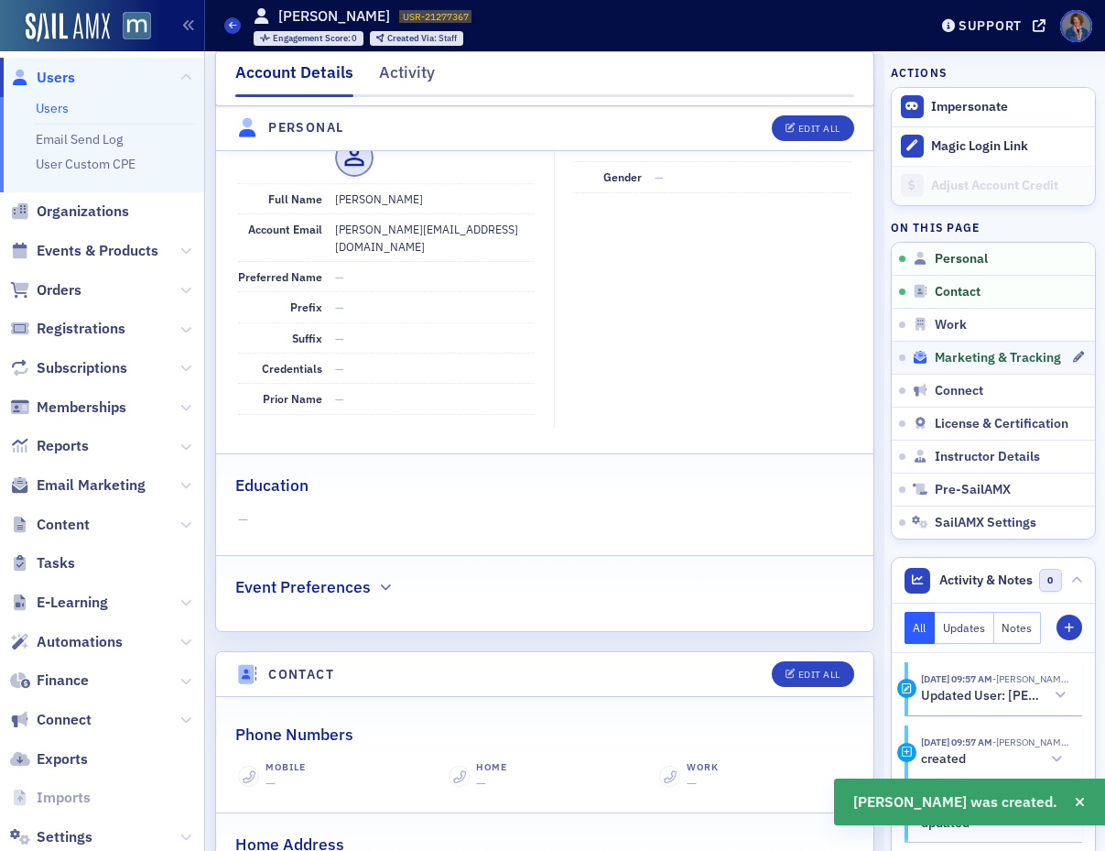
click at [989, 358] on span "Marketing & Tracking" at bounding box center [998, 358] width 126 height 16
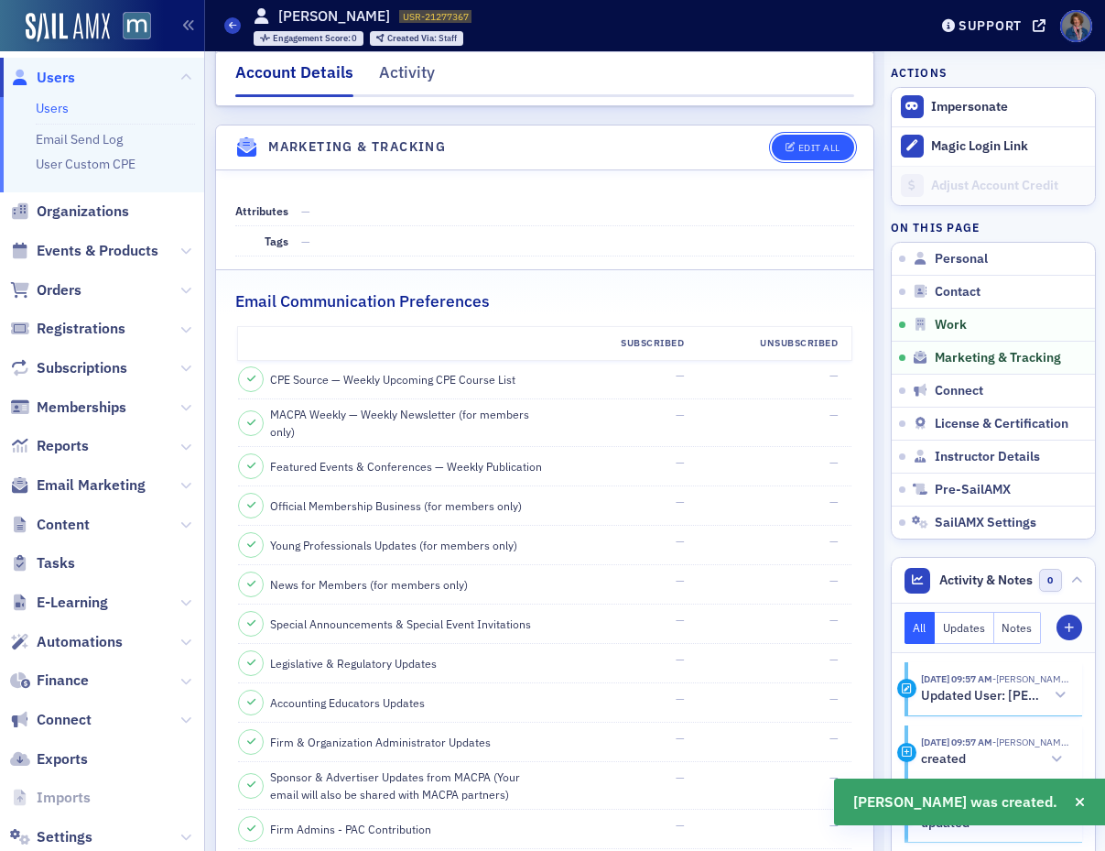
click at [785, 135] on button "Edit All" at bounding box center [813, 148] width 82 height 26
select select "US"
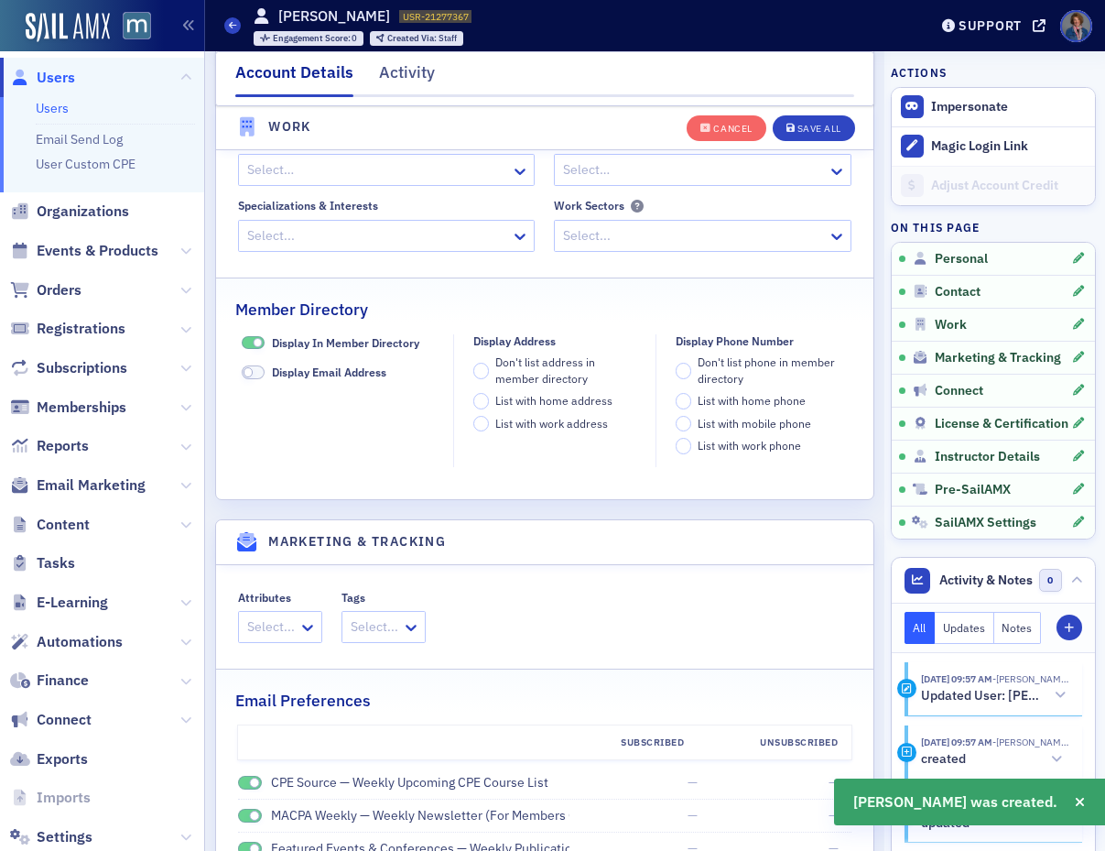
scroll to position [2177, 0]
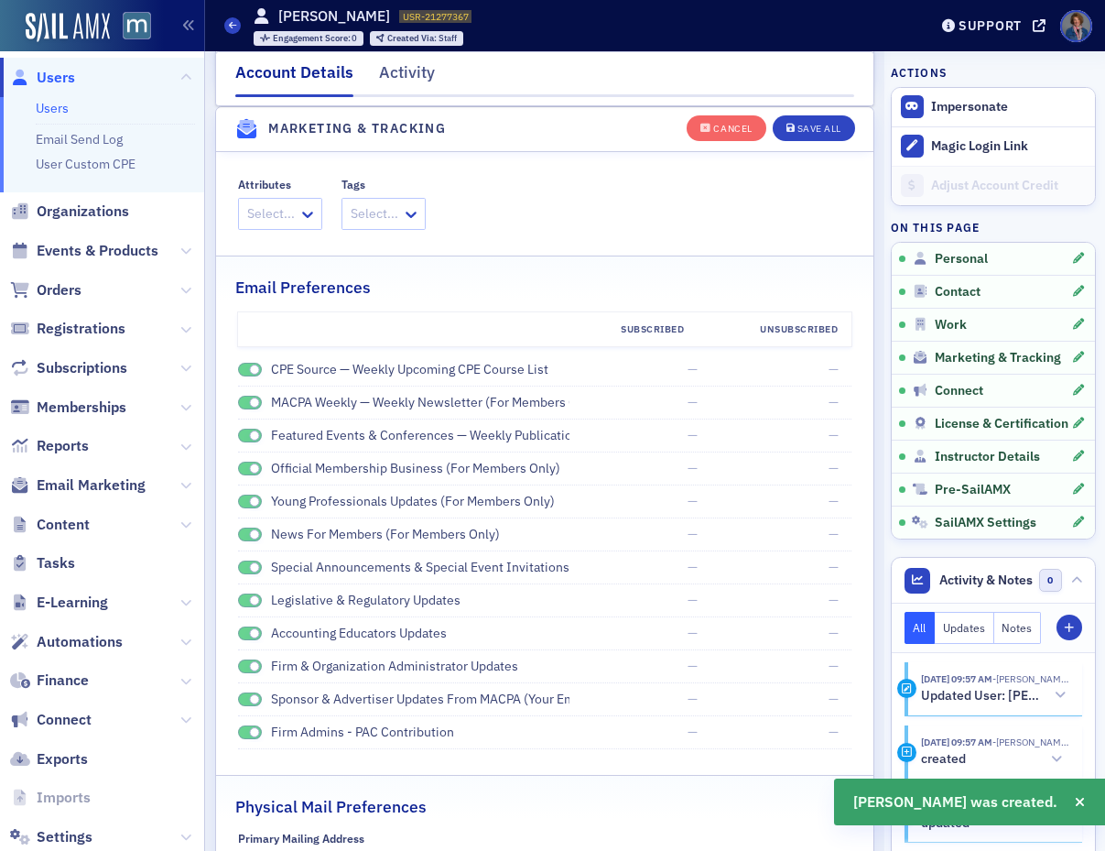
drag, startPoint x: 244, startPoint y: 366, endPoint x: 239, endPoint y: 399, distance: 33.4
click at [244, 366] on span at bounding box center [250, 370] width 24 height 14
click at [240, 401] on span at bounding box center [250, 403] width 24 height 14
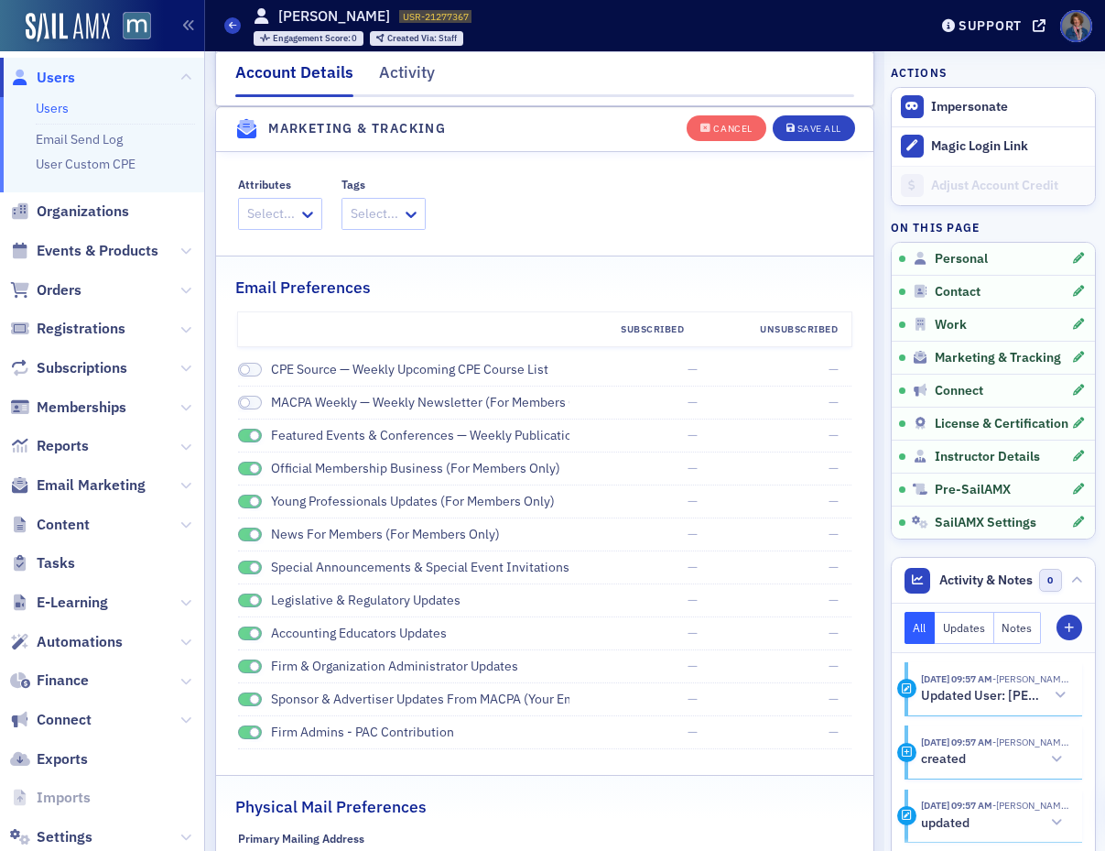
click at [244, 437] on span at bounding box center [250, 436] width 24 height 14
click at [247, 466] on span at bounding box center [250, 468] width 24 height 14
click at [245, 502] on span at bounding box center [250, 501] width 24 height 14
click at [245, 536] on span at bounding box center [250, 534] width 24 height 14
click at [241, 568] on span at bounding box center [250, 567] width 24 height 14
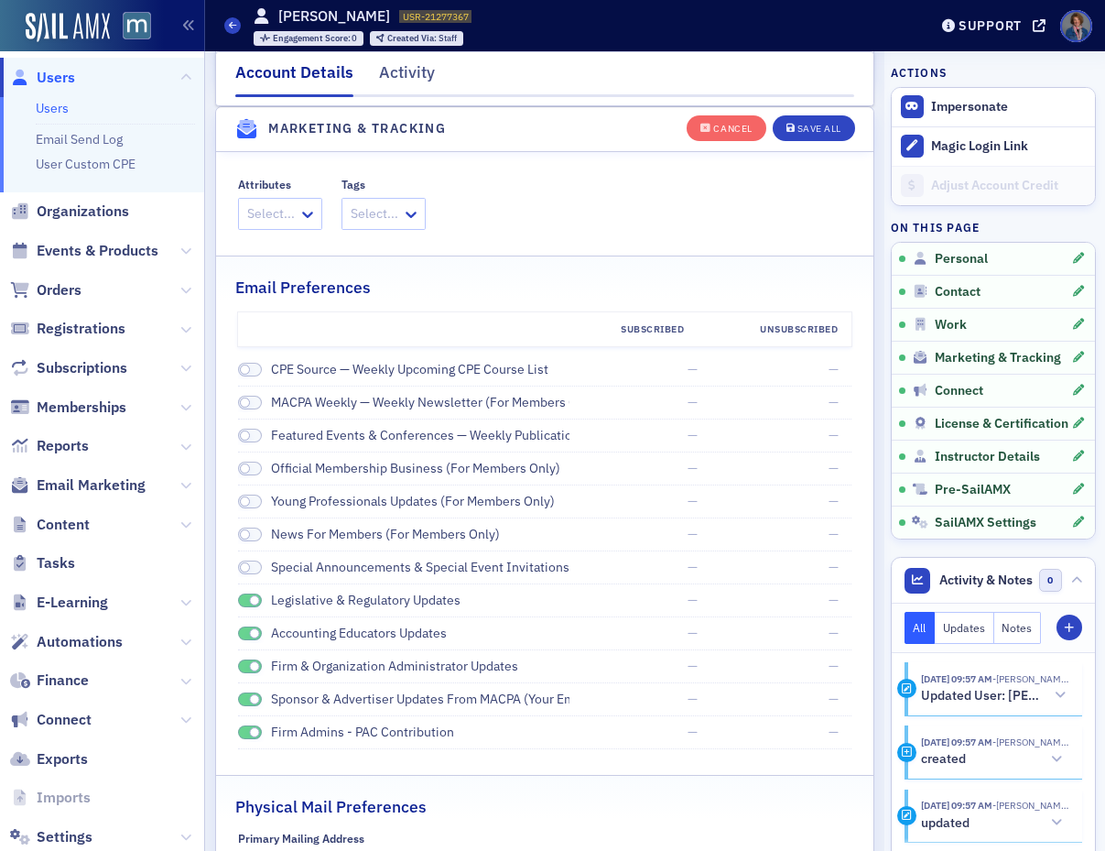
drag, startPoint x: 244, startPoint y: 598, endPoint x: 246, endPoint y: 635, distance: 36.7
click at [244, 598] on span at bounding box center [250, 600] width 24 height 14
drag, startPoint x: 246, startPoint y: 632, endPoint x: 244, endPoint y: 656, distance: 24.0
click at [247, 632] on span at bounding box center [250, 633] width 24 height 14
drag, startPoint x: 243, startPoint y: 664, endPoint x: 246, endPoint y: 697, distance: 33.2
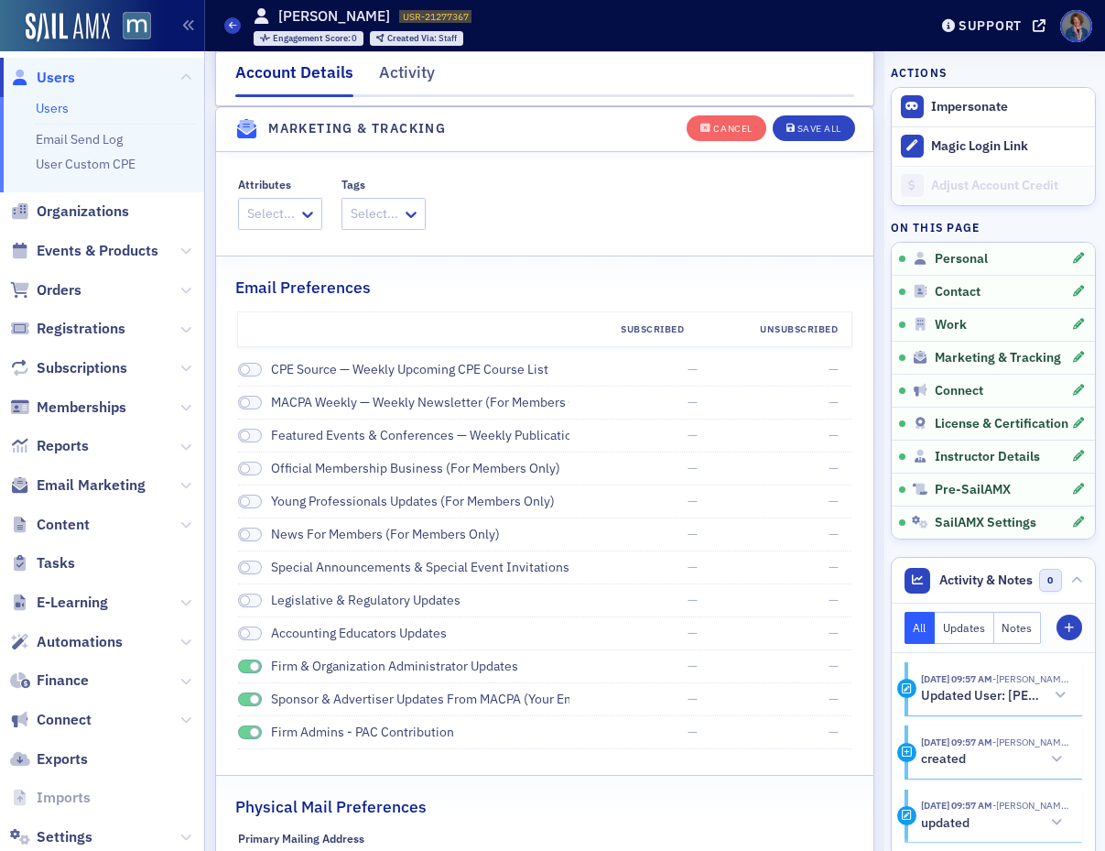
click at [243, 665] on span at bounding box center [250, 666] width 24 height 14
drag, startPoint x: 245, startPoint y: 693, endPoint x: 238, endPoint y: 720, distance: 27.5
click at [245, 697] on span at bounding box center [250, 699] width 24 height 14
click at [248, 732] on span at bounding box center [250, 732] width 24 height 14
click at [809, 124] on div "Save All" at bounding box center [819, 129] width 44 height 10
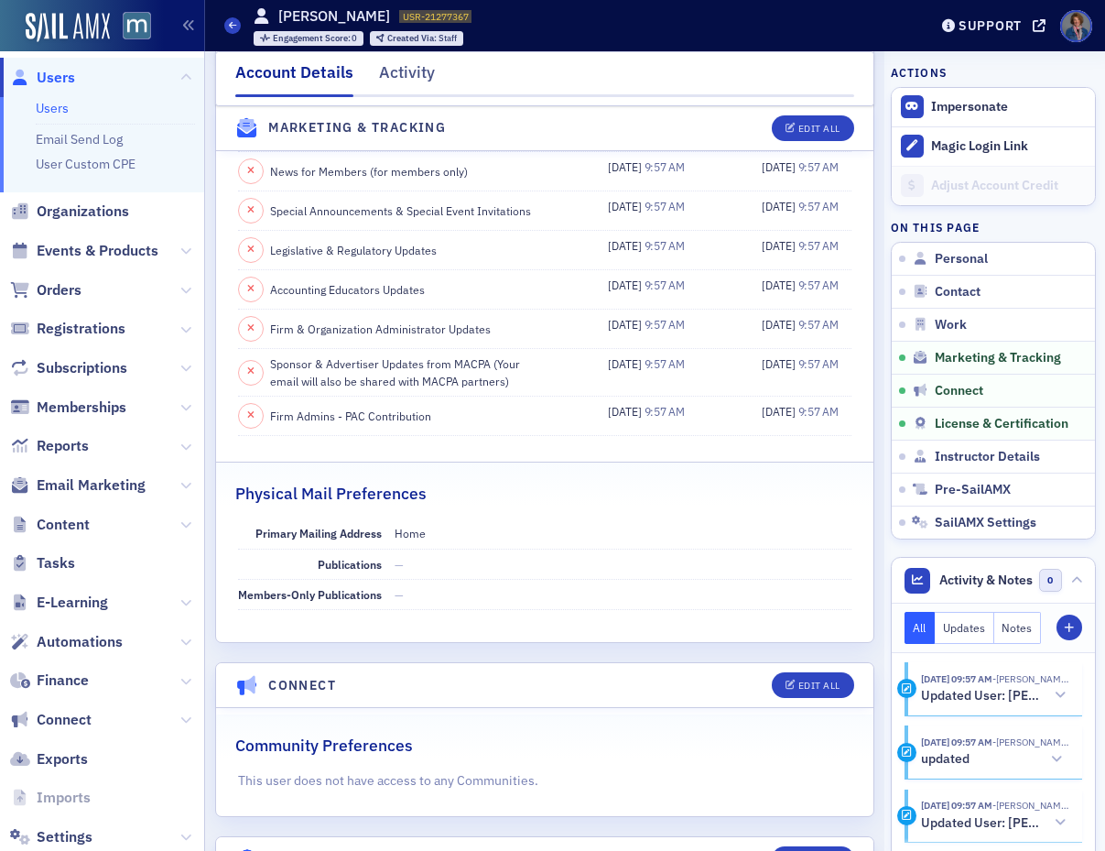
click at [58, 109] on link "Users" at bounding box center [52, 108] width 33 height 16
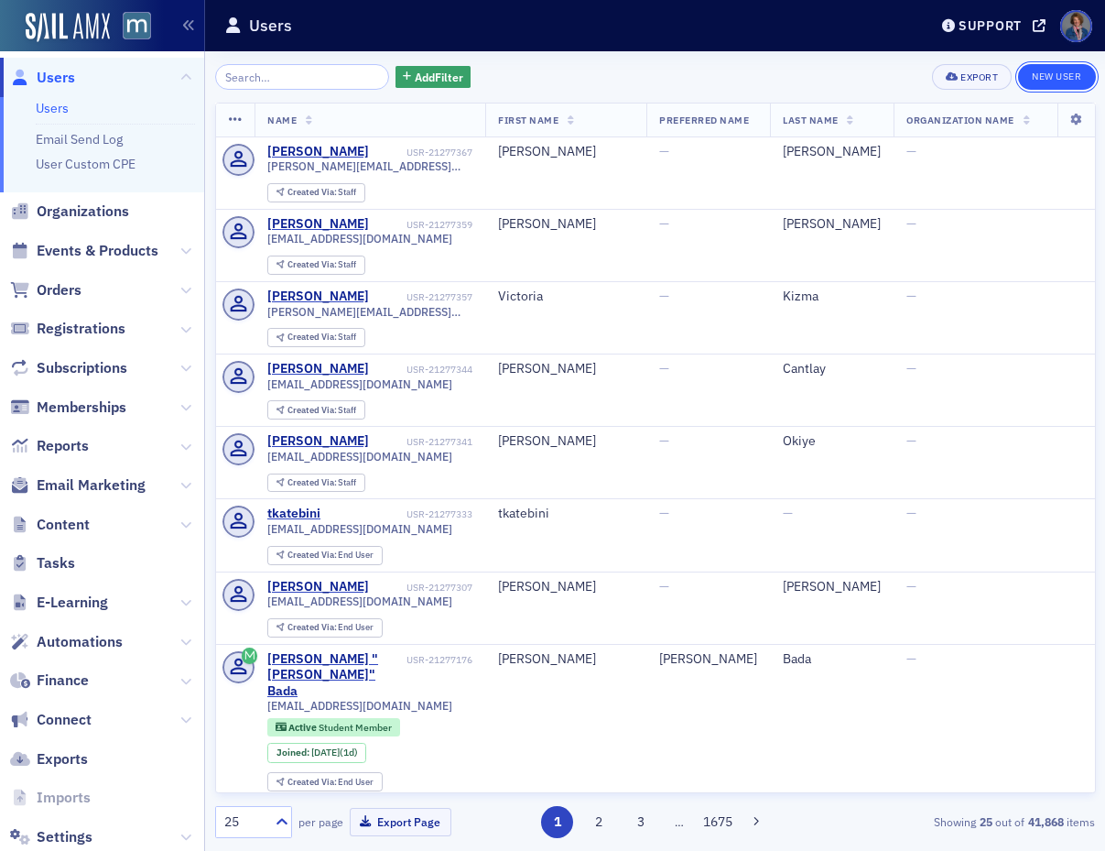
click at [1048, 79] on link "New User" at bounding box center [1056, 77] width 77 height 26
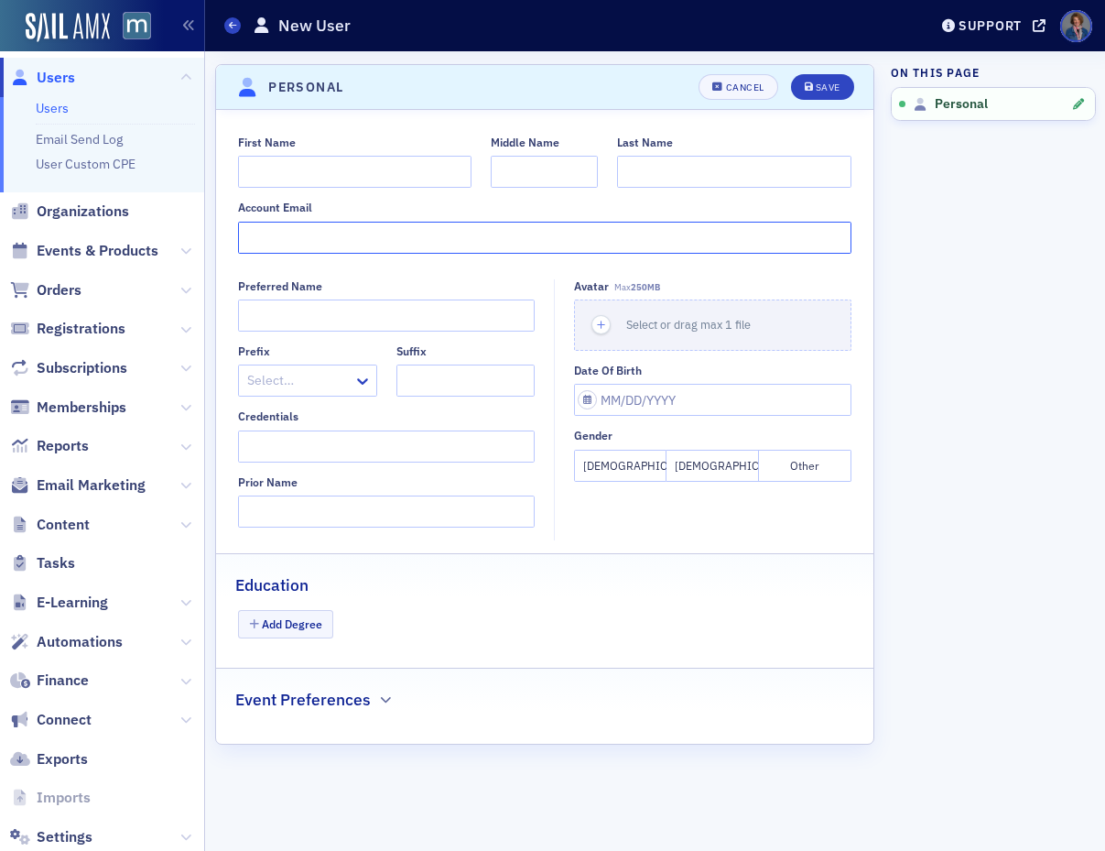
click at [296, 227] on input "Account Email" at bounding box center [544, 238] width 613 height 32
paste input "[EMAIL_ADDRESS][DOMAIN_NAME]"
type input "[EMAIL_ADDRESS][DOMAIN_NAME]"
click at [301, 173] on input "First Name" at bounding box center [354, 172] width 233 height 32
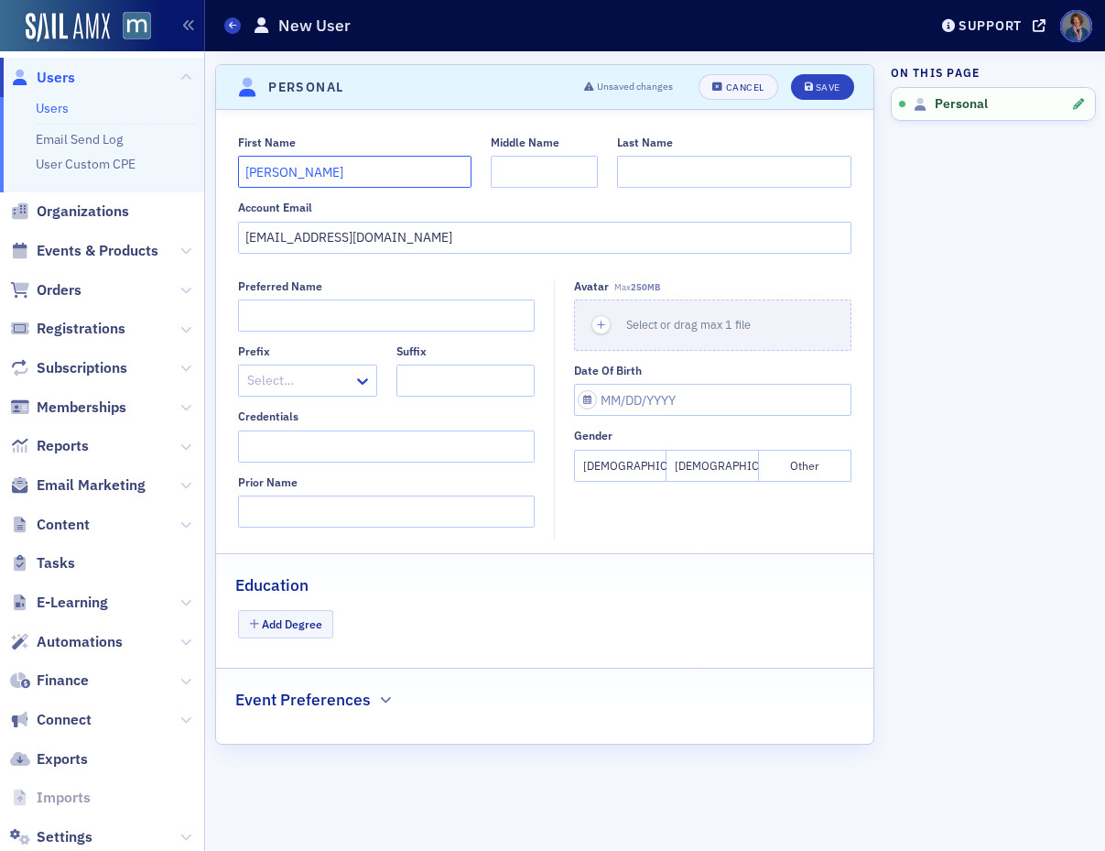
type input "[PERSON_NAME]"
click at [561, 178] on input "Middle Name" at bounding box center [544, 172] width 107 height 32
type input "P."
click at [749, 176] on input "Last Name" at bounding box center [733, 172] width 233 height 32
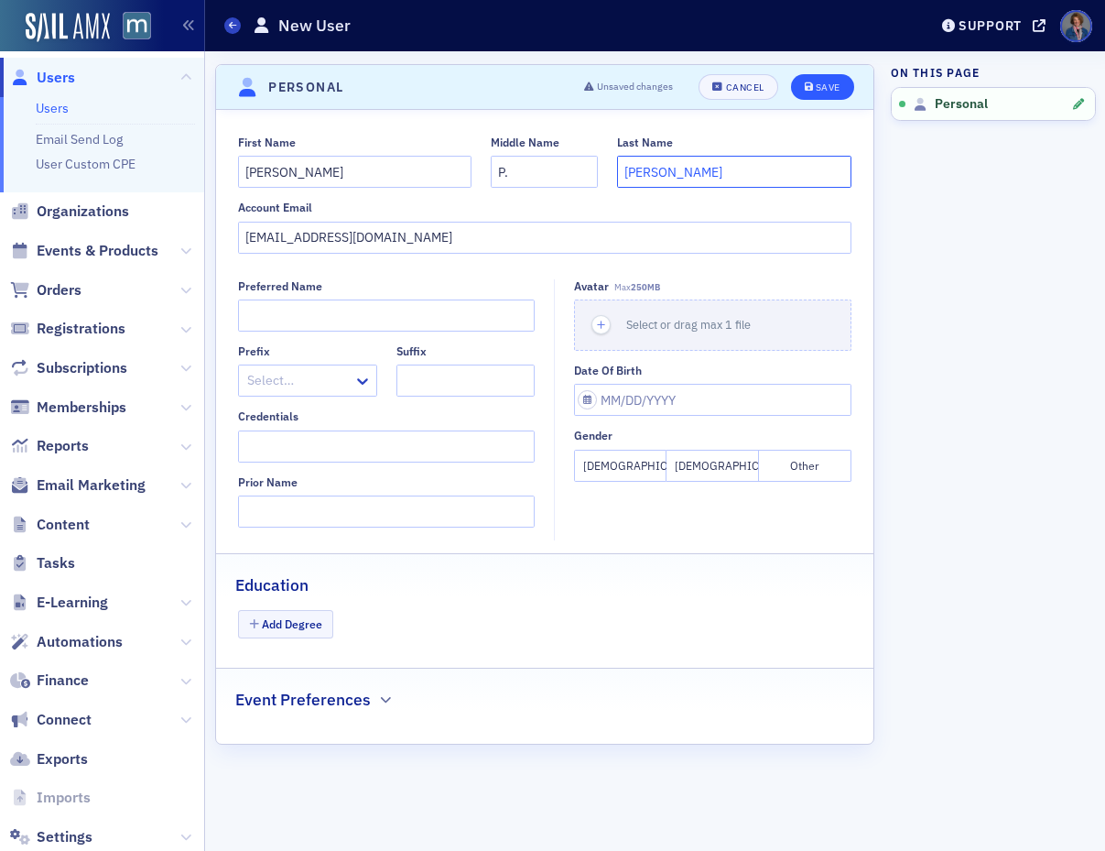
type input "[PERSON_NAME]"
click at [834, 88] on div "Save" at bounding box center [828, 87] width 25 height 10
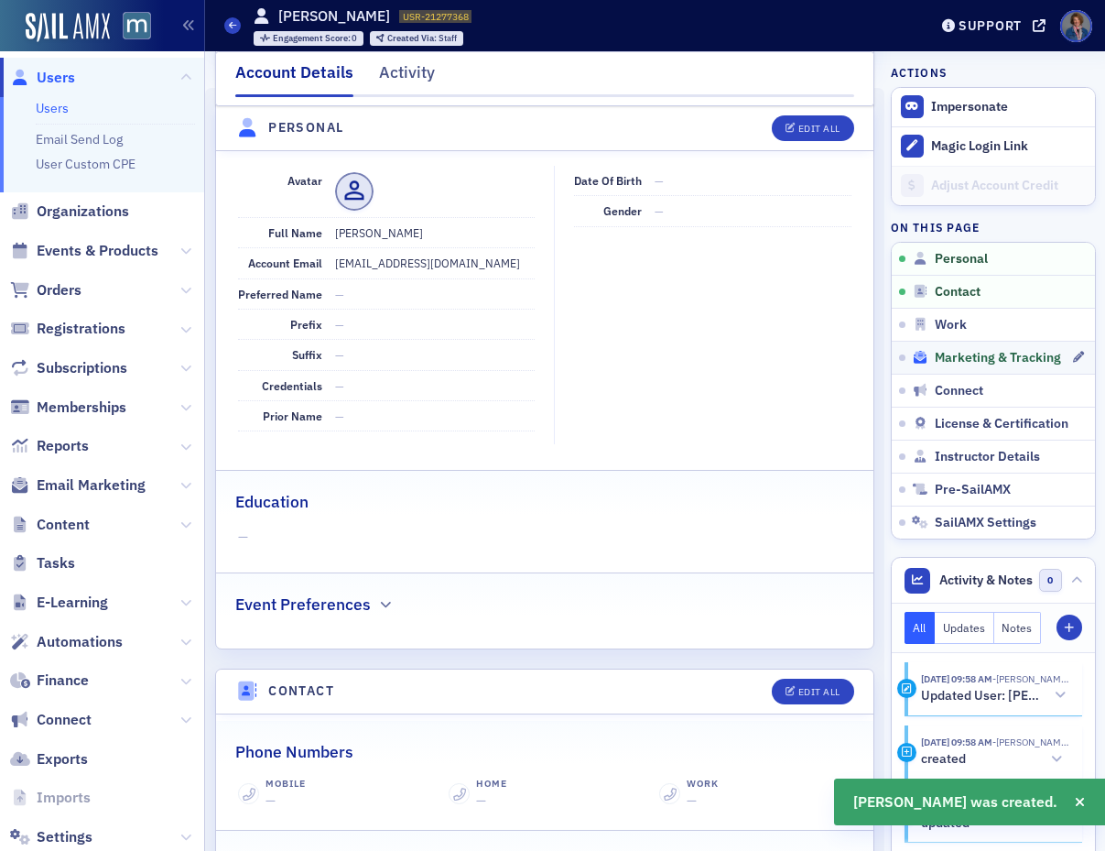
scroll to position [221, 0]
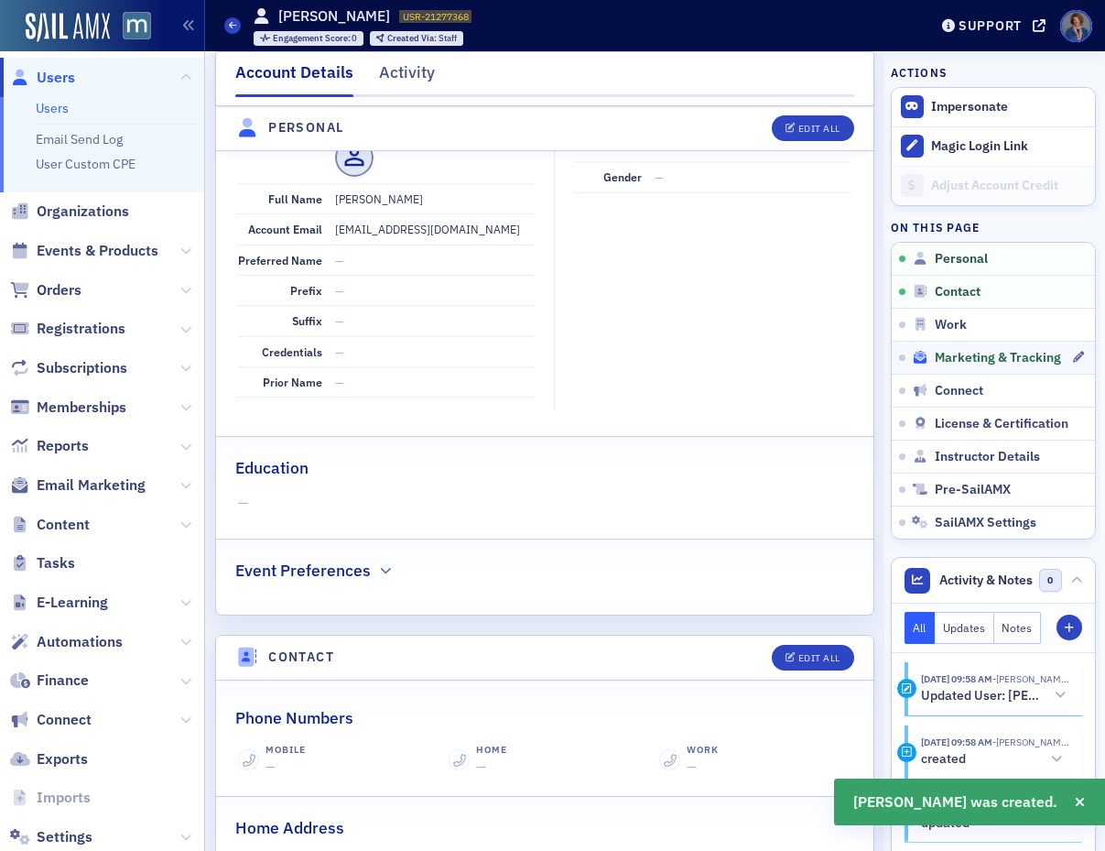
click at [944, 363] on span "Marketing & Tracking" at bounding box center [998, 358] width 126 height 16
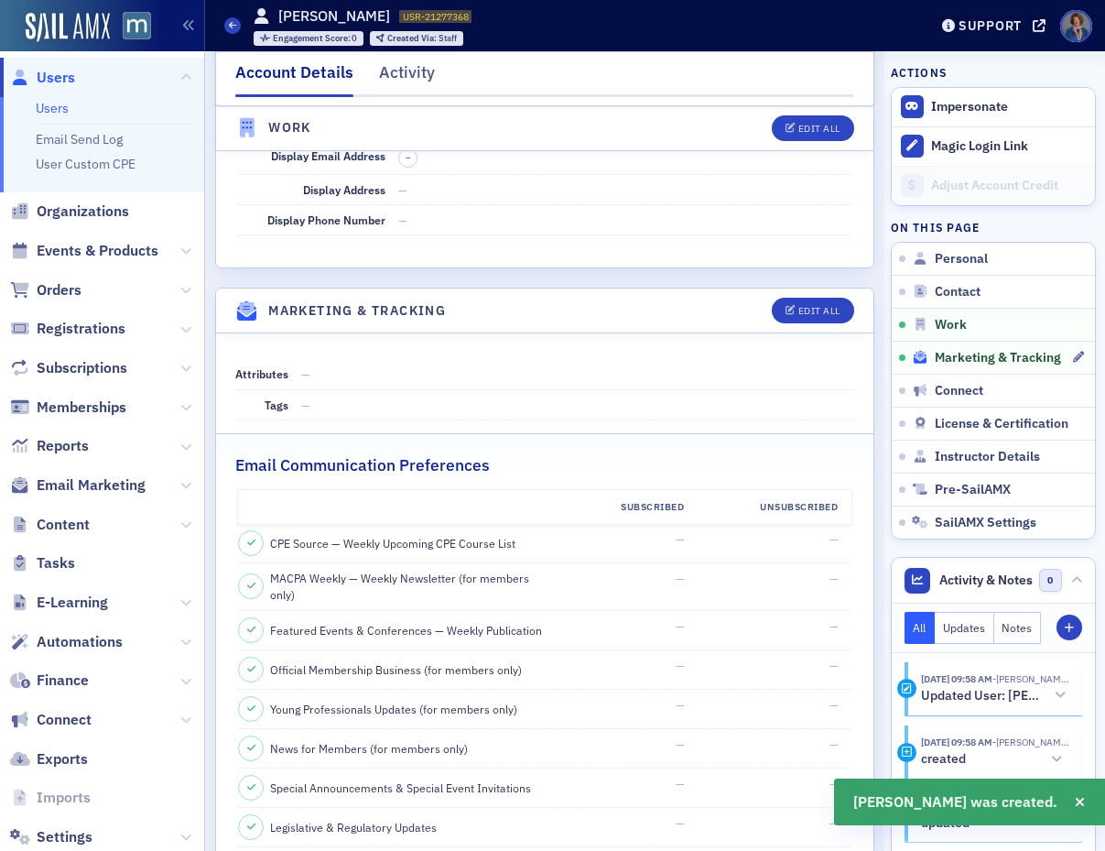
scroll to position [1764, 0]
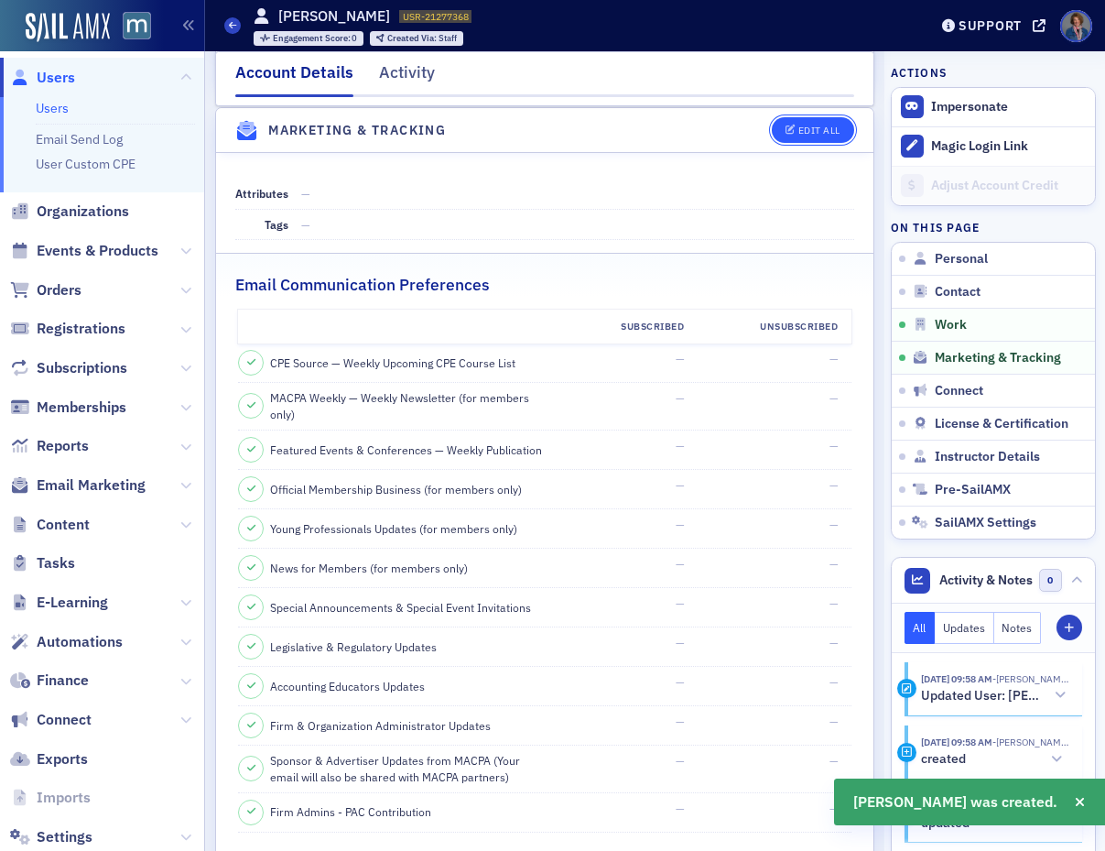
click at [786, 131] on icon "button" at bounding box center [791, 130] width 11 height 10
select select "US"
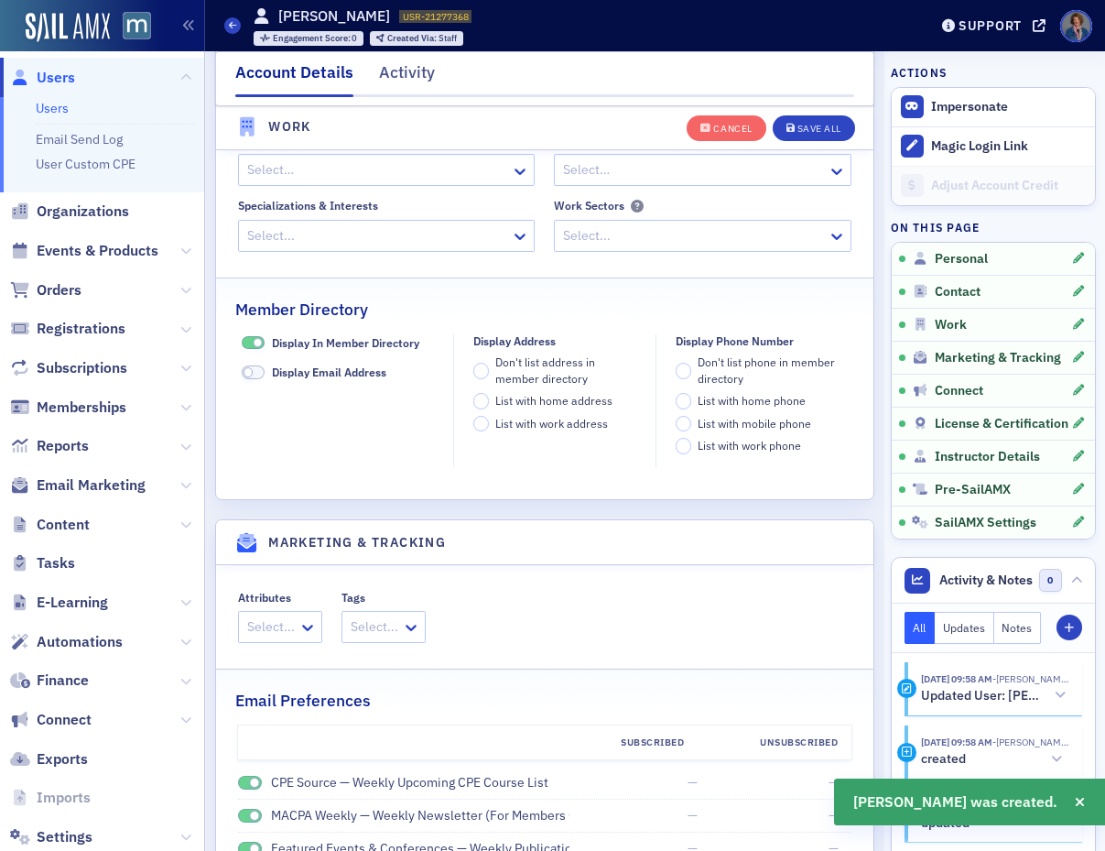
scroll to position [2177, 0]
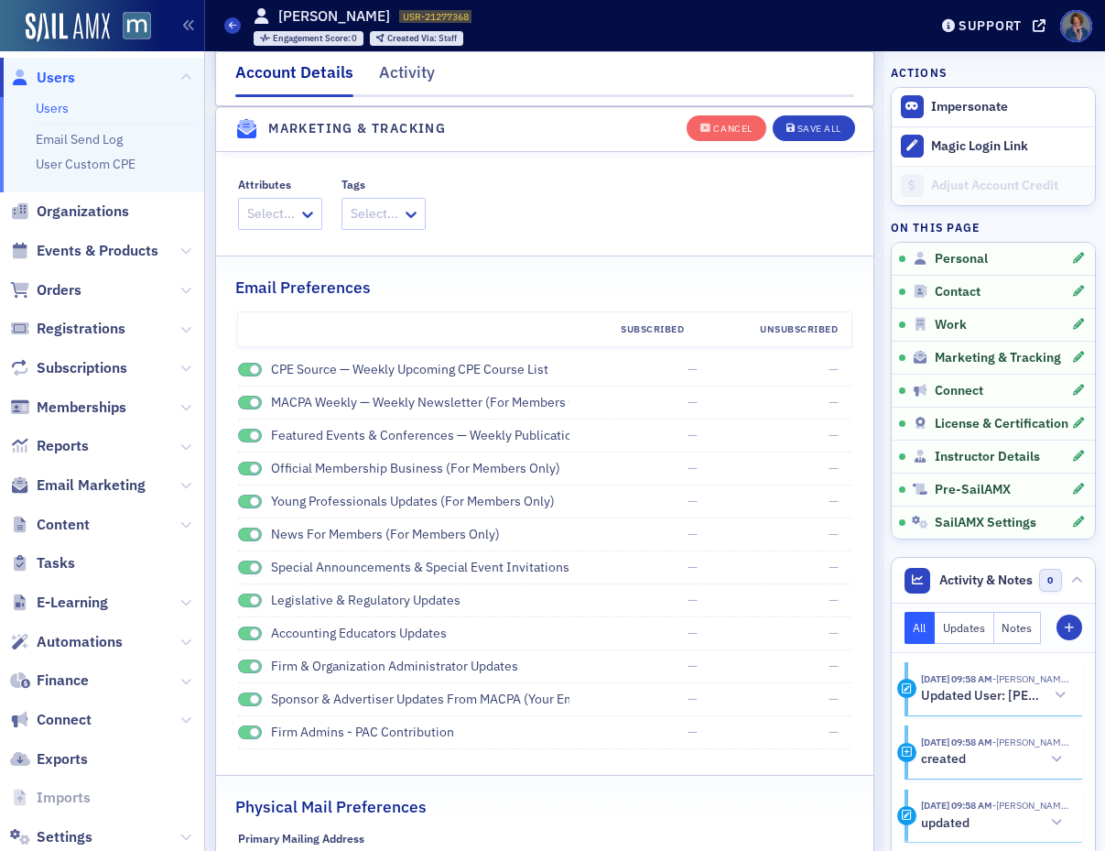
drag, startPoint x: 243, startPoint y: 368, endPoint x: 245, endPoint y: 397, distance: 29.4
click at [243, 368] on span at bounding box center [250, 370] width 24 height 14
click at [245, 405] on span at bounding box center [250, 403] width 24 height 14
drag, startPoint x: 244, startPoint y: 425, endPoint x: 241, endPoint y: 434, distance: 9.9
click at [244, 429] on div "Featured Events & Conferences — Weekly Publication" at bounding box center [403, 435] width 331 height 19
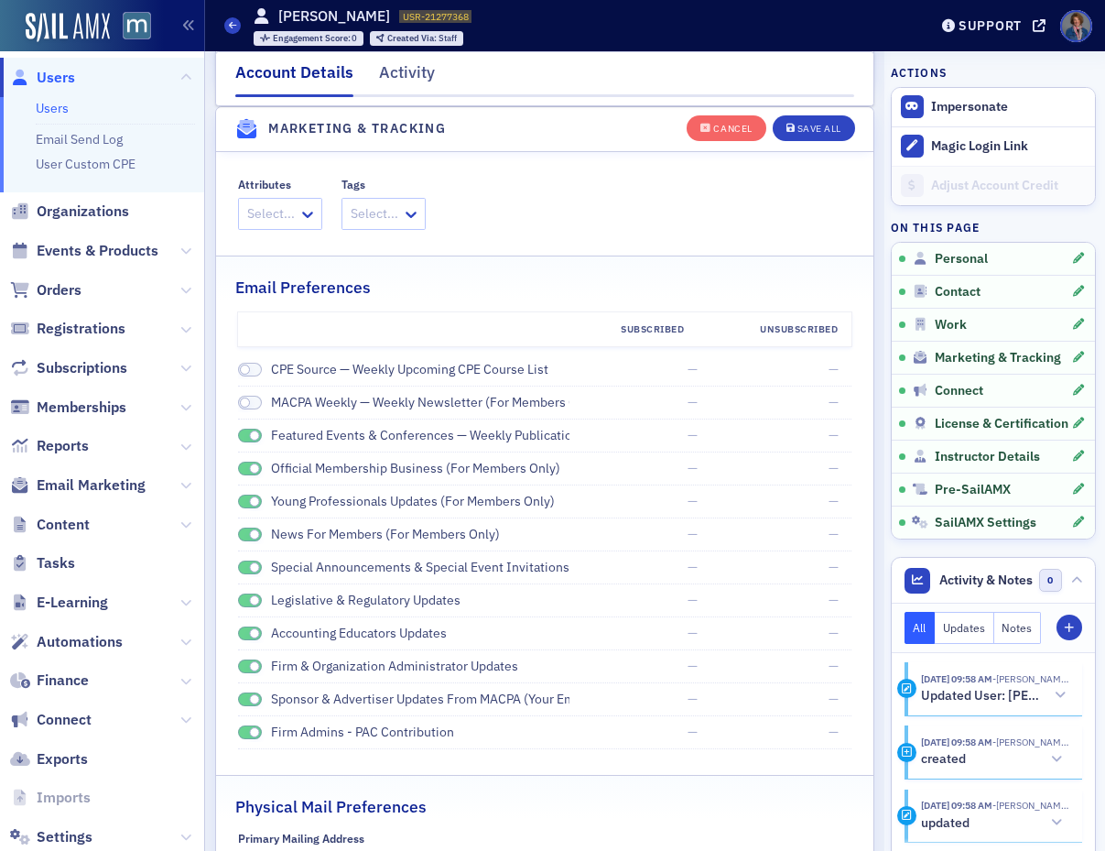
drag, startPoint x: 240, startPoint y: 435, endPoint x: 251, endPoint y: 458, distance: 25.4
click at [240, 435] on span at bounding box center [250, 436] width 24 height 14
click at [243, 472] on span at bounding box center [250, 468] width 24 height 14
click at [241, 500] on span at bounding box center [250, 501] width 24 height 14
click at [241, 527] on div "News for Members (for members only)" at bounding box center [403, 534] width 331 height 19
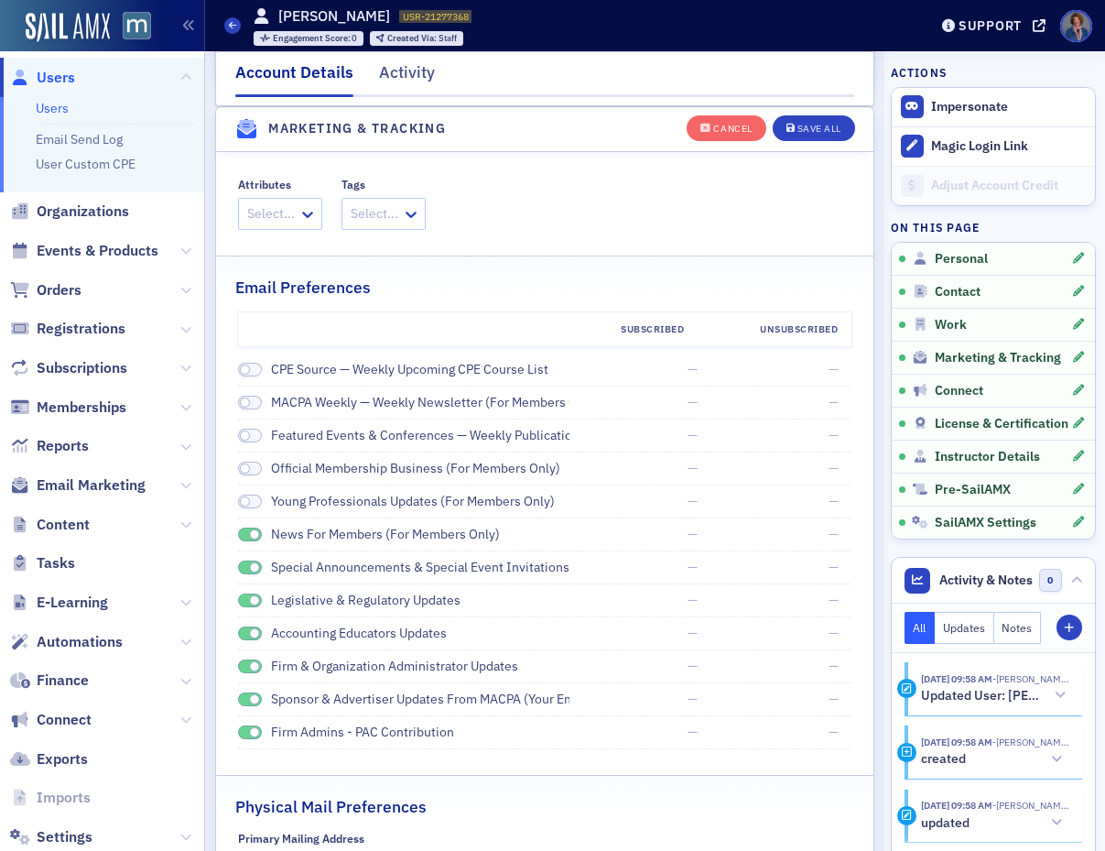
drag, startPoint x: 239, startPoint y: 531, endPoint x: 237, endPoint y: 554, distance: 23.0
click at [239, 531] on span at bounding box center [250, 534] width 24 height 14
click at [242, 565] on span at bounding box center [250, 567] width 24 height 14
drag, startPoint x: 241, startPoint y: 601, endPoint x: 248, endPoint y: 612, distance: 13.2
click at [242, 600] on span at bounding box center [250, 600] width 24 height 14
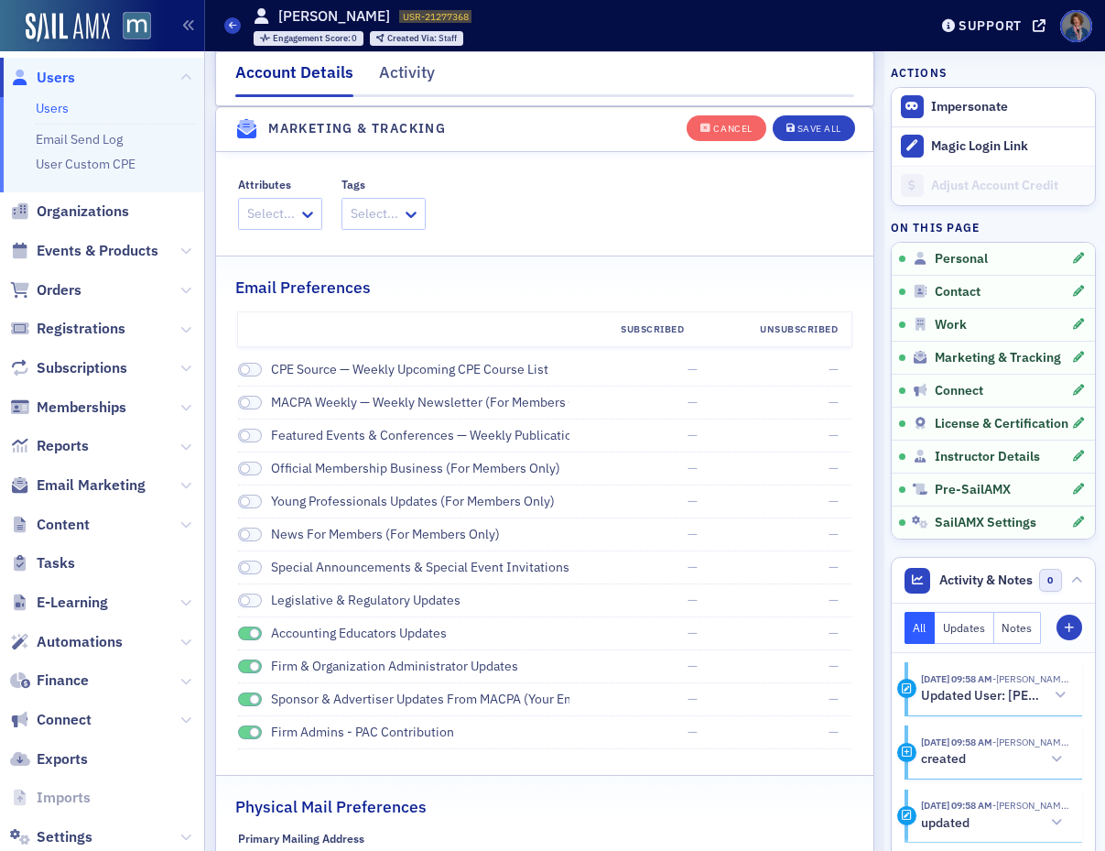
click at [241, 635] on span at bounding box center [250, 633] width 24 height 14
drag, startPoint x: 243, startPoint y: 666, endPoint x: 240, endPoint y: 687, distance: 21.2
click at [243, 666] on span at bounding box center [250, 666] width 24 height 14
click at [241, 700] on span at bounding box center [250, 699] width 24 height 14
click at [244, 730] on span at bounding box center [250, 732] width 24 height 14
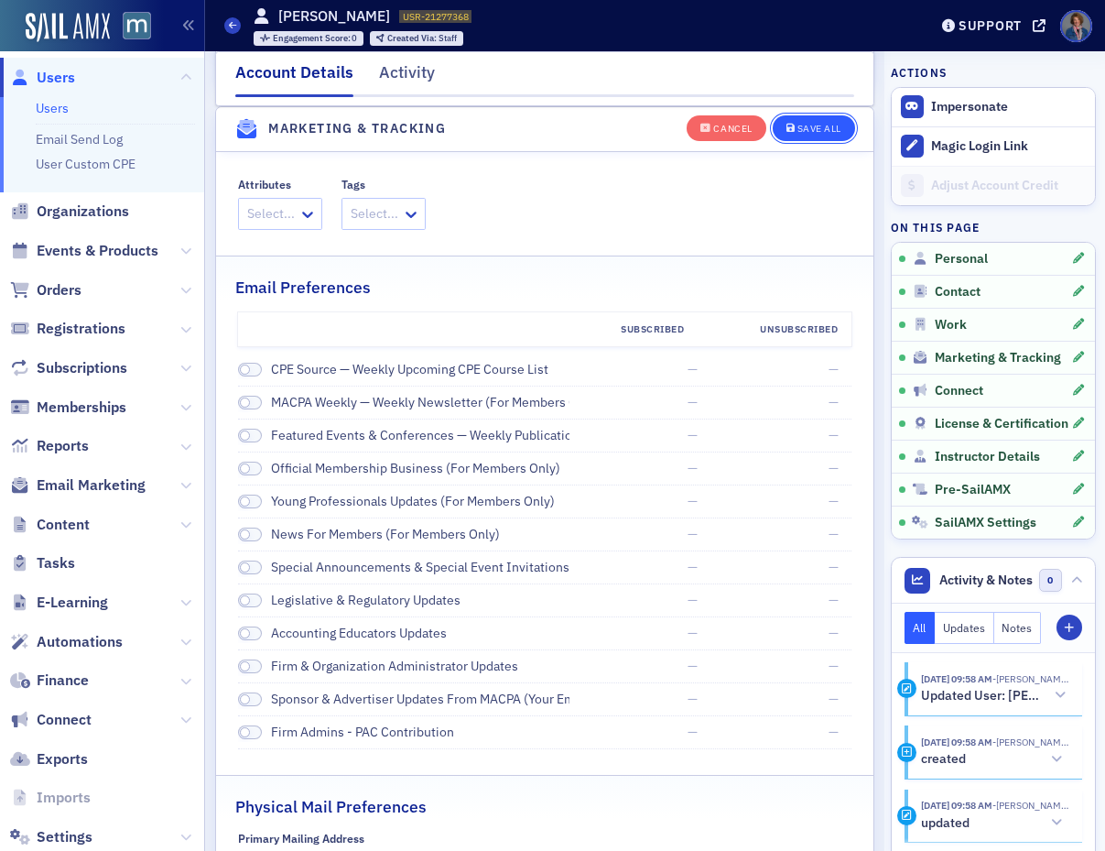
click at [794, 134] on button "Save All" at bounding box center [814, 127] width 82 height 26
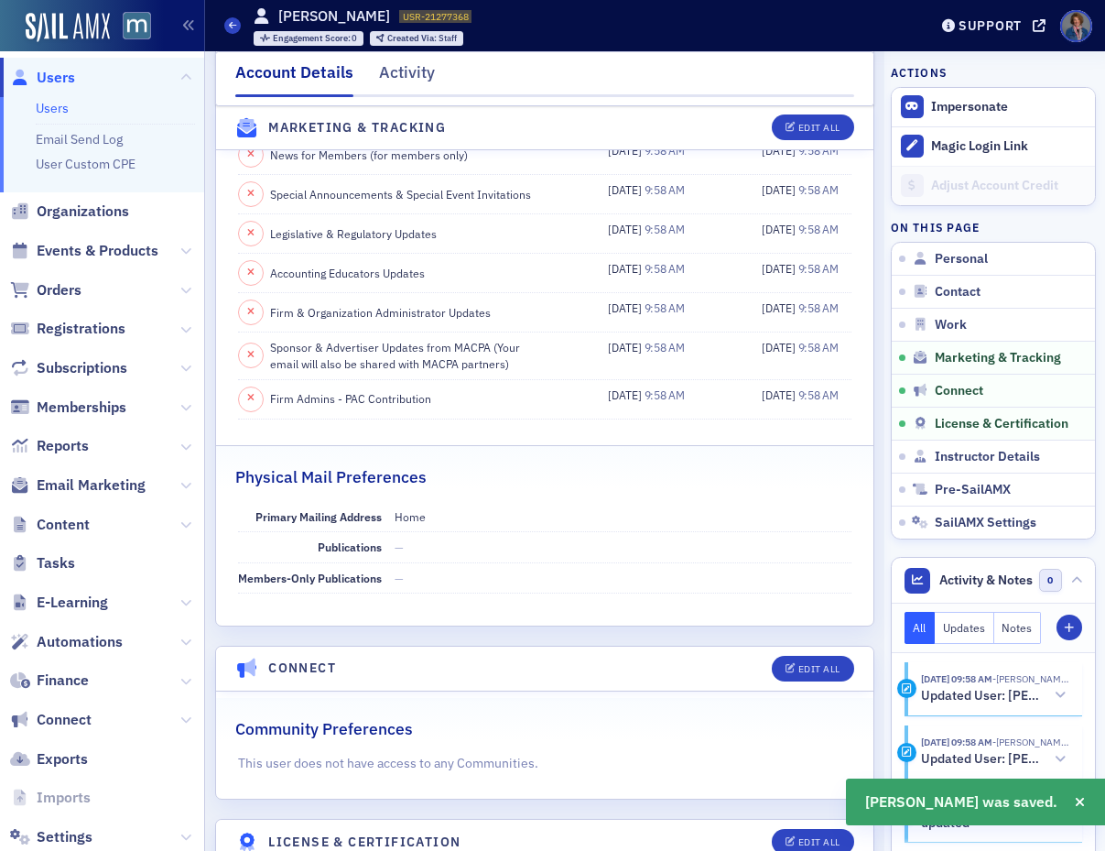
click at [57, 110] on link "Users" at bounding box center [52, 108] width 33 height 16
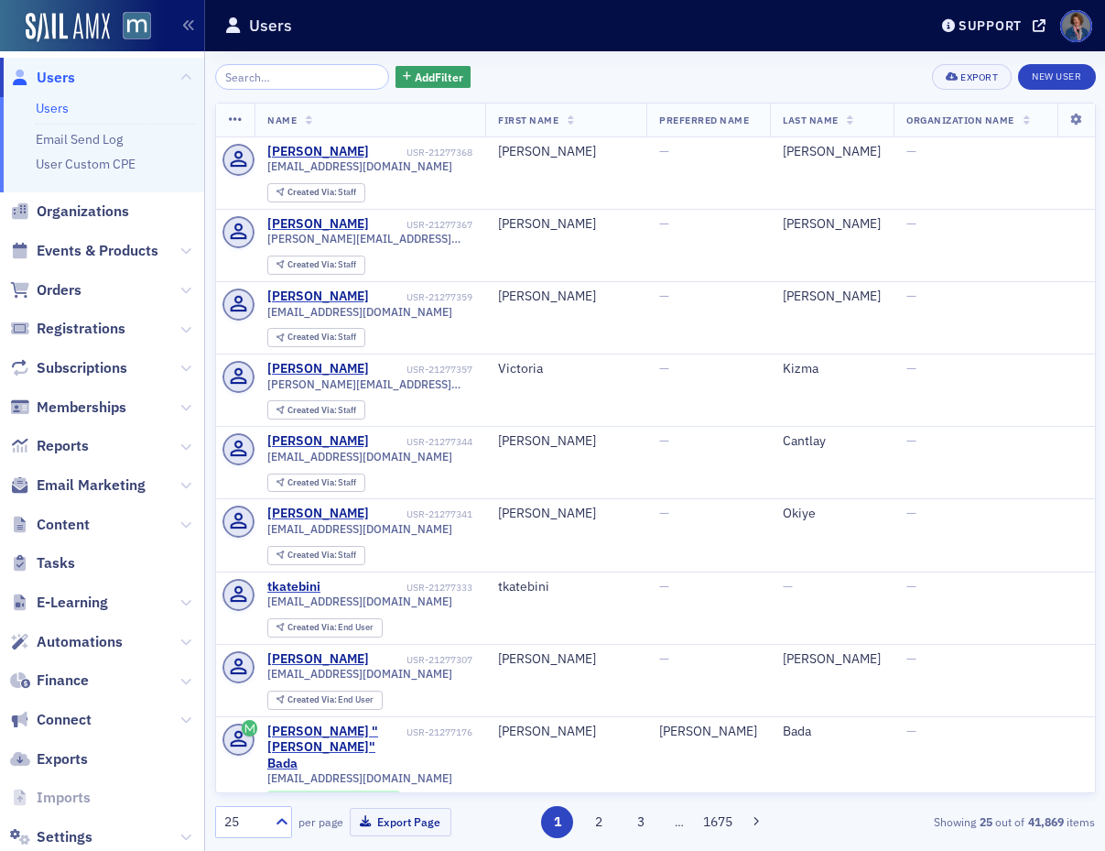
click at [46, 113] on link "Users" at bounding box center [52, 108] width 33 height 16
click at [1057, 79] on link "New User" at bounding box center [1056, 77] width 77 height 26
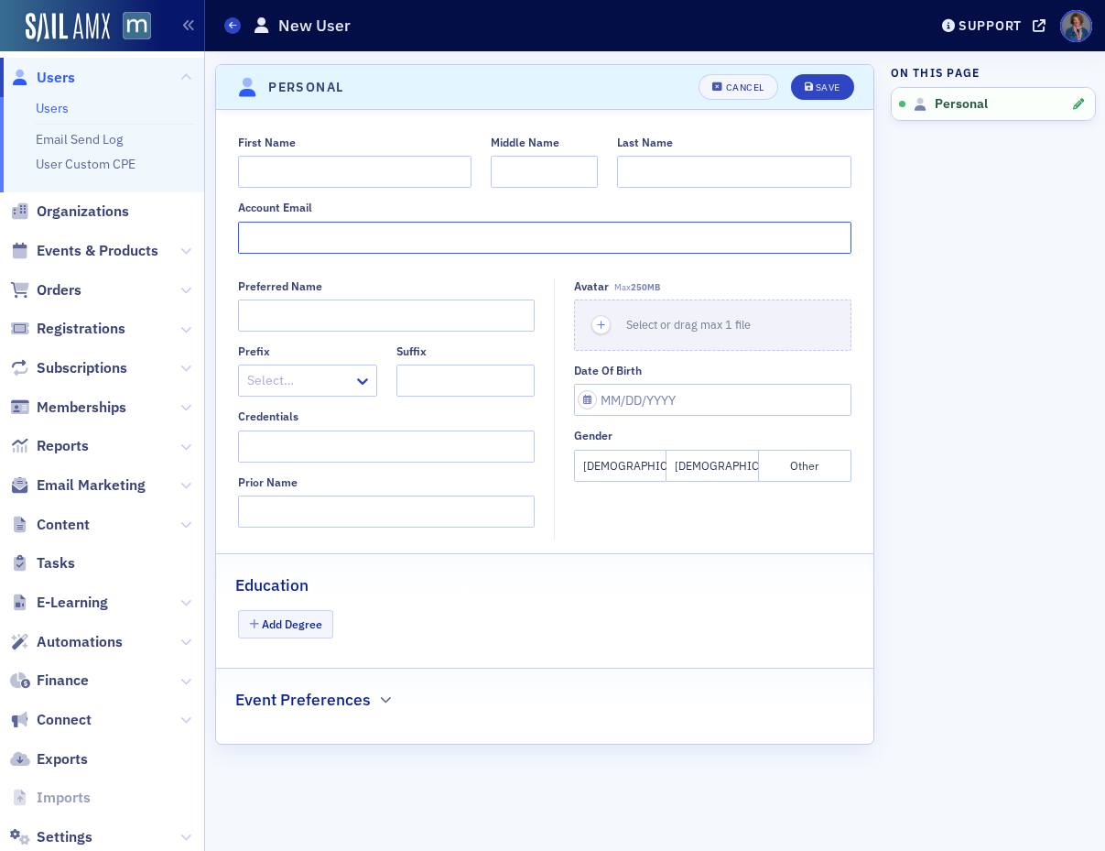
click at [319, 235] on input "Account Email" at bounding box center [544, 238] width 613 height 32
paste input "[EMAIL_ADDRESS][DOMAIN_NAME]"
type input "[EMAIL_ADDRESS][DOMAIN_NAME]"
click at [281, 179] on input "First Name" at bounding box center [354, 172] width 233 height 32
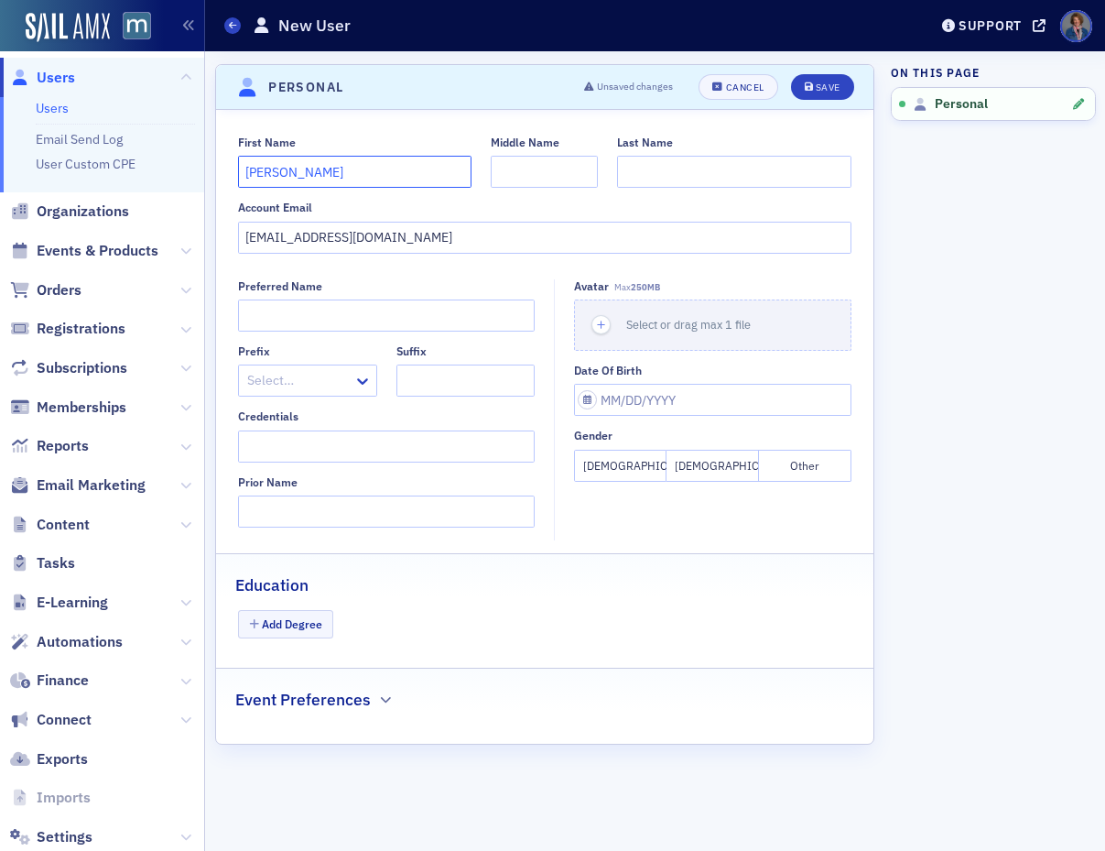
type input "[PERSON_NAME]"
click at [530, 176] on input "Middle Name" at bounding box center [544, 172] width 107 height 32
type input "D."
click at [649, 166] on input "Last Name" at bounding box center [733, 172] width 233 height 32
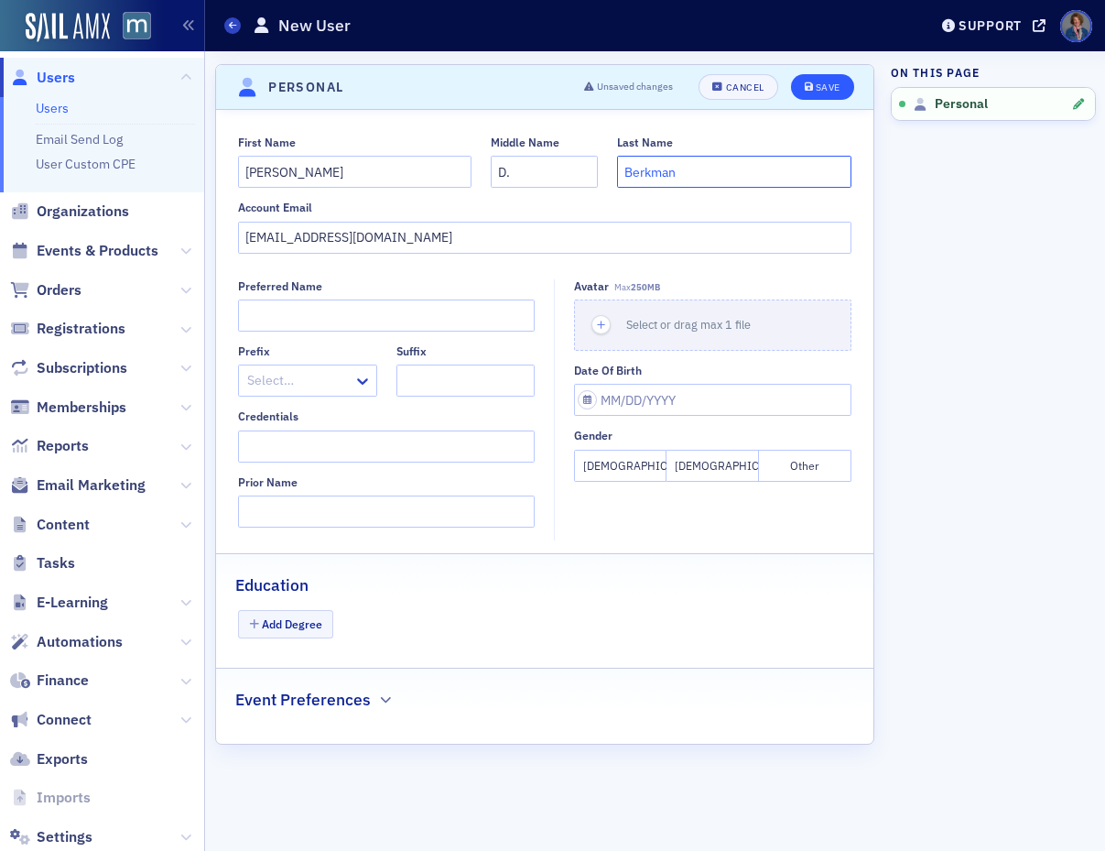
type input "Berkman"
click at [828, 88] on div "Save" at bounding box center [828, 87] width 25 height 10
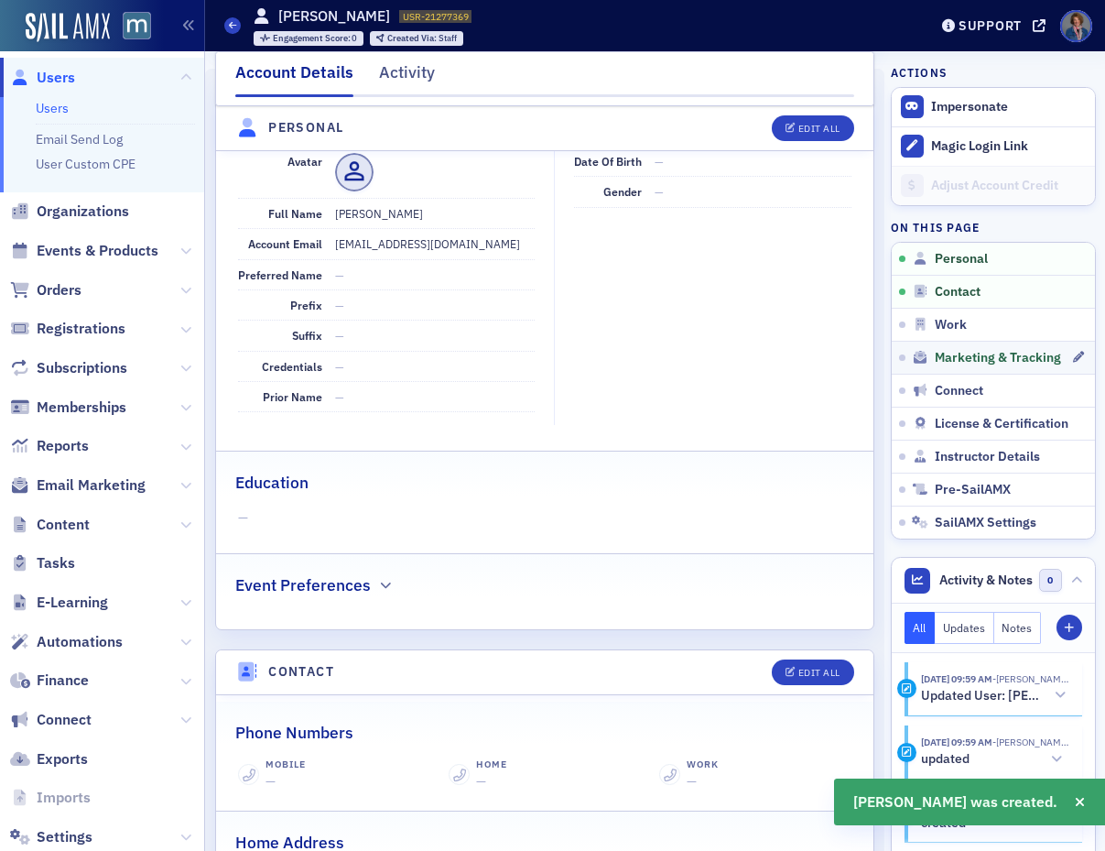
scroll to position [221, 0]
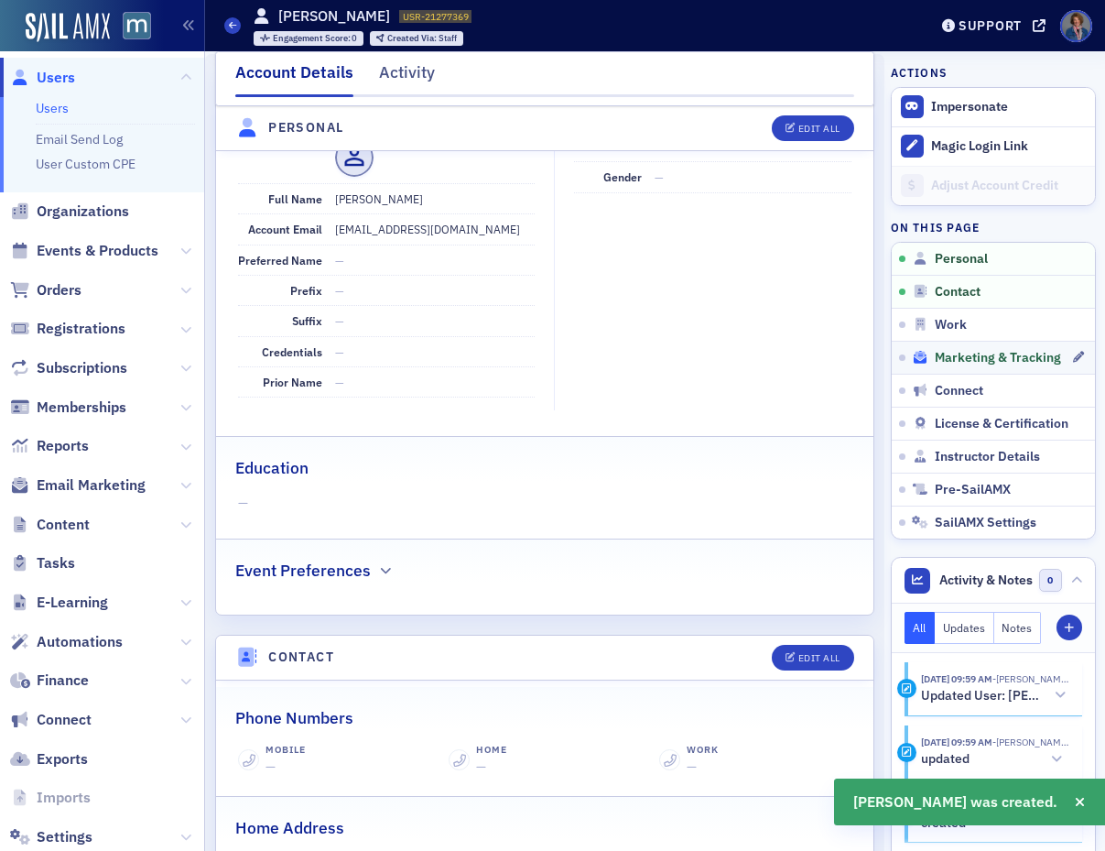
click at [970, 361] on span "Marketing & Tracking" at bounding box center [998, 358] width 126 height 16
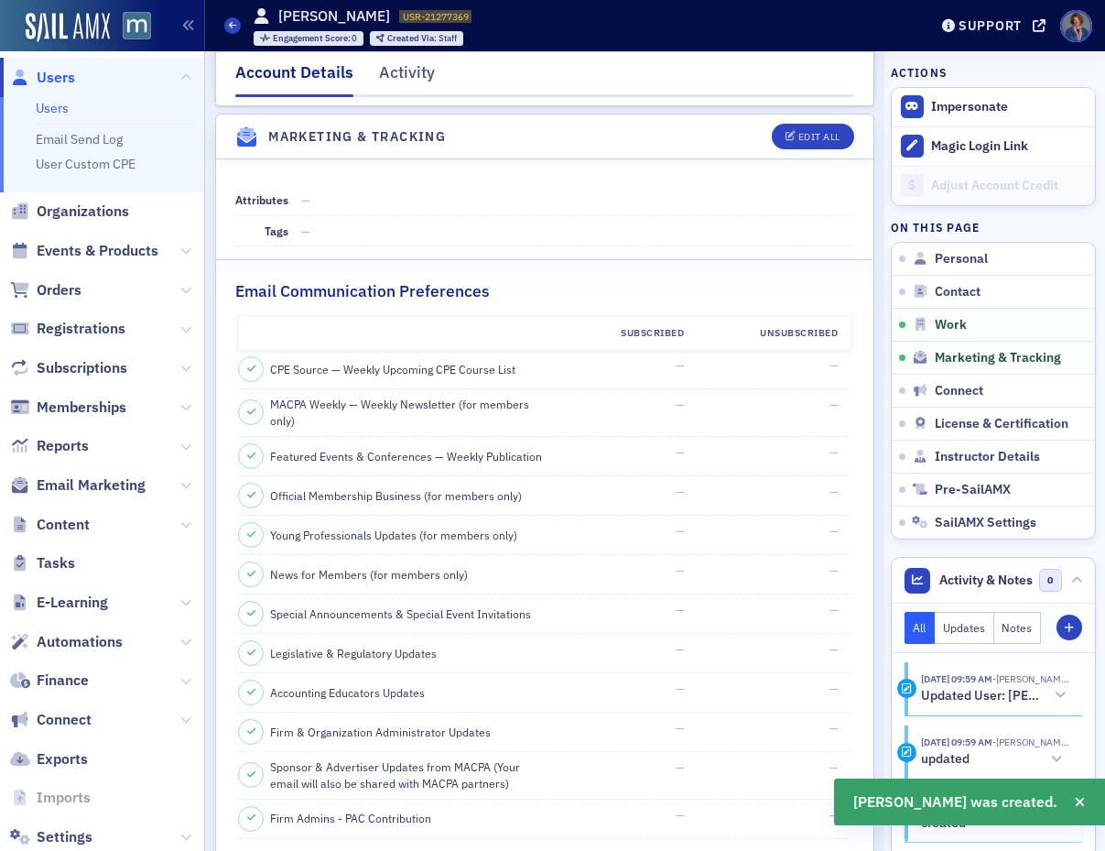
scroll to position [1764, 0]
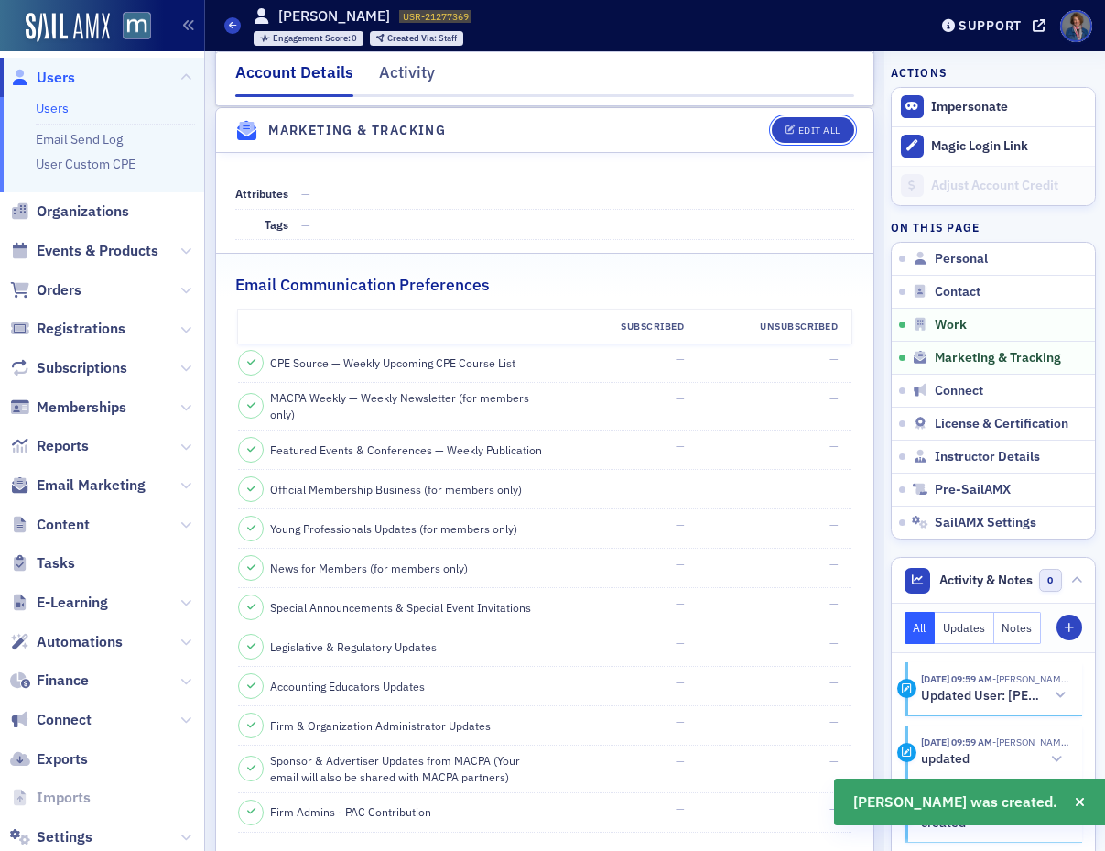
drag, startPoint x: 797, startPoint y: 132, endPoint x: 797, endPoint y: 155, distance: 22.9
click at [798, 133] on div "Edit All" at bounding box center [819, 130] width 42 height 10
select select "US"
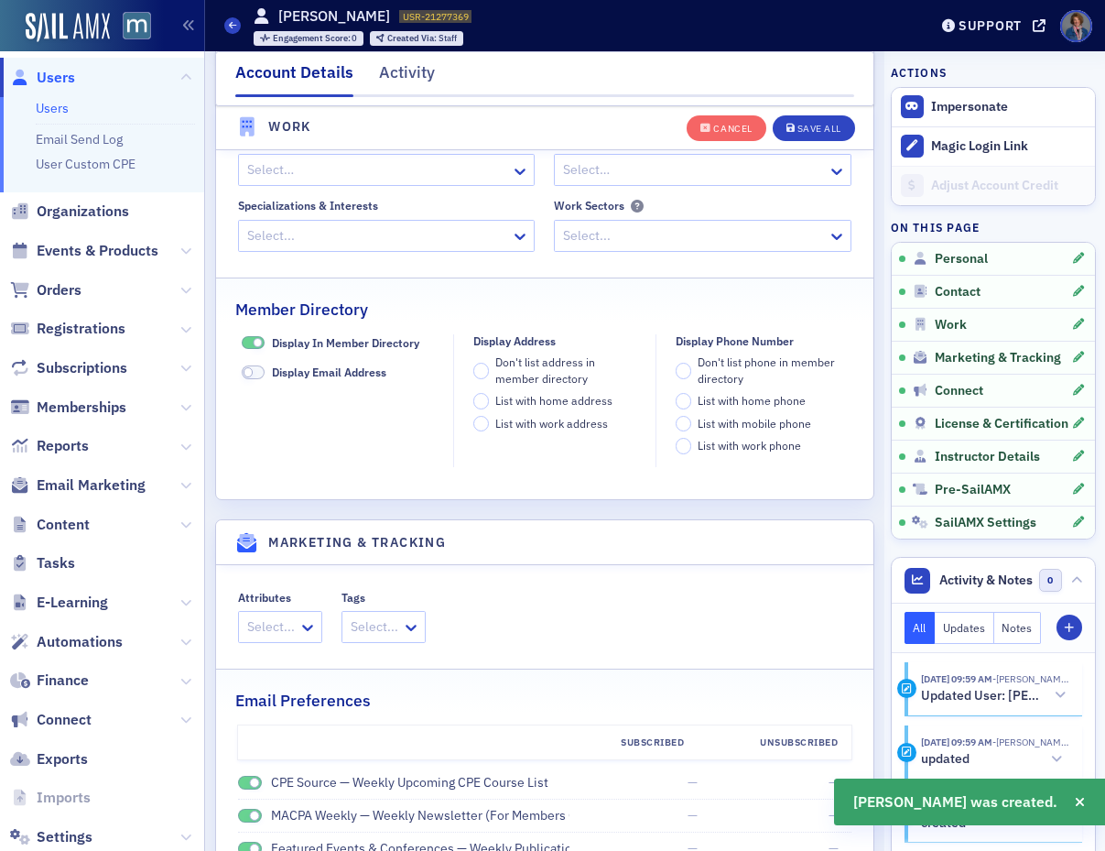
scroll to position [2177, 0]
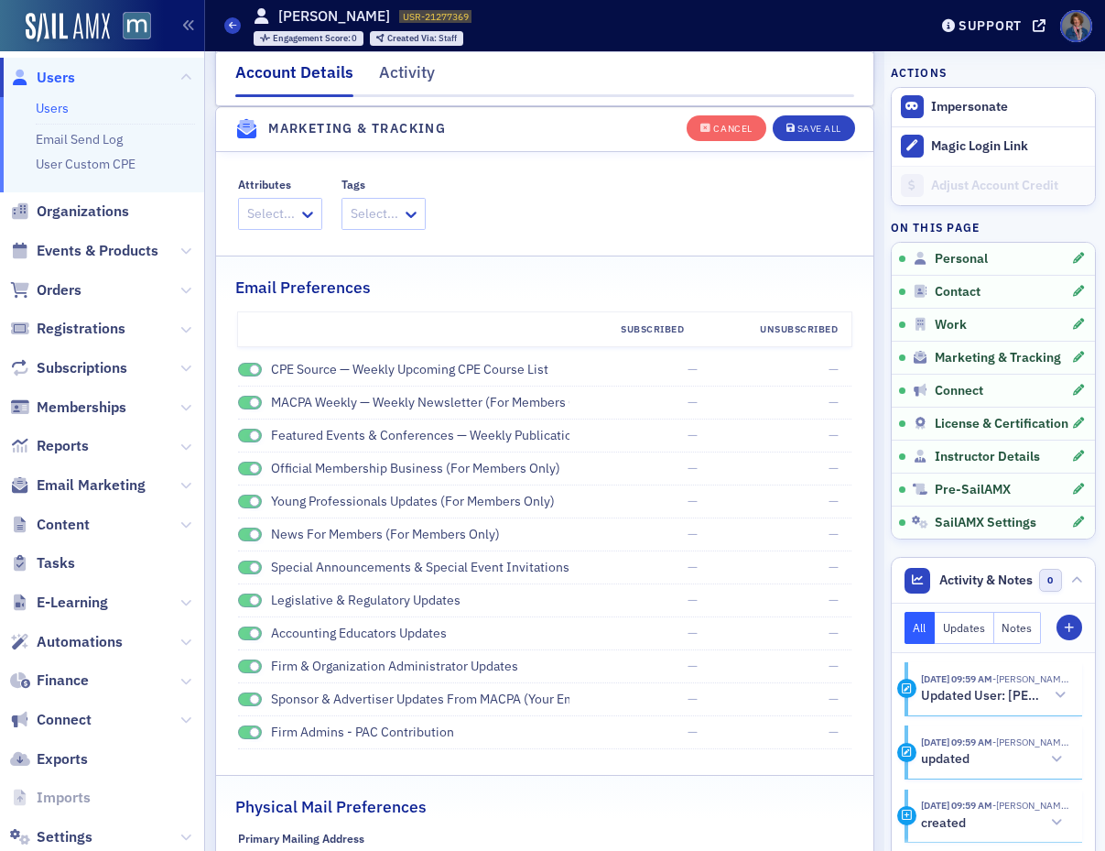
drag, startPoint x: 243, startPoint y: 367, endPoint x: 243, endPoint y: 377, distance: 10.1
click at [243, 368] on span at bounding box center [250, 370] width 24 height 14
click at [241, 399] on span at bounding box center [250, 403] width 24 height 14
click at [242, 433] on span at bounding box center [250, 436] width 24 height 14
click at [243, 475] on div "Official Membership Business (for members only)" at bounding box center [403, 468] width 331 height 19
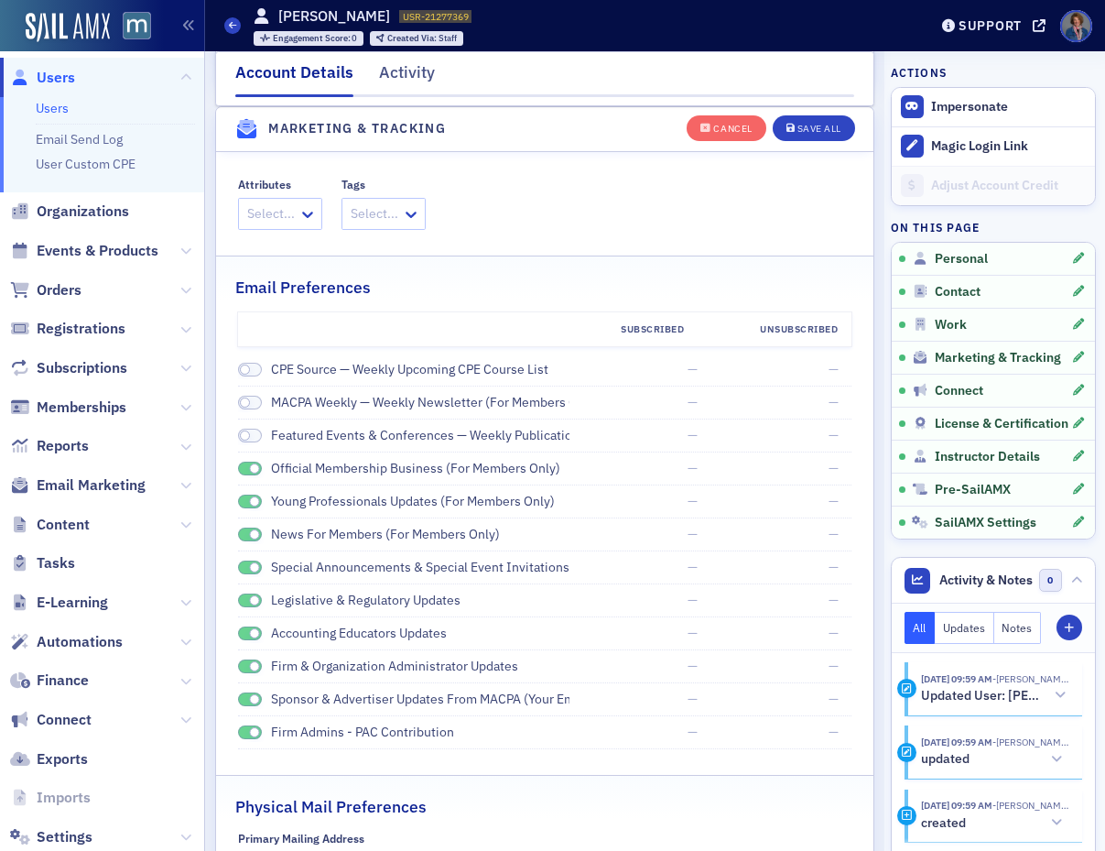
drag, startPoint x: 243, startPoint y: 466, endPoint x: 243, endPoint y: 496, distance: 30.2
click at [243, 466] on span at bounding box center [250, 468] width 24 height 14
click at [241, 500] on span at bounding box center [250, 501] width 24 height 14
click at [242, 535] on span at bounding box center [250, 534] width 24 height 14
click at [244, 568] on span at bounding box center [250, 567] width 24 height 14
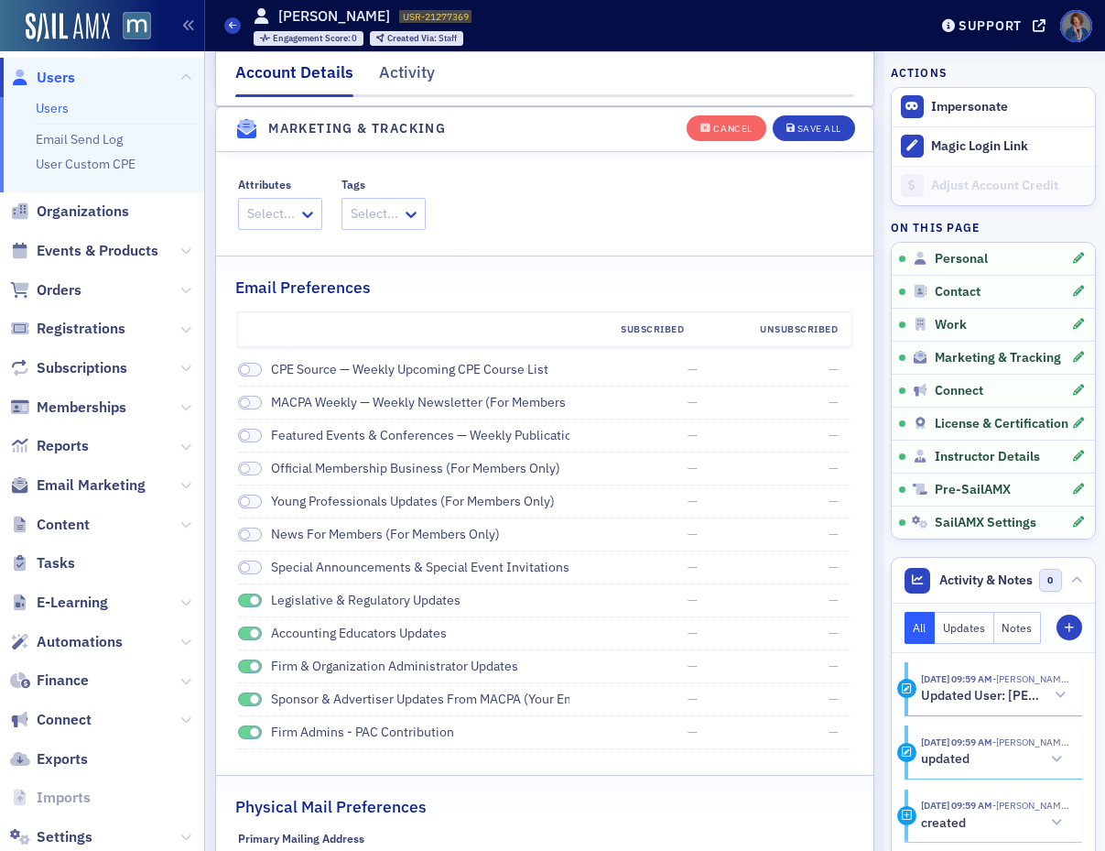
drag, startPoint x: 244, startPoint y: 600, endPoint x: 245, endPoint y: 625, distance: 25.7
click at [244, 601] on span at bounding box center [250, 600] width 24 height 14
click at [244, 632] on span at bounding box center [250, 633] width 24 height 14
click at [241, 665] on span at bounding box center [250, 666] width 24 height 14
drag, startPoint x: 240, startPoint y: 691, endPoint x: 243, endPoint y: 716, distance: 24.9
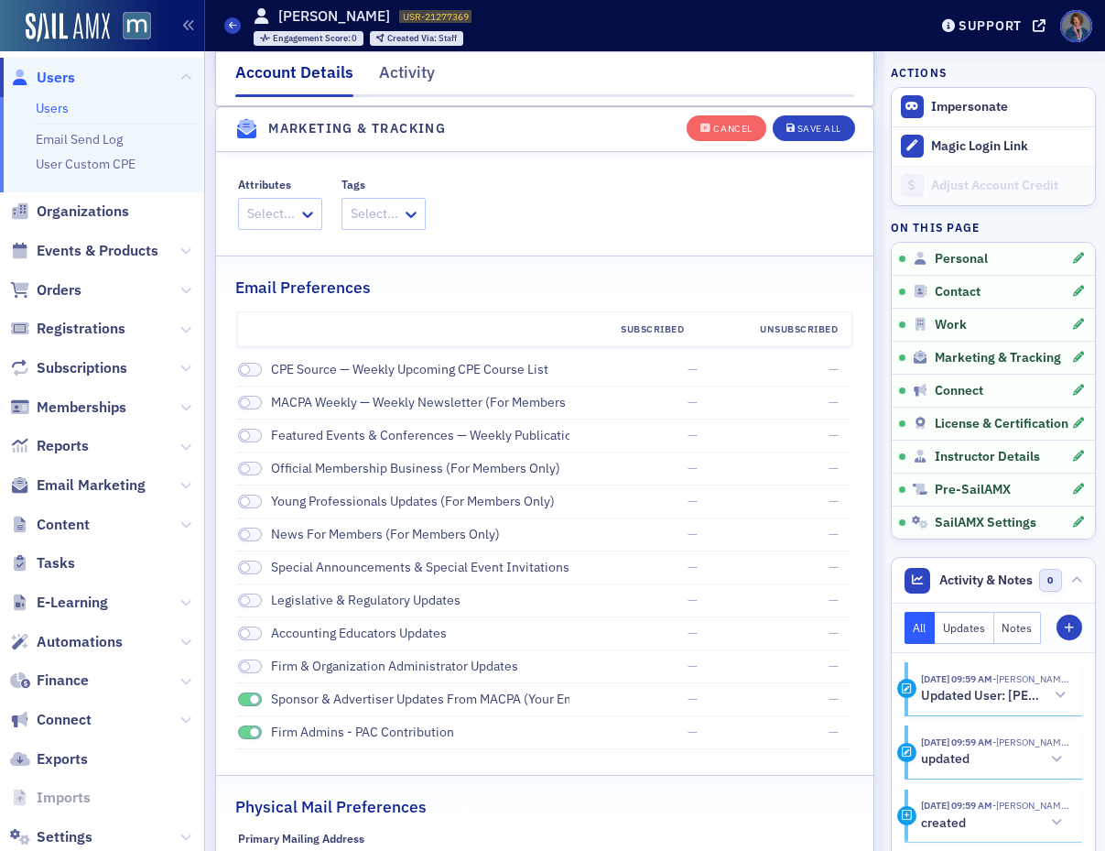
click at [240, 692] on div "Sponsor & Advertiser Updates from MACPA (Your email will also be shared with MA…" at bounding box center [403, 698] width 331 height 19
drag, startPoint x: 245, startPoint y: 701, endPoint x: 243, endPoint y: 714, distance: 13.1
click at [245, 701] on span at bounding box center [250, 699] width 24 height 14
click at [240, 732] on span at bounding box center [250, 732] width 24 height 14
click at [812, 124] on div "Save All" at bounding box center [819, 129] width 44 height 10
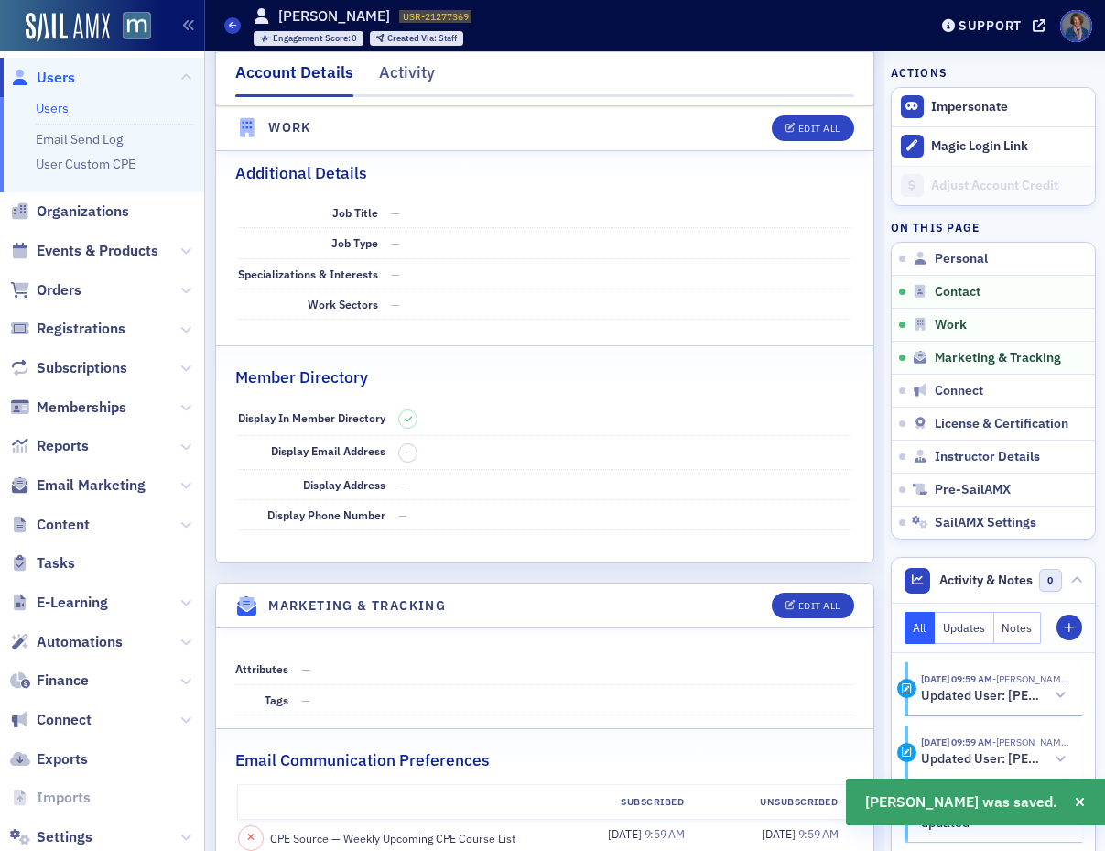
scroll to position [689, 0]
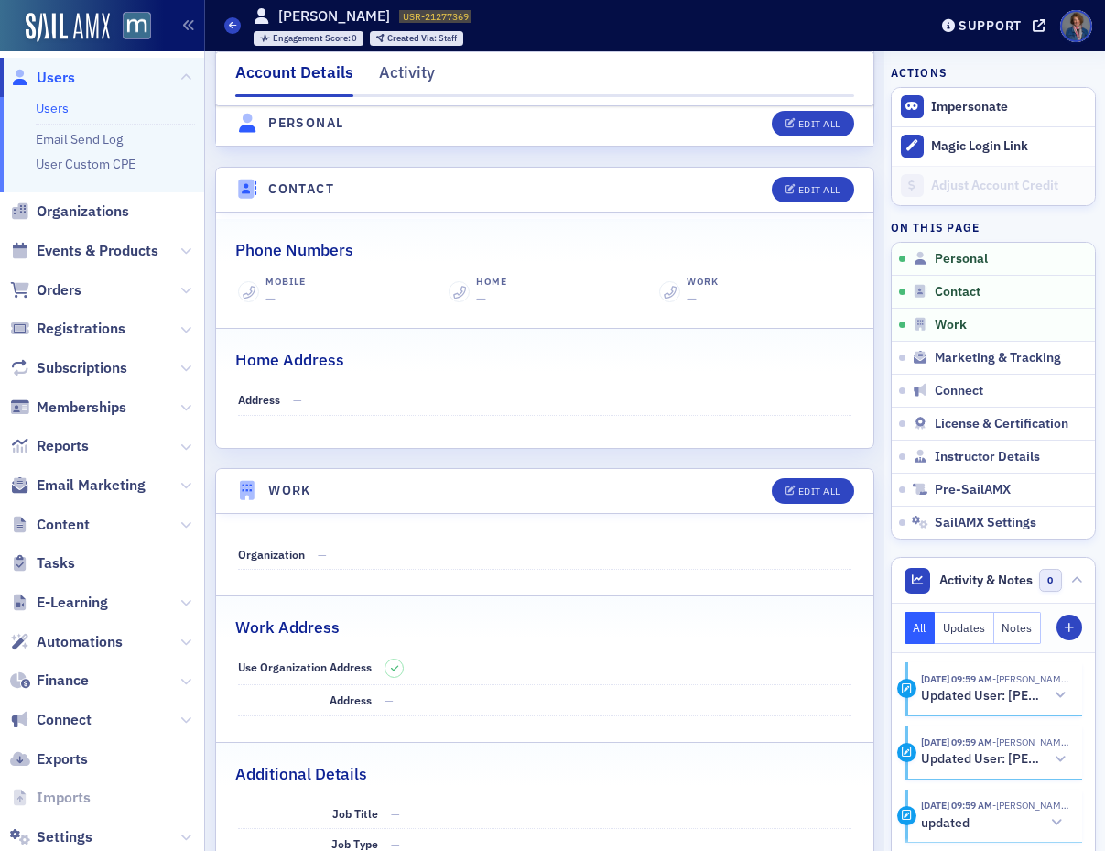
click at [51, 109] on link "Users" at bounding box center [52, 108] width 33 height 16
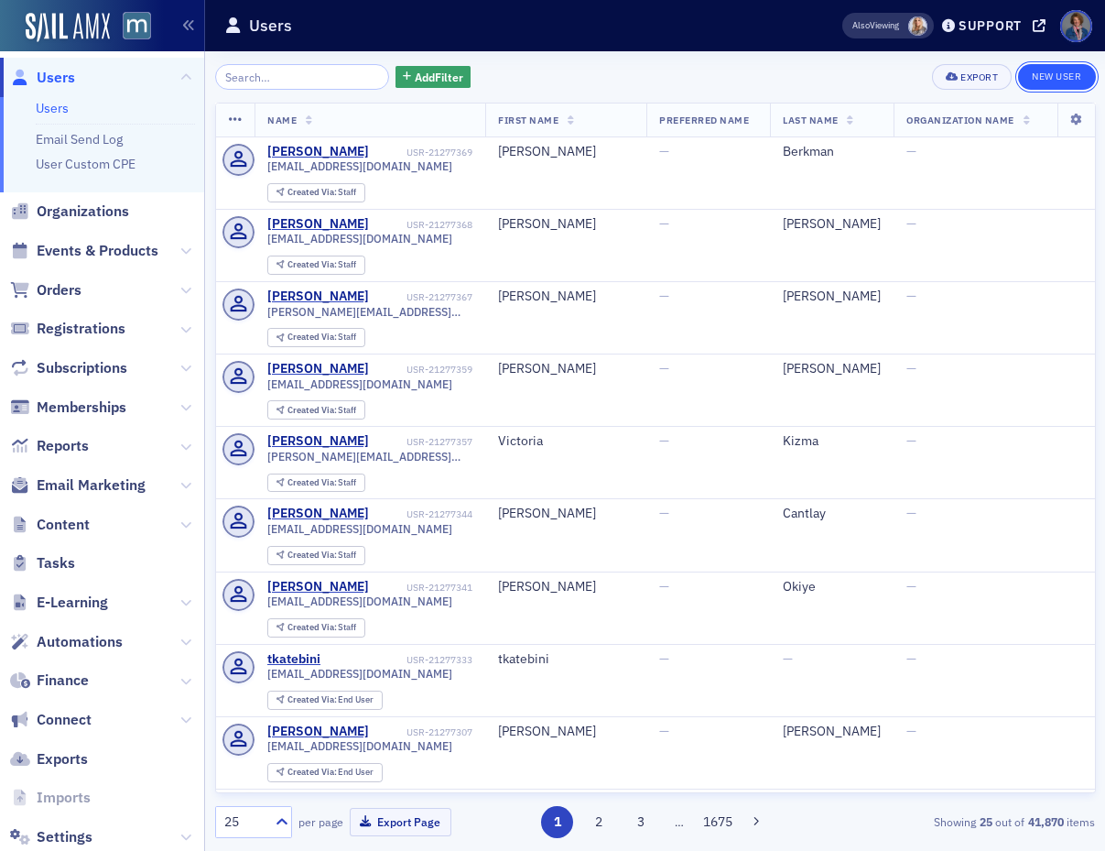
click at [1049, 76] on link "New User" at bounding box center [1056, 77] width 77 height 26
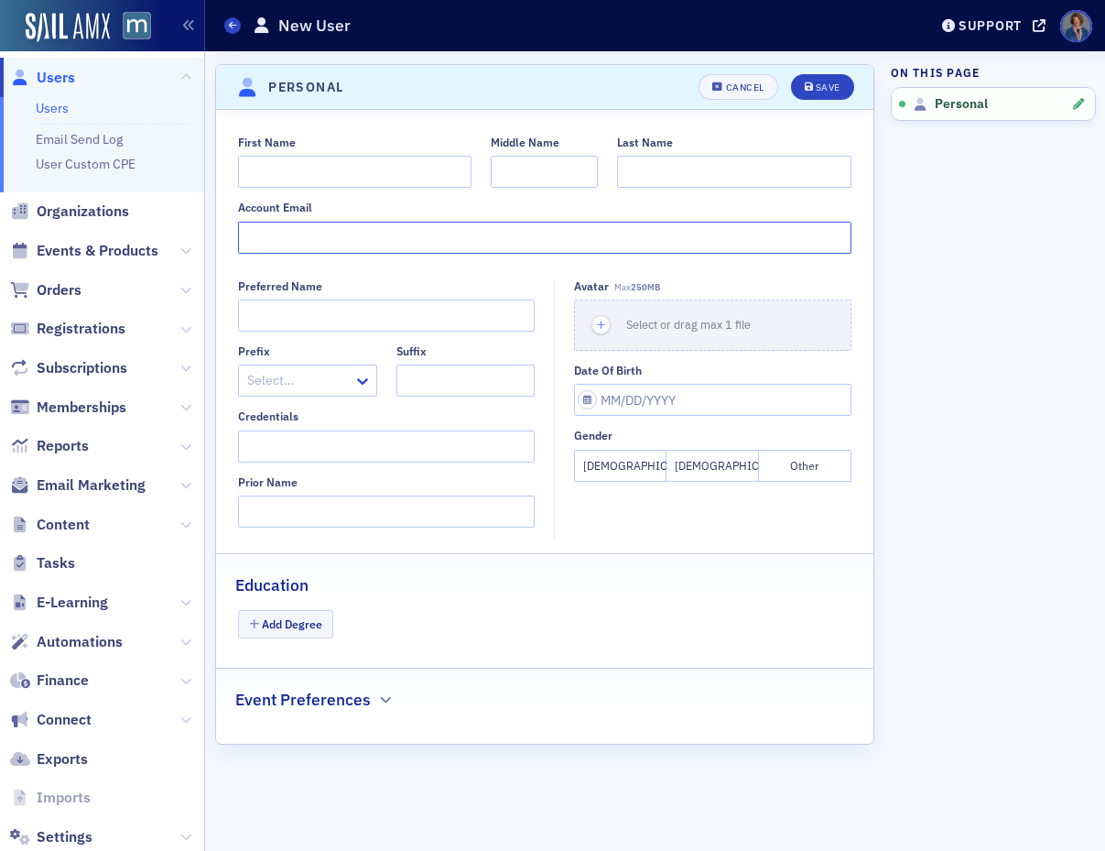
click at [277, 227] on input "Account Email" at bounding box center [544, 238] width 613 height 32
paste input "mailto:[EMAIL_ADDRESS][DOMAIN_NAME]"
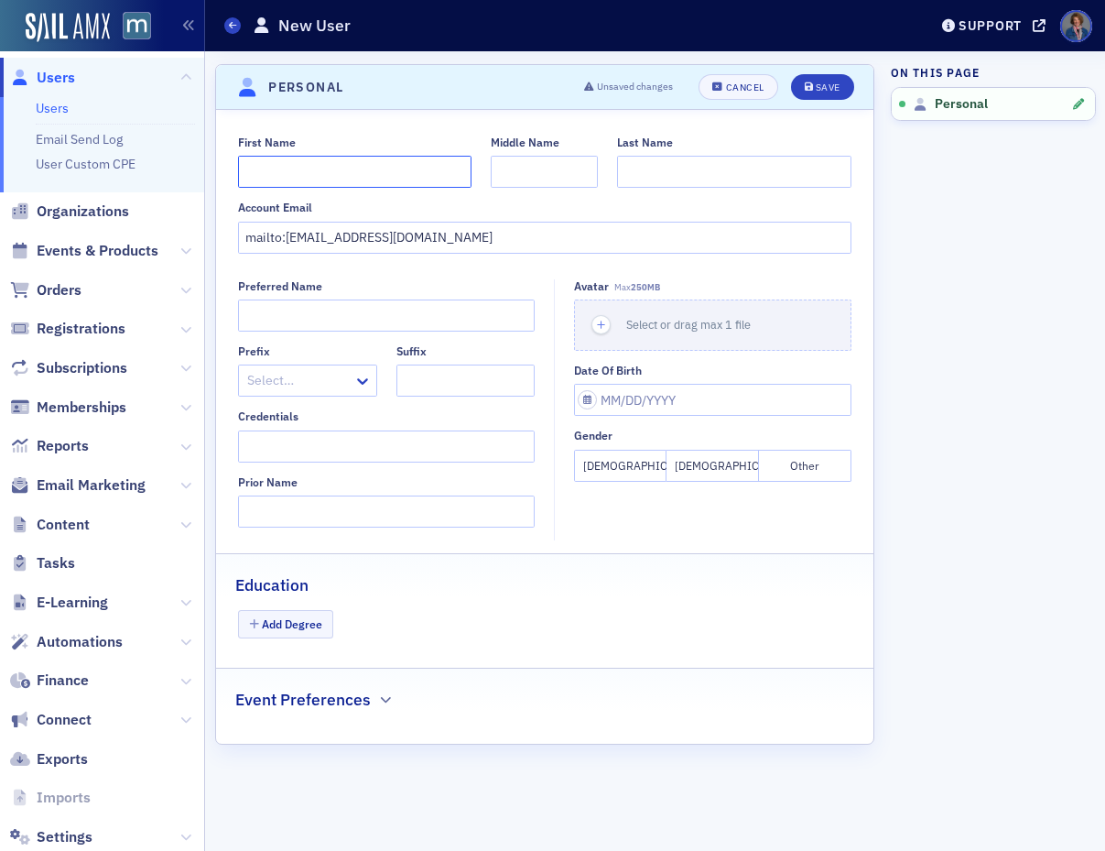
click at [294, 170] on input "First Name" at bounding box center [354, 172] width 233 height 32
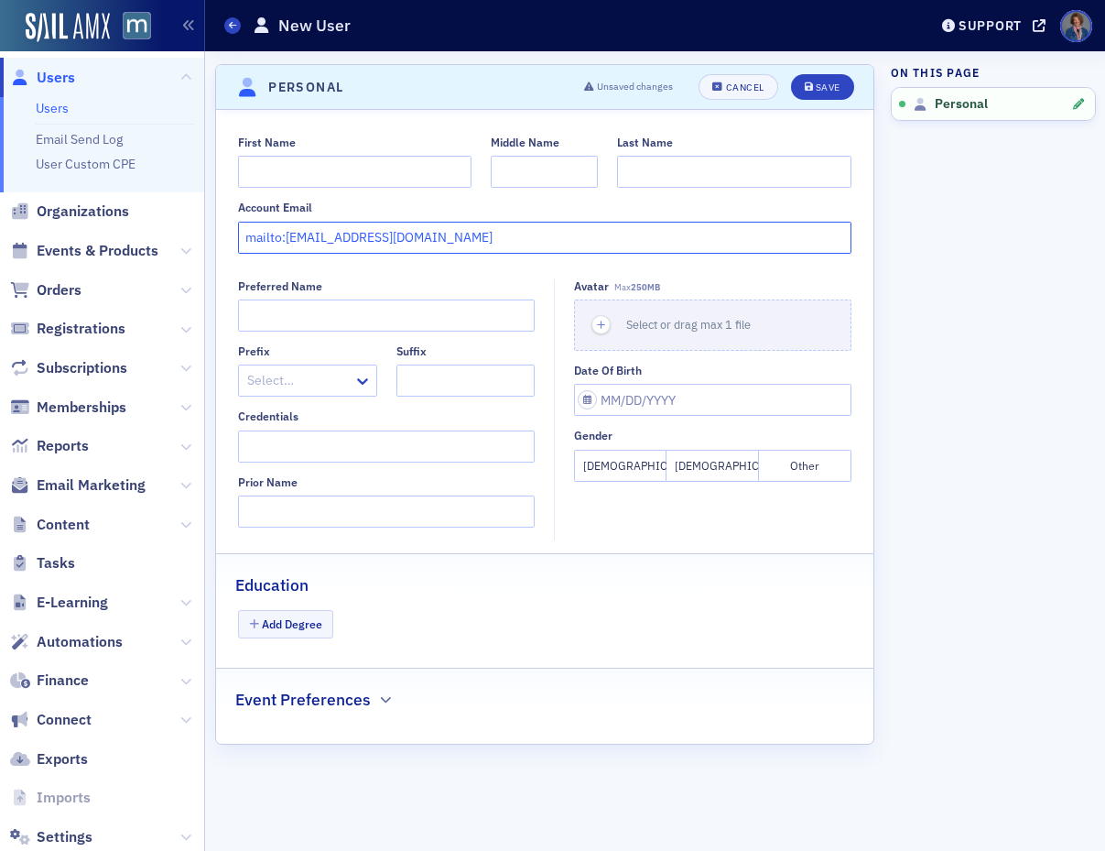
drag, startPoint x: 286, startPoint y: 235, endPoint x: 239, endPoint y: 233, distance: 46.8
click at [239, 233] on input "mailto:[EMAIL_ADDRESS][DOMAIN_NAME]" at bounding box center [544, 238] width 613 height 32
type input "[EMAIL_ADDRESS][DOMAIN_NAME]"
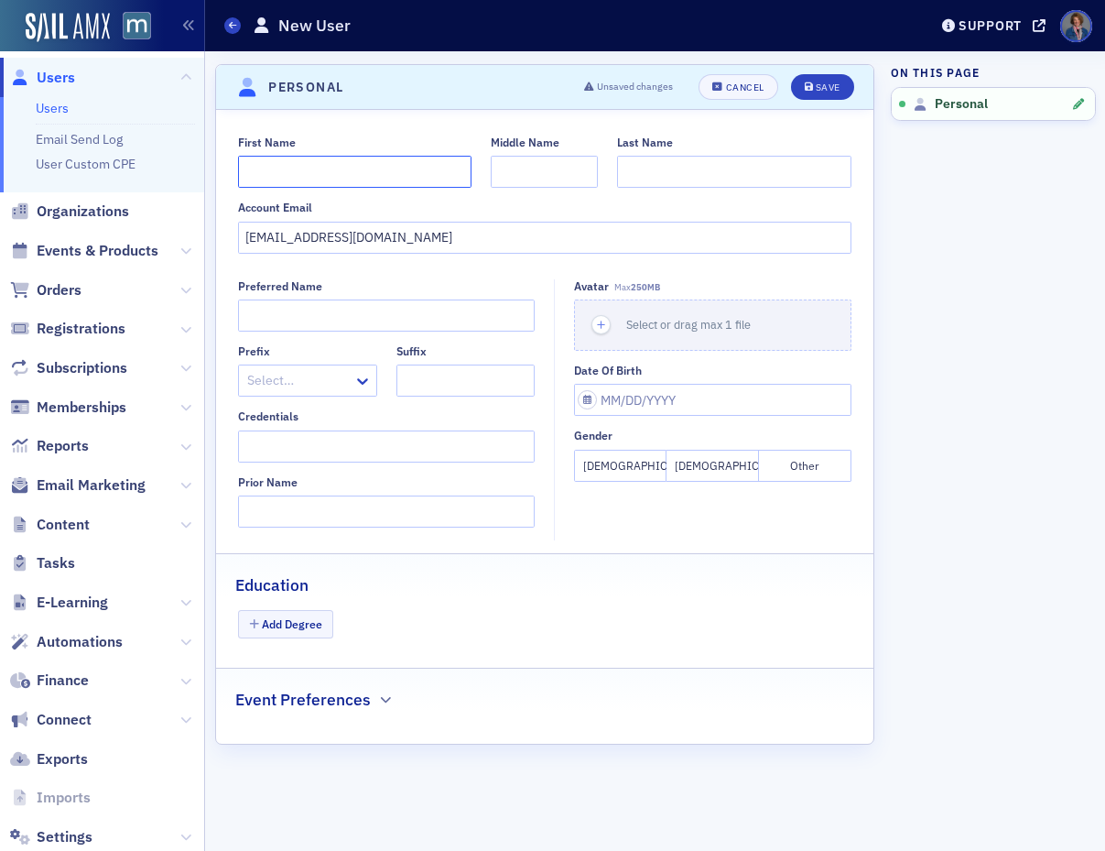
click at [395, 165] on input "First Name" at bounding box center [354, 172] width 233 height 32
type input "[PERSON_NAME]"
click at [709, 173] on input "Last Name" at bounding box center [733, 172] width 233 height 32
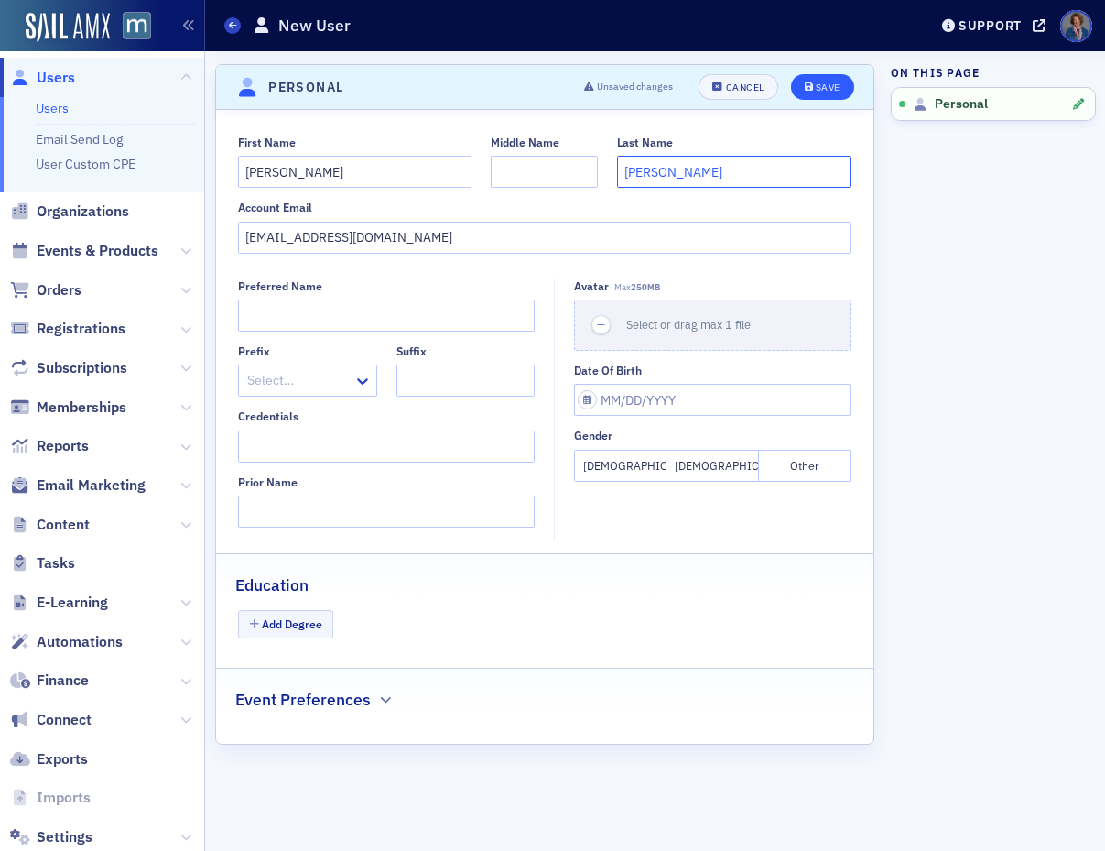
type input "[PERSON_NAME]"
click at [824, 84] on div "Save" at bounding box center [828, 87] width 25 height 10
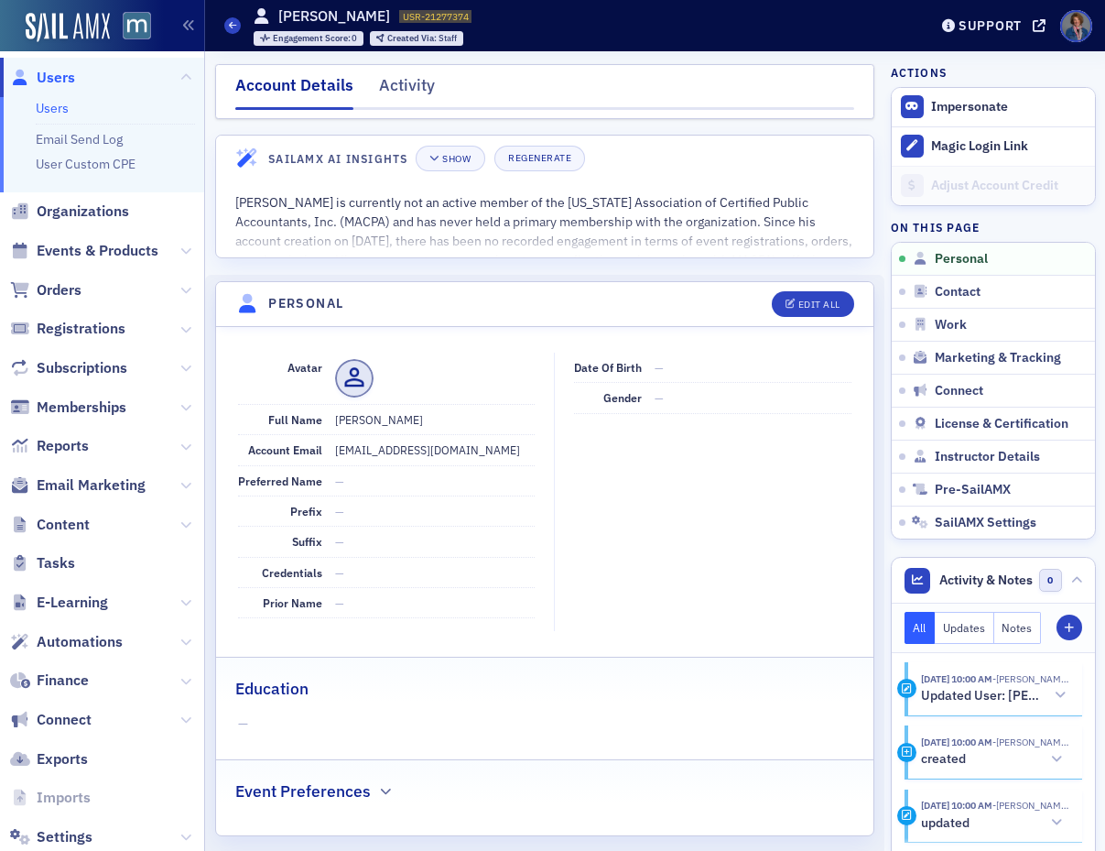
click at [54, 110] on link "Users" at bounding box center [52, 108] width 33 height 16
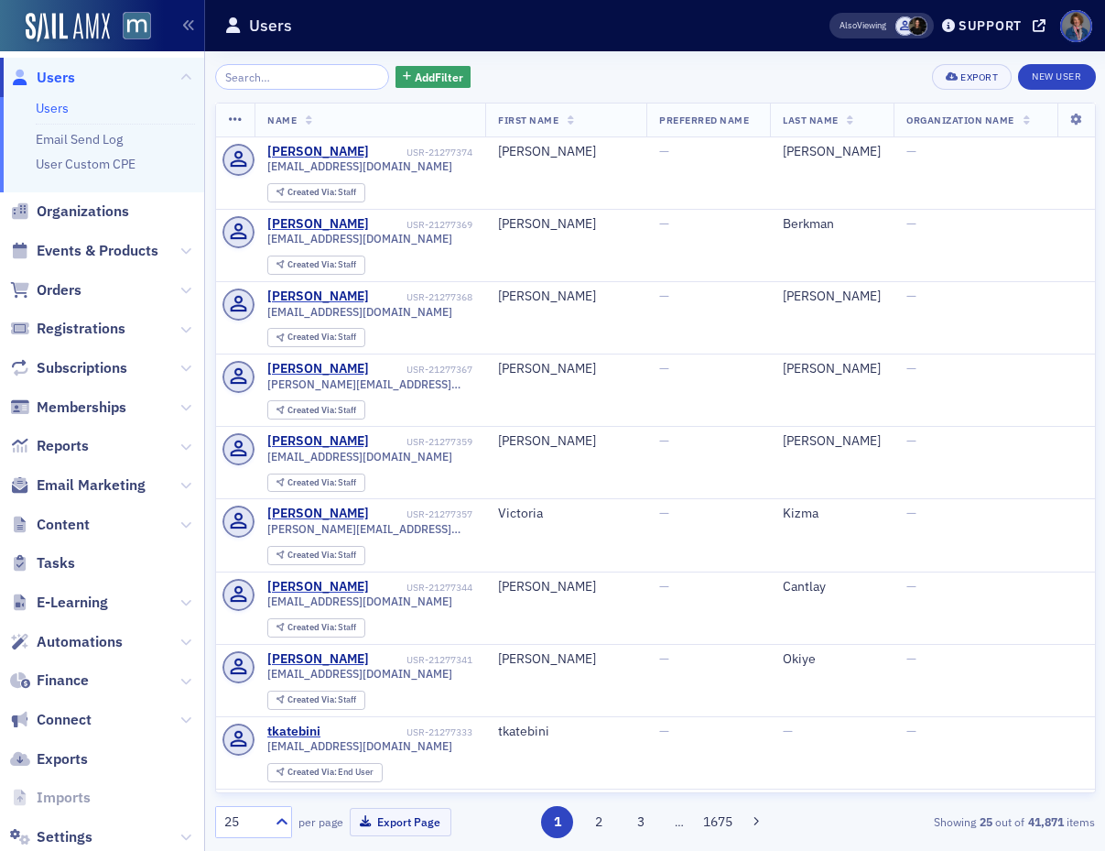
click at [45, 105] on link "Users" at bounding box center [52, 108] width 33 height 16
click at [271, 73] on input "search" at bounding box center [302, 77] width 175 height 26
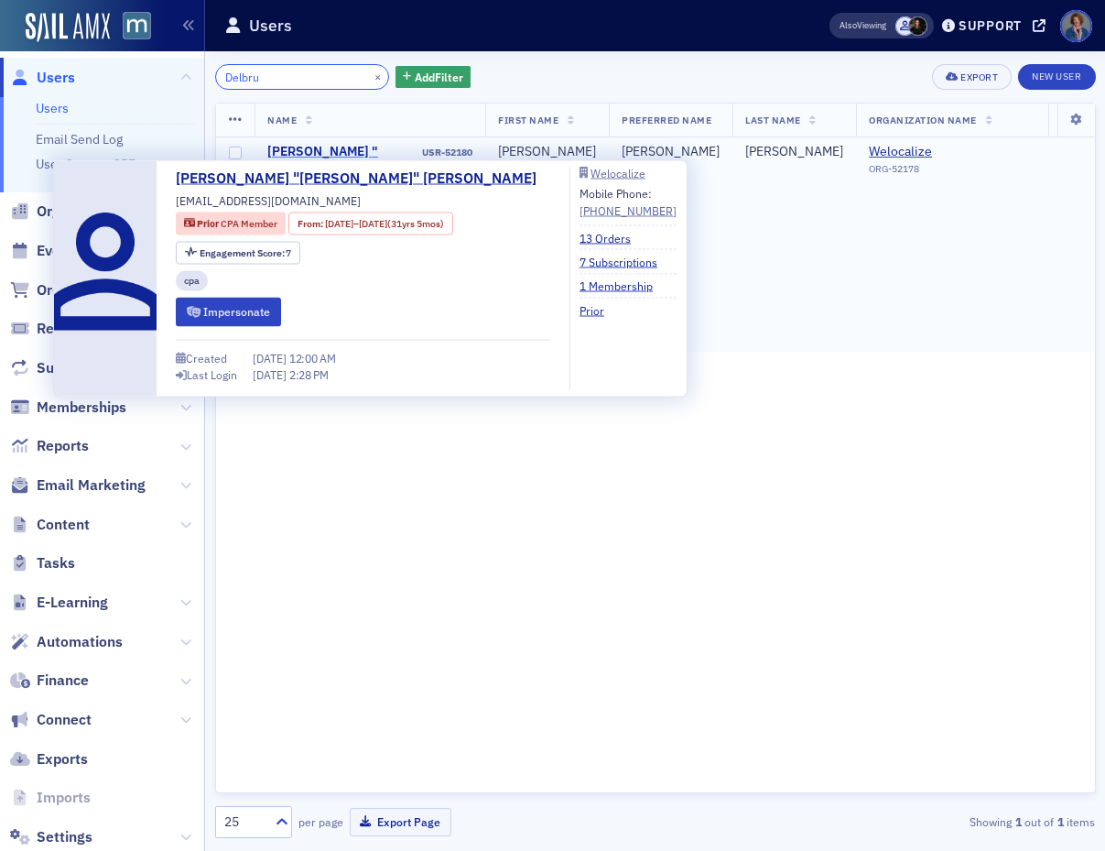
type input "Delbru"
click at [315, 156] on div "[PERSON_NAME] "[PERSON_NAME]" [PERSON_NAME]" at bounding box center [343, 168] width 152 height 49
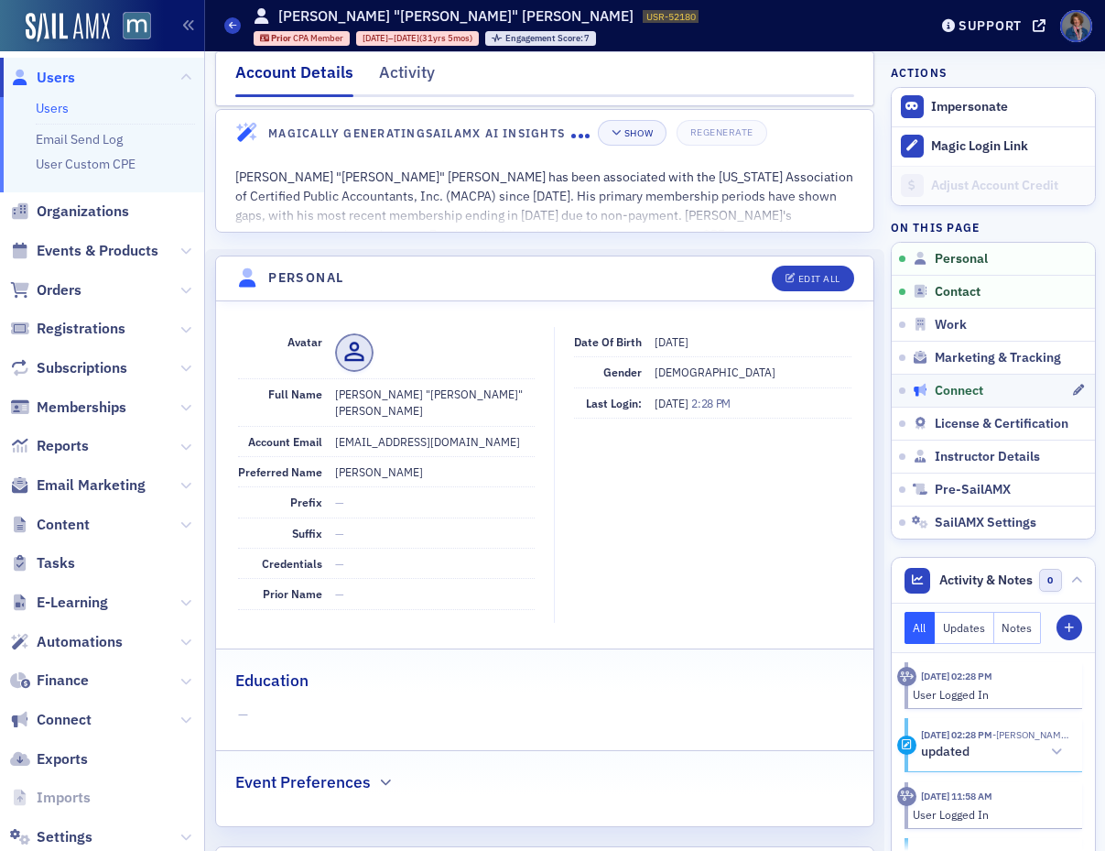
scroll to position [28, 0]
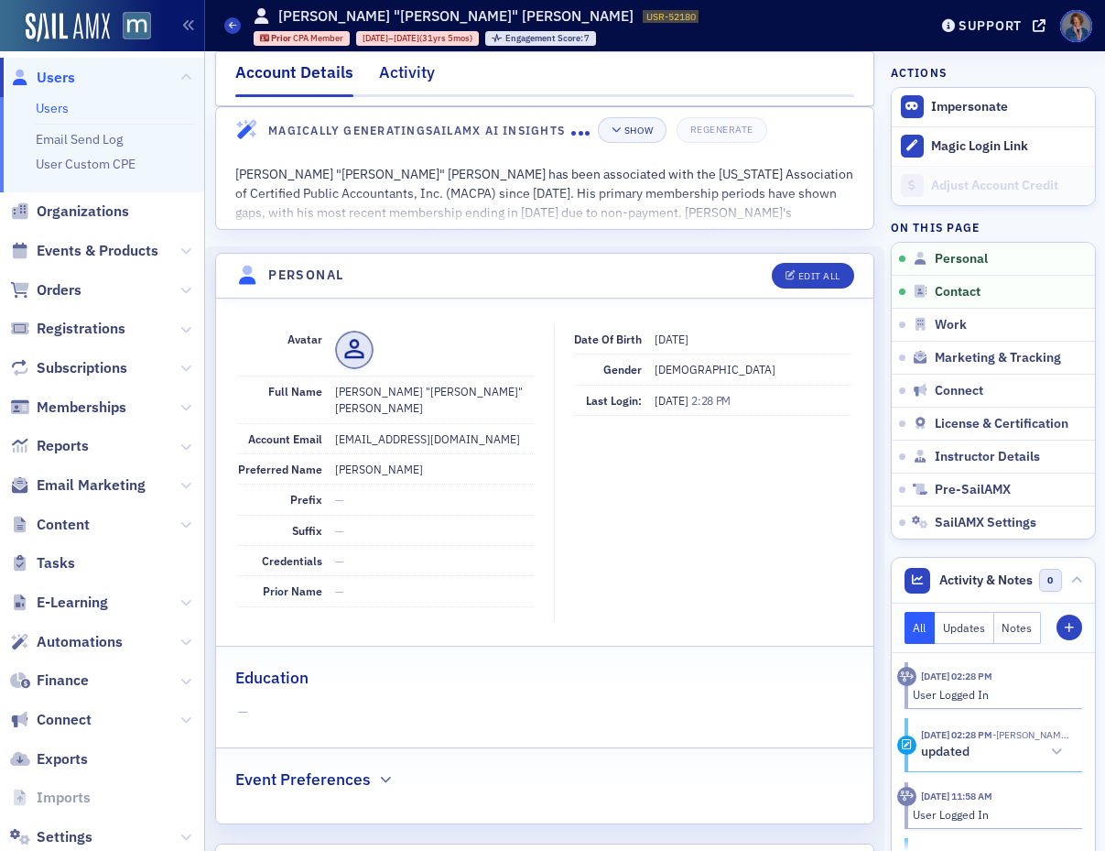
click at [389, 78] on div "Activity" at bounding box center [407, 77] width 56 height 34
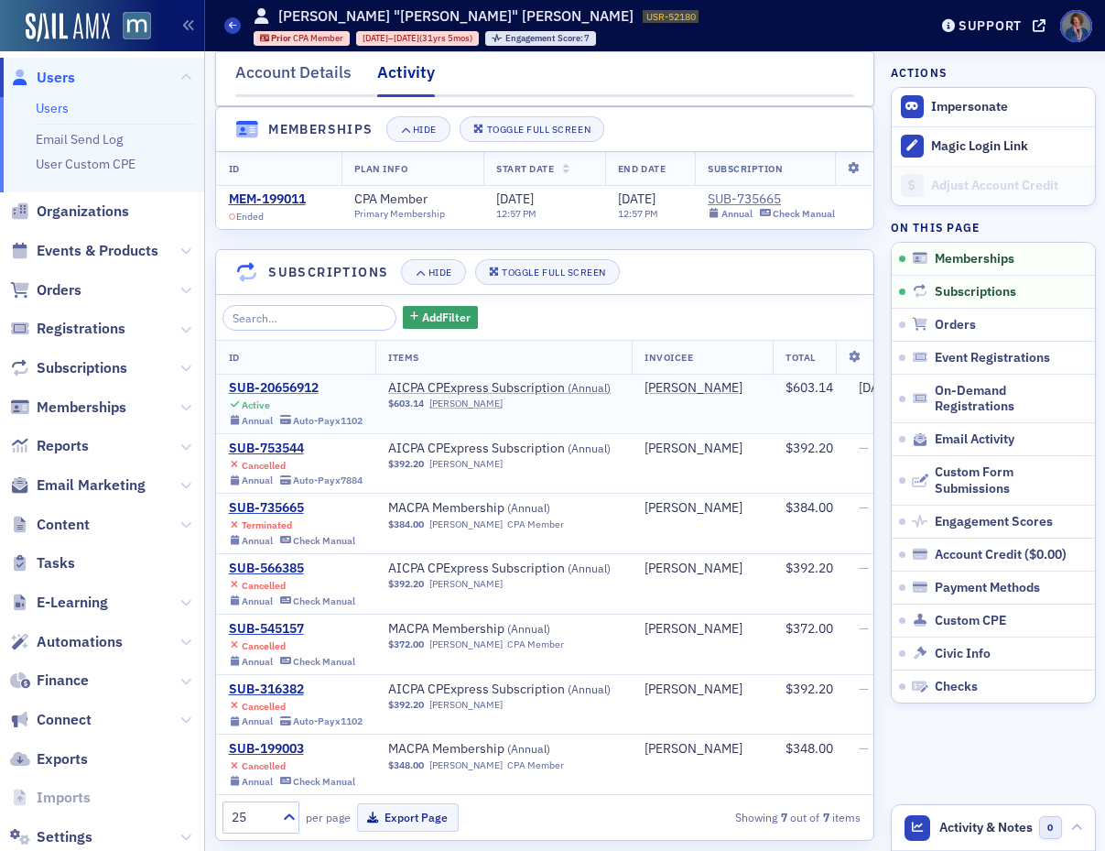
click at [275, 386] on div "SUB-20656912" at bounding box center [296, 388] width 135 height 16
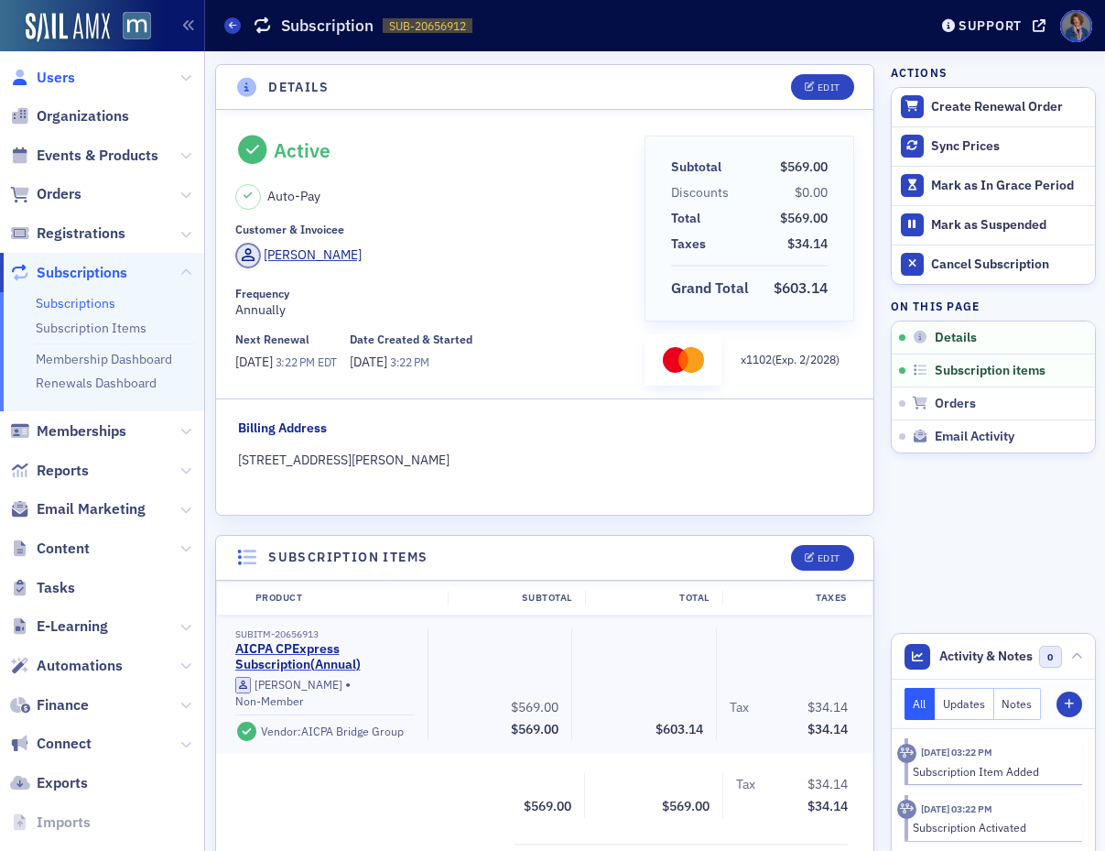
click at [71, 80] on span "Users" at bounding box center [56, 78] width 38 height 20
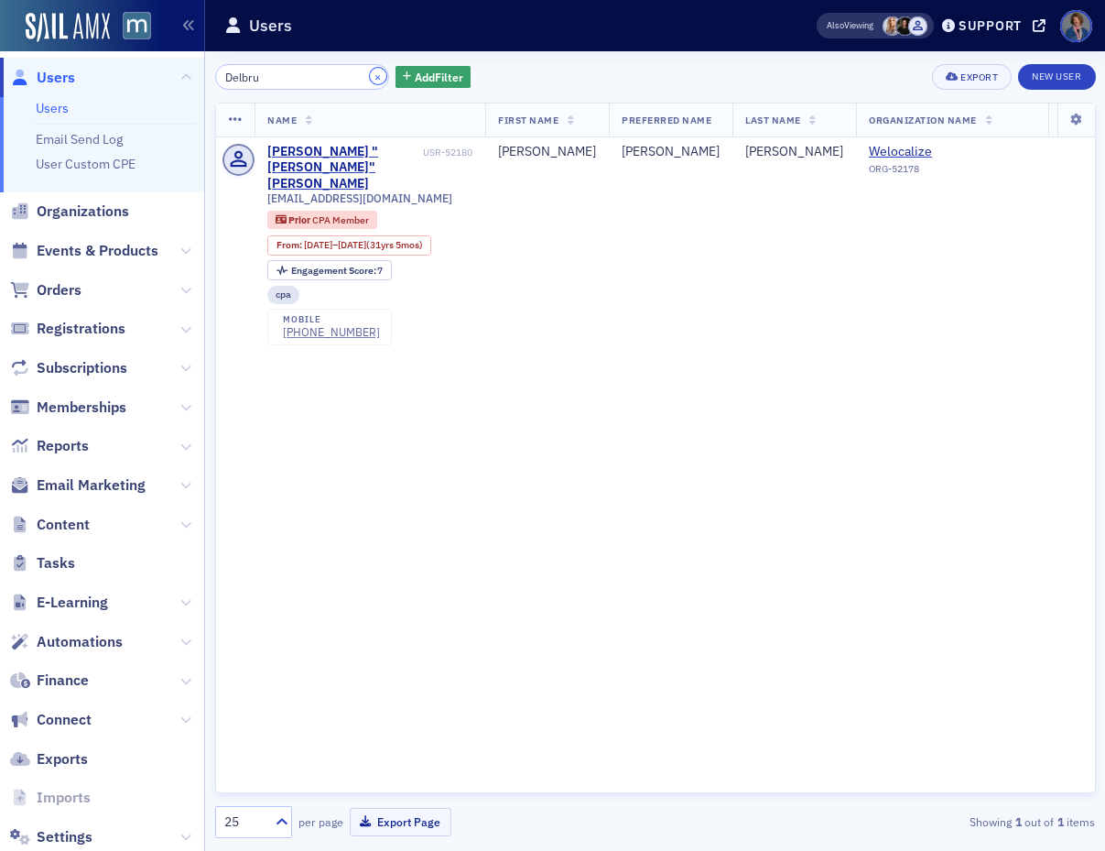
click at [370, 76] on button "×" at bounding box center [378, 76] width 16 height 16
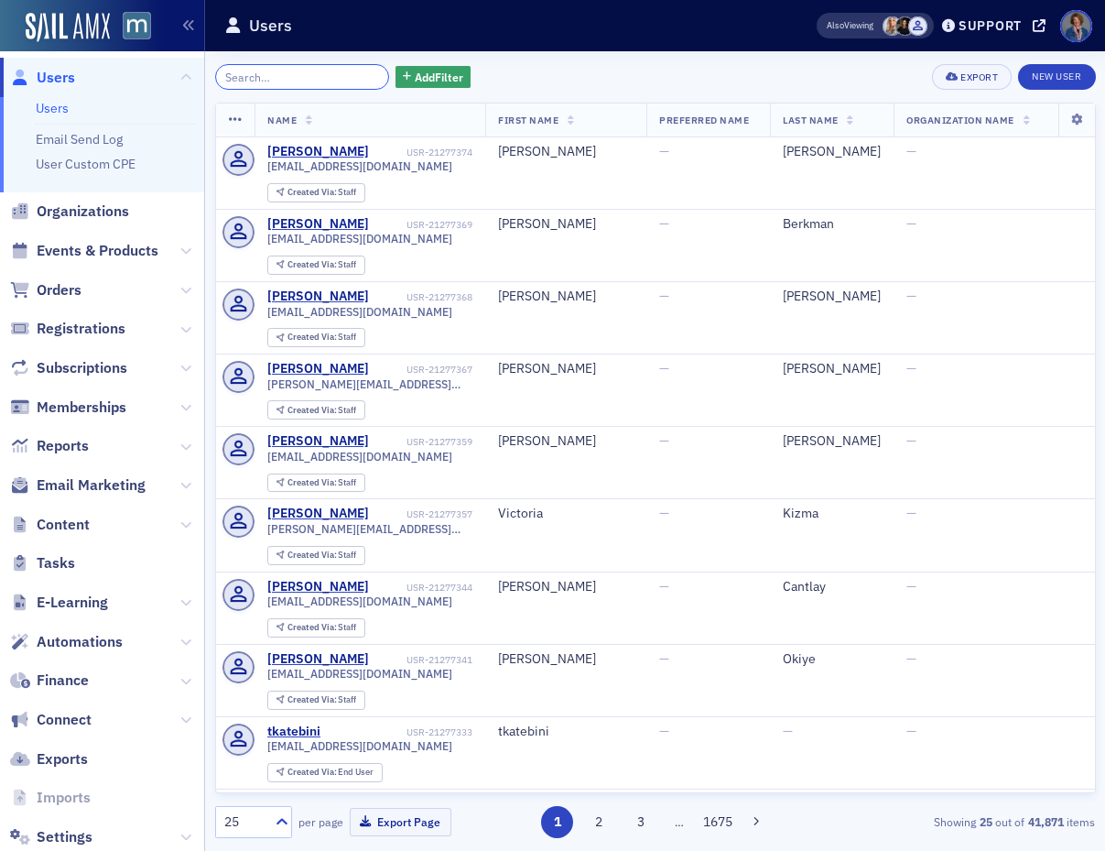
click at [239, 77] on input "search" at bounding box center [302, 77] width 175 height 26
paste input "[EMAIL_ADDRESS][DOMAIN_NAME]"
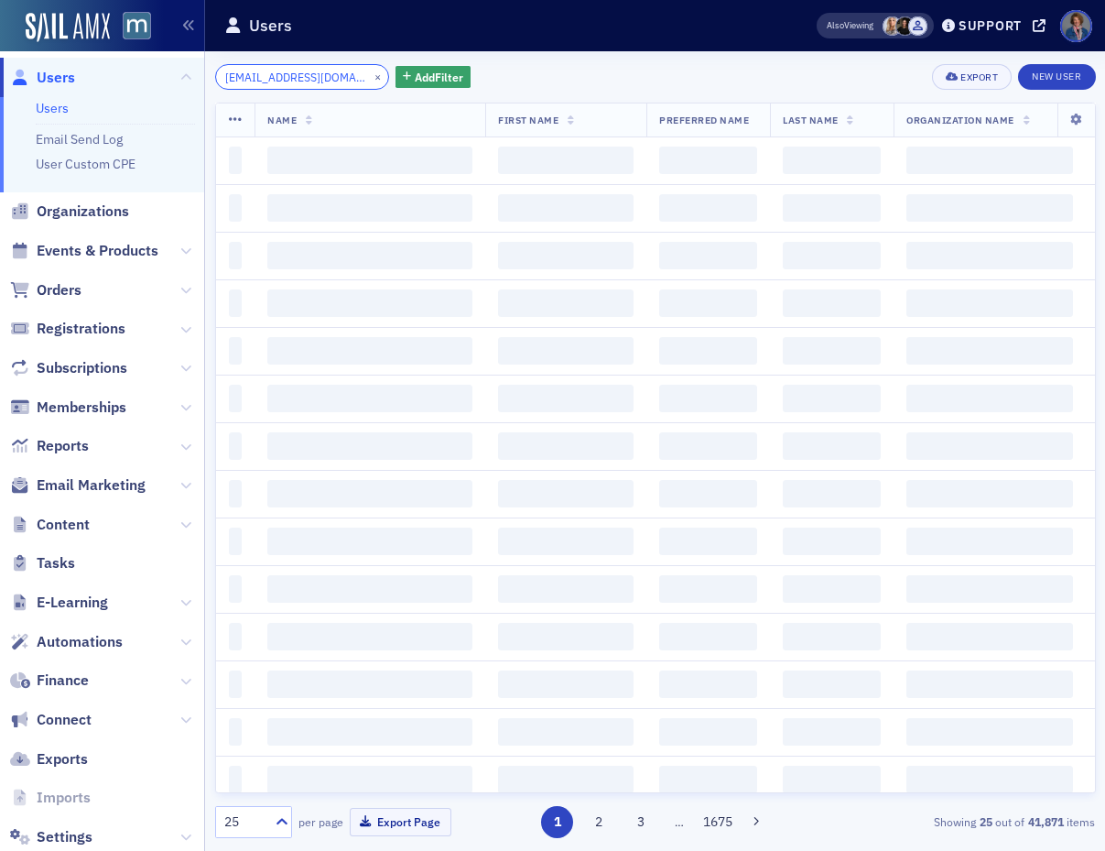
scroll to position [0, 11]
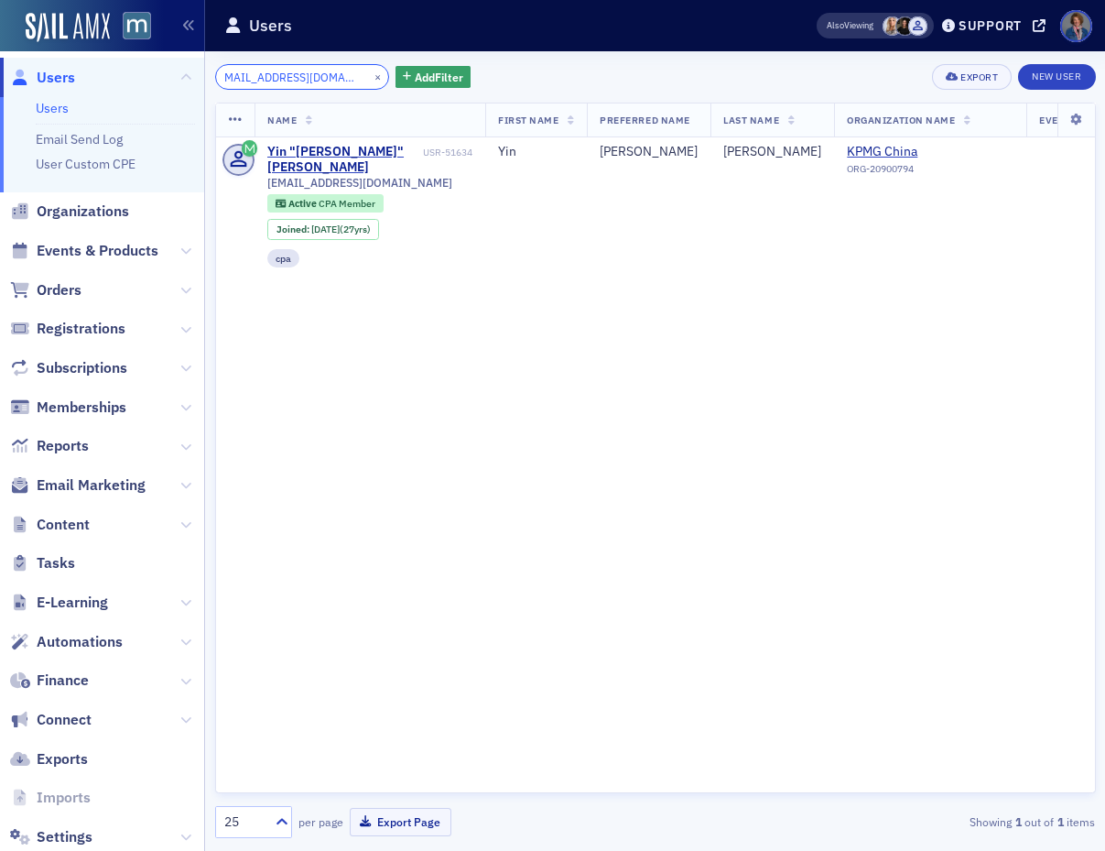
type input "[EMAIL_ADDRESS][DOMAIN_NAME]"
